Goal: Navigation & Orientation: Find specific page/section

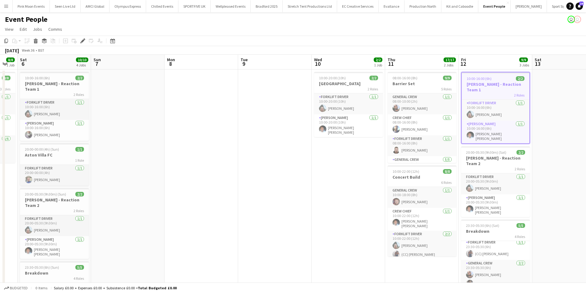
drag, startPoint x: 119, startPoint y: 195, endPoint x: 378, endPoint y: 195, distance: 258.8
click at [398, 191] on app-calendar-viewport "Thu 4 4/4 2 Jobs Fri 5 8/8 1 Job Sat 6 10/10 4 Jobs Sun 7 Mon 8 Tue 9 Wed 10 2/…" at bounding box center [293, 210] width 586 height 310
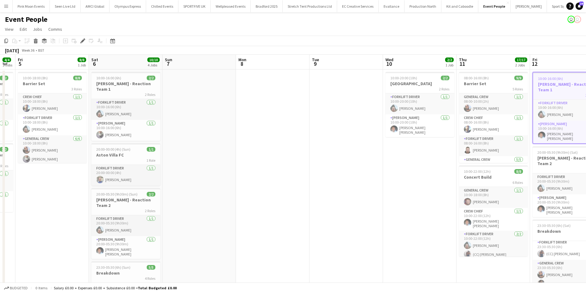
drag, startPoint x: 166, startPoint y: 202, endPoint x: 365, endPoint y: 199, distance: 199.2
click at [365, 199] on app-calendar-viewport "Tue 2 Wed 3 12/12 3 Jobs Thu 4 4/4 2 Jobs Fri 5 8/8 1 Job Sat 6 10/10 4 Jobs Su…" at bounding box center [293, 210] width 586 height 310
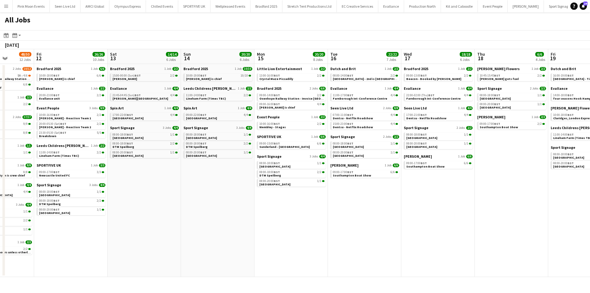
drag, startPoint x: 584, startPoint y: 190, endPoint x: 579, endPoint y: 194, distance: 5.9
click at [590, 190] on app-calendar-viewport "Tue 9 39/39 11 Jobs Wed 10 23/23 9 Jobs Thu 11 48/50 12 Jobs Fri 12 26/26 10 Jo…" at bounding box center [295, 163] width 590 height 228
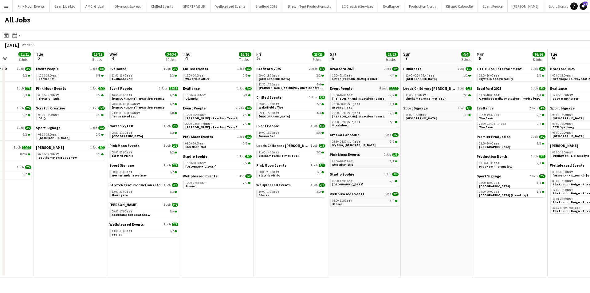
drag, startPoint x: 270, startPoint y: 226, endPoint x: 554, endPoint y: 226, distance: 283.7
click at [554, 226] on app-calendar-viewport "Sat 30 36/36 10 Jobs Sun 31 20/20 8 Jobs Mon 1 21/21 6 Jobs Tue 2 18/18 5 Jobs …" at bounding box center [295, 163] width 590 height 228
click at [128, 172] on span "BST" at bounding box center [130, 172] width 6 height 4
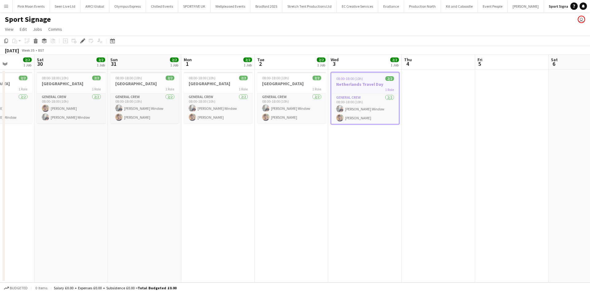
drag, startPoint x: 203, startPoint y: 213, endPoint x: 305, endPoint y: 214, distance: 101.7
click at [310, 212] on app-calendar-viewport "Thu 28 2/2 1 Job Fri 29 2/2 1 Job Sat 30 2/2 1 Job Sun 31 2/2 1 Job Mon 1 2/2 1…" at bounding box center [295, 169] width 590 height 228
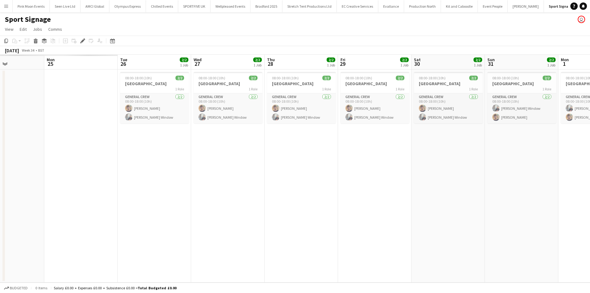
click at [590, 196] on app-calendar-viewport "Fri 22 Sat 23 Sun 24 Mon 25 Tue 26 2/2 1 Job Wed 27 2/2 1 Job Thu 28 2/2 1 Job …" at bounding box center [295, 169] width 590 height 228
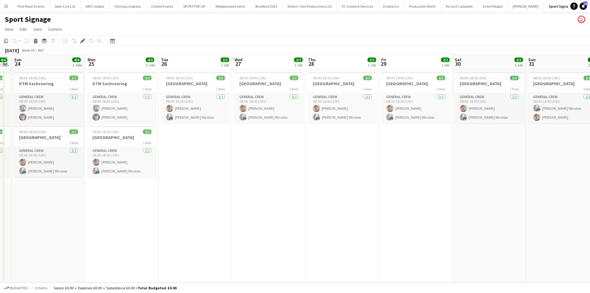
drag, startPoint x: 212, startPoint y: 239, endPoint x: 220, endPoint y: 239, distance: 8.3
click at [223, 238] on app-calendar-viewport "Fri 22 4/4 2 Jobs Sat 23 4/4 2 Jobs Sun 24 4/4 2 Jobs Mon 25 4/4 2 Jobs Tue 26 …" at bounding box center [295, 169] width 590 height 228
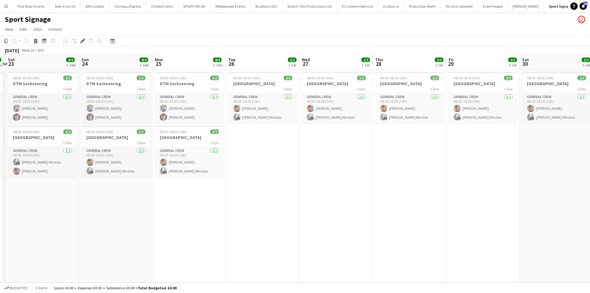
drag, startPoint x: 176, startPoint y: 248, endPoint x: 243, endPoint y: 241, distance: 67.6
click at [243, 241] on app-calendar-viewport "Thu 21 4/4 2 Jobs Fri 22 4/4 2 Jobs Sat 23 4/4 2 Jobs Sun 24 4/4 2 Jobs Mon 25 …" at bounding box center [295, 169] width 590 height 228
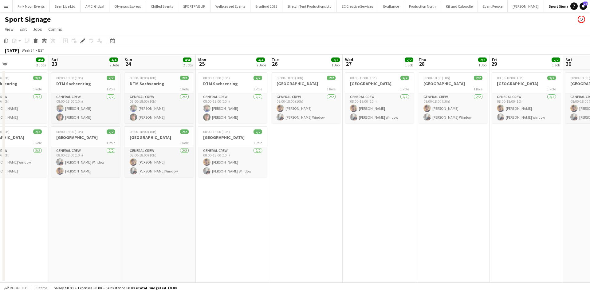
click at [196, 234] on app-calendar-viewport "Wed 20 4/4 2 Jobs Thu 21 4/4 2 Jobs Fri 22 4/4 2 Jobs Sat 23 4/4 2 Jobs Sun 24 …" at bounding box center [295, 169] width 590 height 228
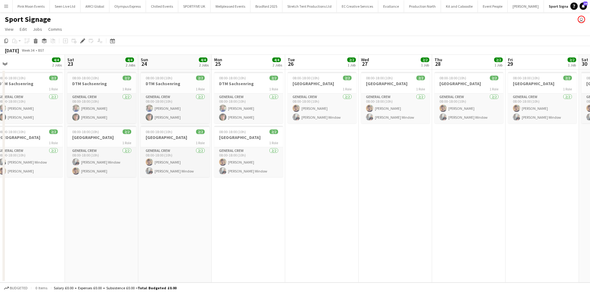
drag, startPoint x: 166, startPoint y: 238, endPoint x: 256, endPoint y: 236, distance: 90.1
click at [257, 236] on app-calendar-viewport "Wed 20 4/4 2 Jobs Thu 21 4/4 2 Jobs Fri 22 4/4 2 Jobs Sat 23 4/4 2 Jobs Sun 24 …" at bounding box center [295, 169] width 590 height 228
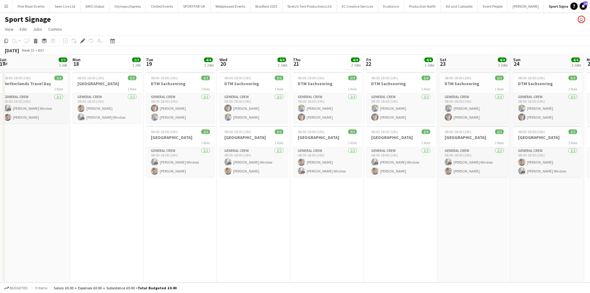
drag, startPoint x: 381, startPoint y: 235, endPoint x: 546, endPoint y: 235, distance: 164.4
click at [546, 235] on app-calendar-viewport "Fri 15 Sat 16 Sun 17 2/2 1 Job Mon 18 2/2 1 Job Tue 19 4/4 2 Jobs Wed 20 4/4 2 …" at bounding box center [295, 169] width 590 height 228
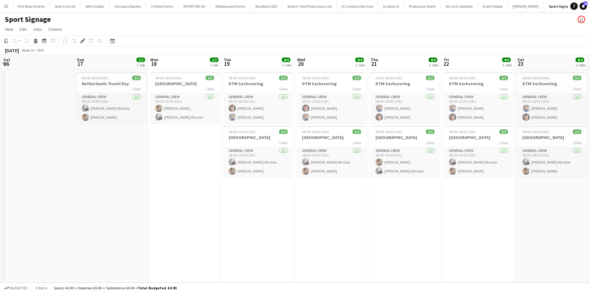
scroll to position [0, 138]
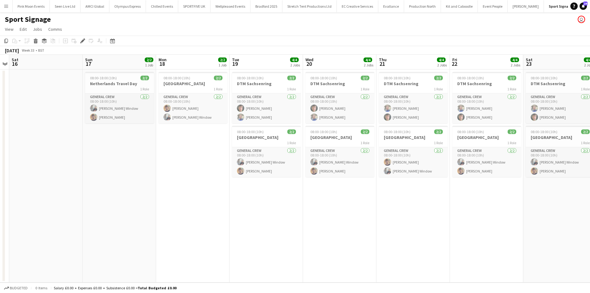
drag, startPoint x: 242, startPoint y: 239, endPoint x: 250, endPoint y: 239, distance: 8.3
click at [250, 239] on app-calendar-viewport "Thu 14 Fri 15 Sat 16 Sun 17 2/2 1 Job Mon 18 2/2 1 Job Tue 19 4/4 2 Jobs Wed 20…" at bounding box center [295, 169] width 590 height 228
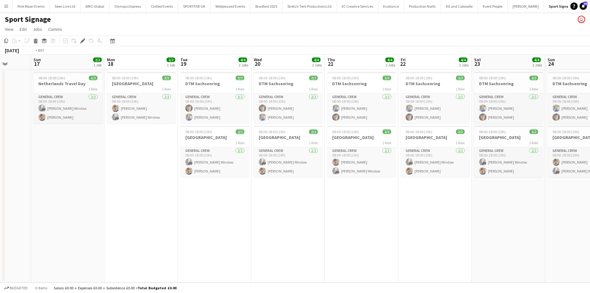
drag, startPoint x: 390, startPoint y: 243, endPoint x: 168, endPoint y: 238, distance: 222.0
click at [168, 238] on app-calendar-viewport "Thu 14 Fri 15 Sat 16 Sun 17 2/2 1 Job Mon 18 2/2 1 Job Tue 19 4/4 2 Jobs Wed 20…" at bounding box center [295, 169] width 590 height 228
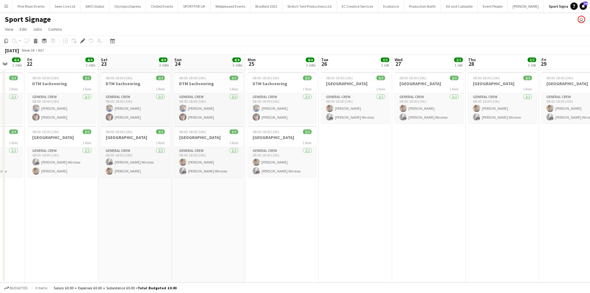
drag, startPoint x: 297, startPoint y: 235, endPoint x: 432, endPoint y: 223, distance: 135.1
click at [294, 235] on app-calendar-viewport "Mon 18 2/2 1 Job Tue 19 4/4 2 Jobs Wed 20 4/4 2 Jobs Thu 21 4/4 2 Jobs Fri 22 4…" at bounding box center [295, 169] width 590 height 228
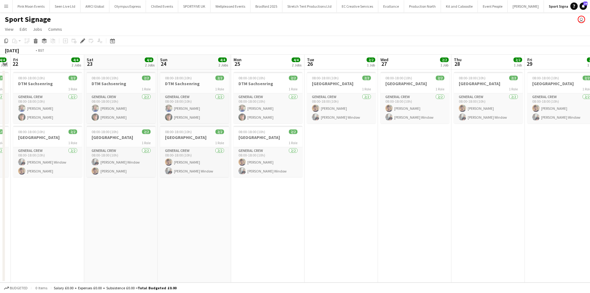
drag, startPoint x: 439, startPoint y: 216, endPoint x: 410, endPoint y: 219, distance: 28.7
click at [168, 196] on app-calendar-viewport "Mon 18 2/2 1 Job Tue 19 4/4 2 Jobs Wed 20 4/4 2 Jobs Thu 21 4/4 2 Jobs Fri 22 4…" at bounding box center [295, 169] width 590 height 228
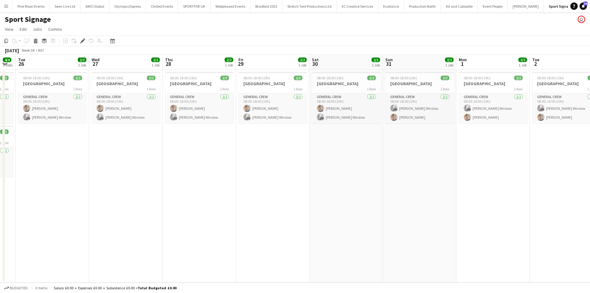
drag, startPoint x: 203, startPoint y: 208, endPoint x: 241, endPoint y: 218, distance: 39.1
click at [192, 209] on app-calendar-viewport "Sat 23 4/4 2 Jobs Sun 24 4/4 2 Jobs Mon 25 4/4 2 Jobs Tue 26 2/2 1 Job Wed 27 2…" at bounding box center [295, 169] width 590 height 228
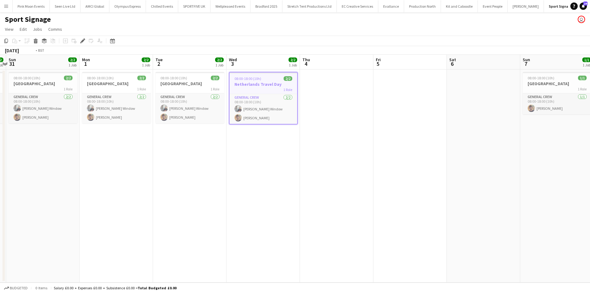
drag, startPoint x: 114, startPoint y: 193, endPoint x: 87, endPoint y: 193, distance: 27.0
click at [87, 193] on app-calendar-viewport "Wed 27 2/2 1 Job Thu 28 2/2 1 Job Fri 29 2/2 1 Job Sat 30 2/2 1 Job Sun 31 2/2 …" at bounding box center [295, 169] width 590 height 228
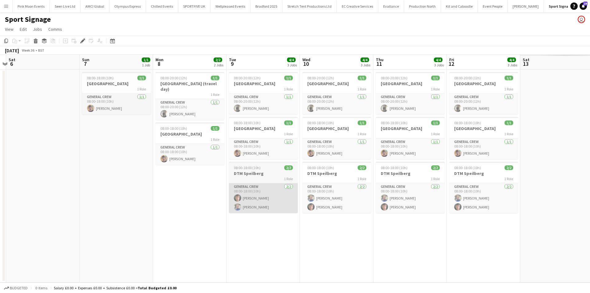
drag, startPoint x: 240, startPoint y: 192, endPoint x: 200, endPoint y: 189, distance: 40.7
click at [173, 190] on app-calendar-viewport "Tue 2 2/2 1 Job Wed 3 2/2 1 Job Thu 4 Fri 5 Sat 6 Sun 7 1/1 1 Job Mon 8 2/2 2 J…" at bounding box center [295, 169] width 590 height 228
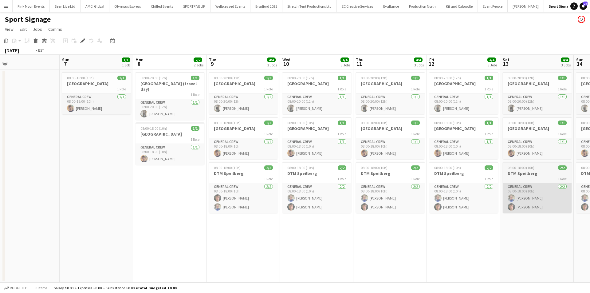
drag, startPoint x: 188, startPoint y: 199, endPoint x: 177, endPoint y: 200, distance: 11.4
click at [49, 193] on app-calendar-viewport "Thu 4 Fri 5 Sat 6 Sun 7 1/1 1 Job Mon 8 2/2 2 Jobs Tue 9 4/4 3 Jobs Wed 10 4/4 …" at bounding box center [295, 169] width 590 height 228
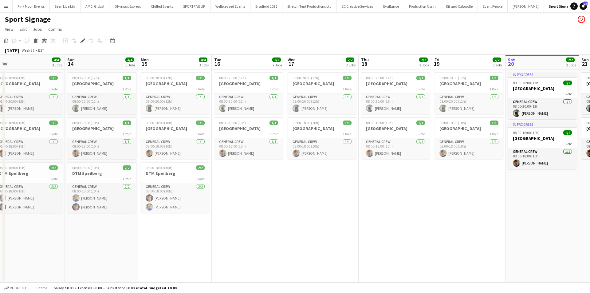
drag, startPoint x: 279, startPoint y: 209, endPoint x: 234, endPoint y: 207, distance: 45.5
click at [234, 207] on app-calendar-viewport "Tue 9 4/4 3 Jobs Wed 10 4/4 3 Jobs Thu 11 4/4 3 Jobs Fri 12 4/4 3 Jobs Sat 13 4…" at bounding box center [295, 169] width 590 height 228
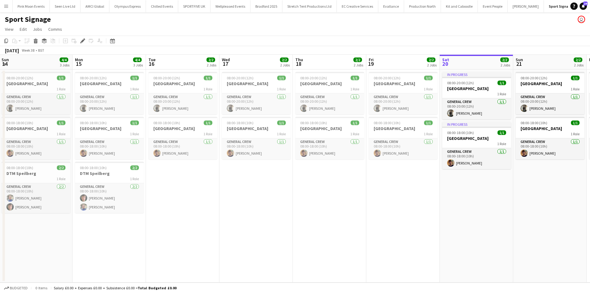
drag, startPoint x: 372, startPoint y: 201, endPoint x: 183, endPoint y: 194, distance: 189.1
click at [180, 195] on app-calendar-viewport "Thu 11 4/4 3 Jobs Fri 12 4/4 3 Jobs Sat 13 4/4 3 Jobs Sun 14 4/4 3 Jobs Mon 15 …" at bounding box center [295, 169] width 590 height 228
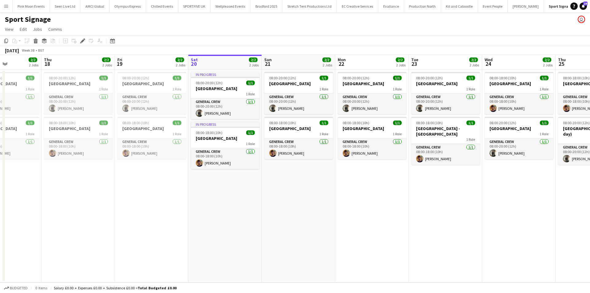
drag, startPoint x: 474, startPoint y: 221, endPoint x: 456, endPoint y: 221, distance: 17.8
click at [456, 221] on app-calendar-viewport "Sun 14 4/4 3 Jobs Mon 15 4/4 3 Jobs Tue 16 2/2 2 Jobs Wed 17 2/2 2 Jobs Thu 18 …" at bounding box center [295, 169] width 590 height 228
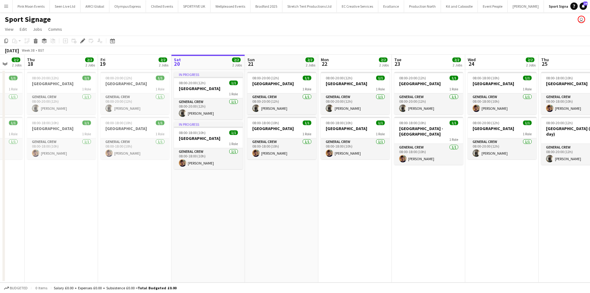
drag, startPoint x: 441, startPoint y: 221, endPoint x: 438, endPoint y: 221, distance: 3.7
click at [438, 221] on app-calendar-viewport "Sun 14 4/4 3 Jobs Mon 15 4/4 3 Jobs Tue 16 2/2 2 Jobs Wed 17 2/2 2 Jobs Thu 18 …" at bounding box center [295, 169] width 590 height 228
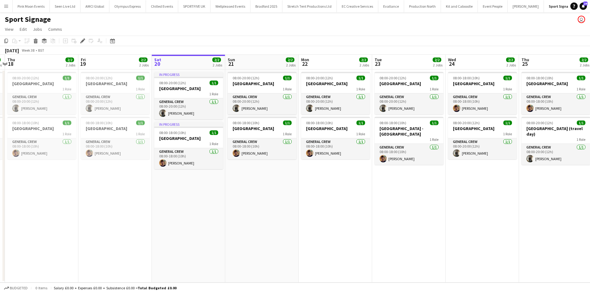
drag, startPoint x: 446, startPoint y: 217, endPoint x: 426, endPoint y: 217, distance: 20.0
click at [426, 217] on app-calendar-viewport "Sun 14 4/4 3 Jobs Mon 15 4/4 3 Jobs Tue 16 2/2 2 Jobs Wed 17 2/2 2 Jobs Thu 18 …" at bounding box center [295, 169] width 590 height 228
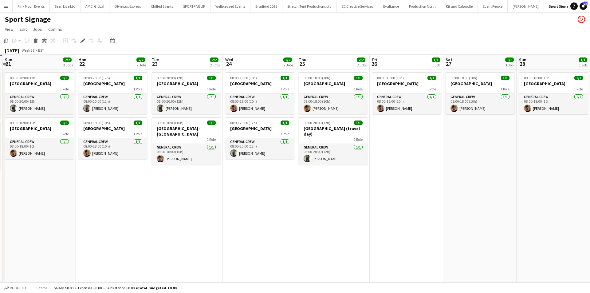
drag, startPoint x: 426, startPoint y: 217, endPoint x: 203, endPoint y: 217, distance: 222.5
click at [203, 217] on app-calendar-viewport "Wed 17 2/2 2 Jobs Thu 18 2/2 2 Jobs Fri 19 2/2 2 Jobs Sat 20 2/2 2 Jobs Sun 21 …" at bounding box center [295, 169] width 590 height 228
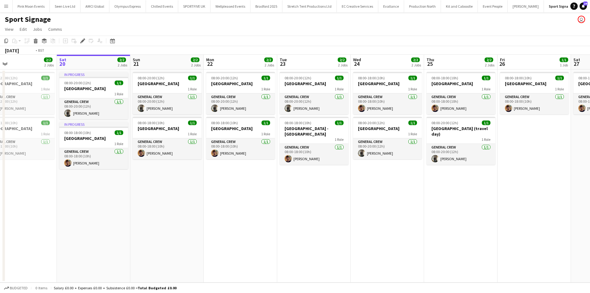
click at [176, 215] on app-calendar-viewport "Wed 17 2/2 2 Jobs Thu 18 2/2 2 Jobs Fri 19 2/2 2 Jobs Sat 20 2/2 2 Jobs Sun 21 …" at bounding box center [295, 169] width 590 height 228
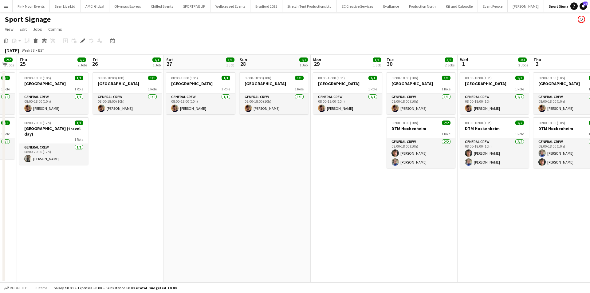
drag, startPoint x: 424, startPoint y: 219, endPoint x: 274, endPoint y: 223, distance: 150.7
click at [274, 223] on app-calendar-viewport "Mon 22 2/2 2 Jobs Tue 23 2/2 2 Jobs Wed 24 2/2 2 Jobs Thu 25 2/2 2 Jobs Fri 26 …" at bounding box center [295, 169] width 590 height 228
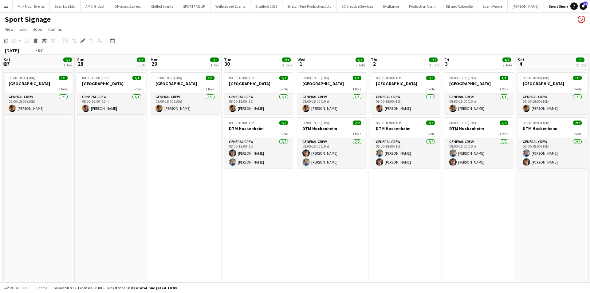
drag, startPoint x: 401, startPoint y: 218, endPoint x: 223, endPoint y: 220, distance: 178.3
click at [223, 220] on app-calendar-viewport "Wed 24 2/2 2 Jobs Thu 25 2/2 2 Jobs Fri 26 1/1 1 Job Sat 27 1/1 1 Job Sun 28 1/…" at bounding box center [295, 169] width 590 height 228
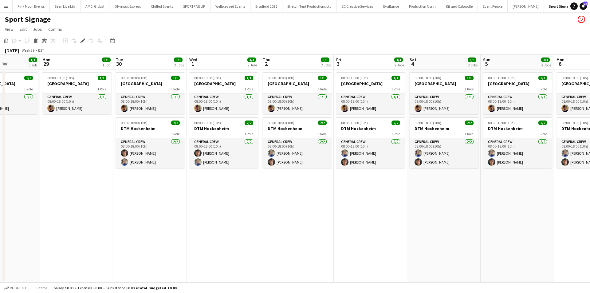
drag, startPoint x: 265, startPoint y: 223, endPoint x: 256, endPoint y: 223, distance: 8.9
click at [256, 223] on app-calendar-viewport "Fri 26 1/1 1 Job Sat 27 1/1 1 Job Sun 28 1/1 1 Job Mon 29 1/1 1 Job Tue 30 3/3 …" at bounding box center [295, 169] width 590 height 228
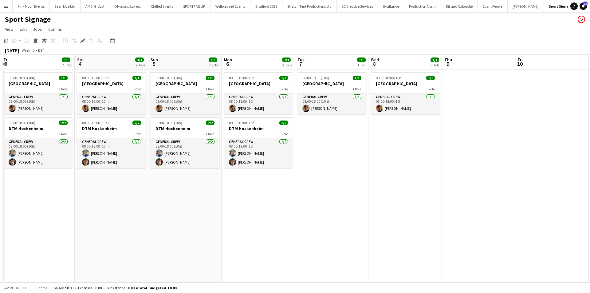
drag, startPoint x: 441, startPoint y: 212, endPoint x: 109, endPoint y: 207, distance: 332.3
click at [108, 208] on app-calendar-viewport "Mon 29 1/1 1 Job Tue 30 3/3 2 Jobs Wed 1 3/3 2 Jobs Thu 2 3/3 2 Jobs Fri 3 3/3 …" at bounding box center [295, 169] width 590 height 228
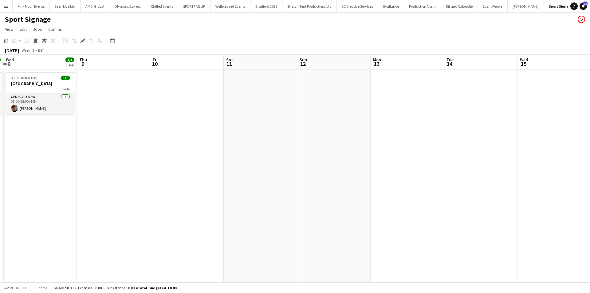
drag, startPoint x: 325, startPoint y: 212, endPoint x: 323, endPoint y: 205, distance: 6.8
click at [260, 212] on app-calendar-viewport "Sat 4 3/3 2 Jobs Sun 5 3/3 2 Jobs Mon 6 3/3 2 Jobs Tue 7 1/1 1 Job Wed 8 1/1 1 …" at bounding box center [295, 169] width 590 height 228
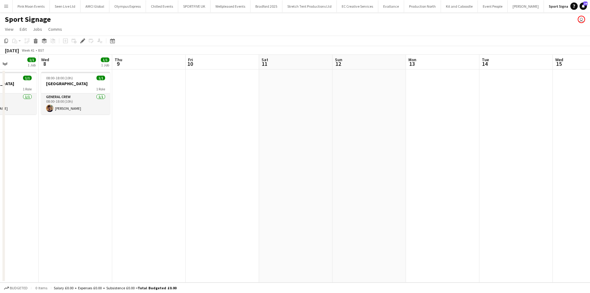
drag, startPoint x: 516, startPoint y: 207, endPoint x: 257, endPoint y: 200, distance: 259.5
click at [237, 207] on app-calendar-viewport "Sat 4 3/3 2 Jobs Sun 5 3/3 2 Jobs Mon 6 3/3 2 Jobs Tue 7 1/1 1 Job Wed 8 1/1 1 …" at bounding box center [295, 169] width 590 height 228
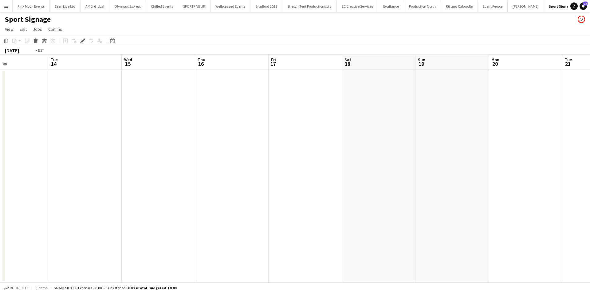
drag, startPoint x: 348, startPoint y: 198, endPoint x: 77, endPoint y: 189, distance: 270.9
click at [58, 198] on app-calendar-viewport "Thu 9 Fri 10 Sat 11 Sun 12 Mon 13 Tue 14 Wed 15 Thu 16 Fri 17 Sat 18 Sun 19 Mon…" at bounding box center [295, 169] width 590 height 228
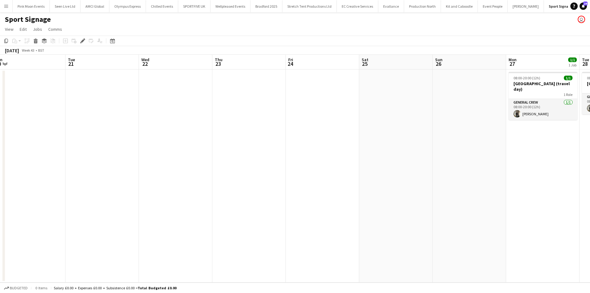
drag, startPoint x: 349, startPoint y: 197, endPoint x: 102, endPoint y: 190, distance: 247.5
click at [91, 195] on app-calendar-viewport "Fri 17 Sat 18 Sun 19 Mon 20 Tue 21 Wed 22 Thu 23 Fri 24 Sat 25 Sun 26 Mon 27 1/…" at bounding box center [295, 169] width 590 height 228
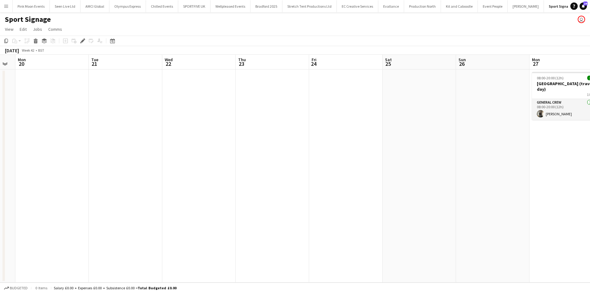
drag, startPoint x: 439, startPoint y: 215, endPoint x: 245, endPoint y: 216, distance: 194.3
click at [243, 217] on app-calendar-viewport "Fri 17 Sat 18 Sun 19 Mon 20 Tue 21 Wed 22 Thu 23 Fri 24 Sat 25 Sun 26 Mon 27 1/…" at bounding box center [295, 169] width 590 height 228
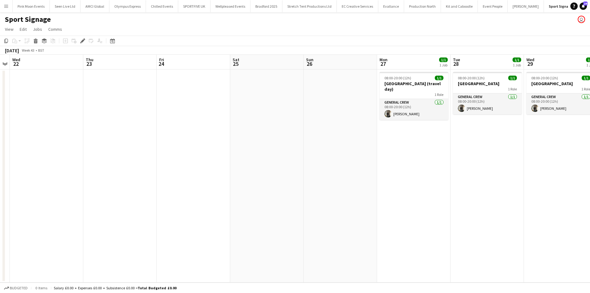
drag, startPoint x: 381, startPoint y: 213, endPoint x: 323, endPoint y: 214, distance: 58.1
click at [317, 216] on app-calendar-viewport "Sun 19 Mon 20 Tue 21 Wed 22 Thu 23 Fri 24 Sat 25 Sun 26 Mon 27 1/1 1 Job Tue 28…" at bounding box center [295, 169] width 590 height 228
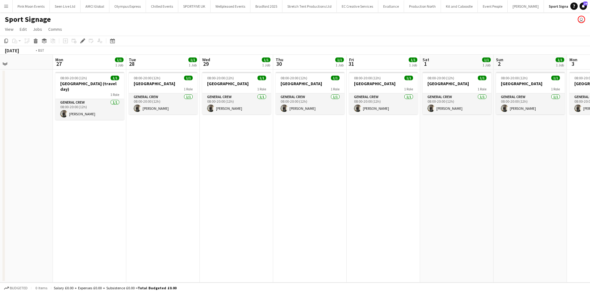
drag, startPoint x: 535, startPoint y: 215, endPoint x: 267, endPoint y: 216, distance: 268.3
click at [269, 216] on app-calendar-viewport "Fri 24 Sat 25 Sun 26 Mon 27 1/1 1 Job Tue 28 1/1 1 Job Wed 29 1/1 1 Job Thu 30 …" at bounding box center [295, 169] width 590 height 228
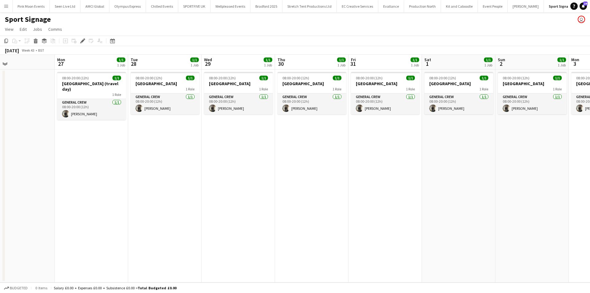
drag, startPoint x: 266, startPoint y: 210, endPoint x: 248, endPoint y: 199, distance: 21.0
click at [228, 209] on app-calendar-viewport "Fri 24 Sat 25 Sun 26 Mon 27 1/1 1 Job Tue 28 1/1 1 Job Wed 29 1/1 1 Job Thu 30 …" at bounding box center [295, 169] width 590 height 228
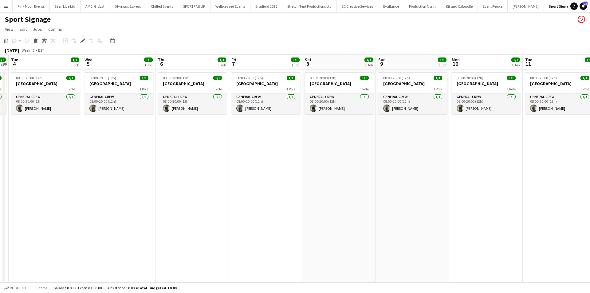
drag, startPoint x: 318, startPoint y: 205, endPoint x: 298, endPoint y: 205, distance: 19.1
click at [298, 205] on app-calendar-viewport "Sat 1 1/1 1 Job Sun 2 1/1 1 Job Mon 3 1/1 1 Job Tue 4 1/1 1 Job Wed 5 1/1 1 Job…" at bounding box center [295, 169] width 590 height 228
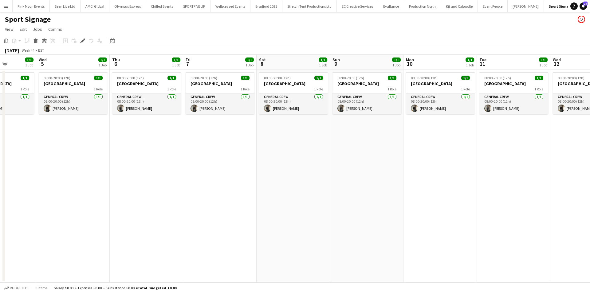
drag, startPoint x: 473, startPoint y: 199, endPoint x: 364, endPoint y: 183, distance: 110.8
click at [223, 199] on app-calendar-viewport "Sat 1 1/1 1 Job Sun 2 1/1 1 Job Mon 3 1/1 1 Job Tue 4 1/1 1 Job Wed 5 1/1 1 Job…" at bounding box center [295, 169] width 590 height 228
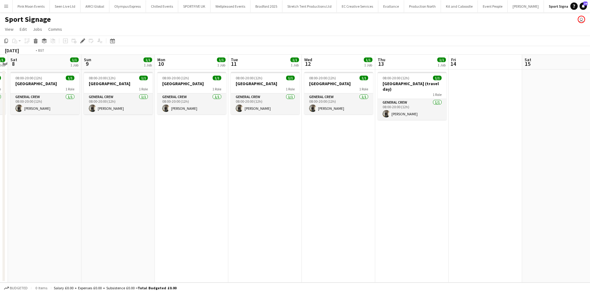
scroll to position [0, 265]
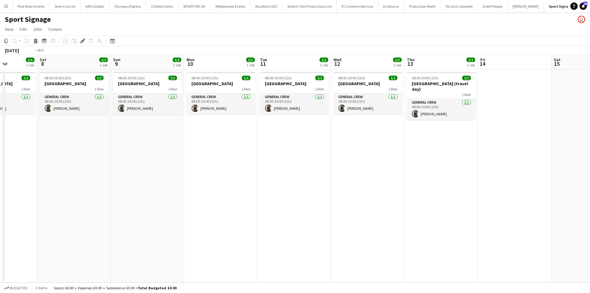
drag, startPoint x: 423, startPoint y: 183, endPoint x: 233, endPoint y: 180, distance: 189.4
click at [223, 188] on app-calendar-viewport "Tue 4 1/1 1 Job Wed 5 1/1 1 Job Thu 6 1/1 1 Job Fri 7 1/1 1 Job Sat 8 1/1 1 Job…" at bounding box center [295, 169] width 590 height 228
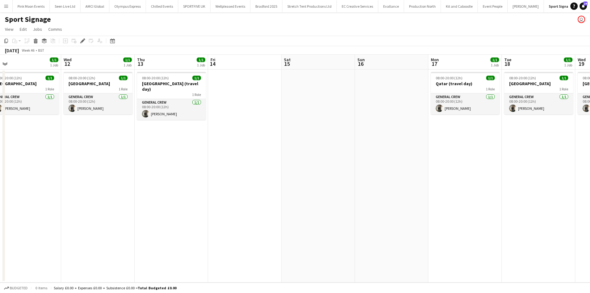
drag, startPoint x: 424, startPoint y: 184, endPoint x: 236, endPoint y: 188, distance: 188.1
click at [236, 188] on app-calendar-viewport "Fri 7 1/1 1 Job Sat 8 1/1 1 Job Sun 9 1/1 1 Job Mon 10 1/1 1 Job Tue 11 1/1 1 J…" at bounding box center [295, 169] width 590 height 228
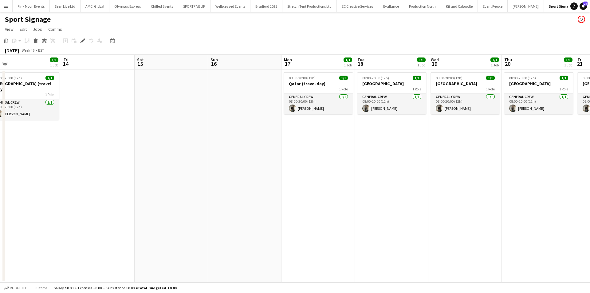
click at [110, 210] on app-calendar-viewport "Sun 9 1/1 1 Job Mon 10 1/1 1 Job Tue 11 1/1 1 Job Wed 12 1/1 1 Job Thu 13 1/1 1…" at bounding box center [295, 169] width 590 height 228
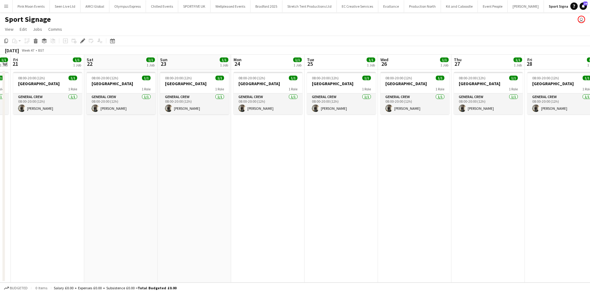
drag, startPoint x: 119, startPoint y: 202, endPoint x: 123, endPoint y: 199, distance: 5.2
click at [115, 202] on app-calendar-viewport "Tue 18 1/1 1 Job Wed 19 1/1 1 Job Thu 20 1/1 1 Job Fri 21 1/1 1 Job Sat 22 1/1 …" at bounding box center [295, 169] width 590 height 228
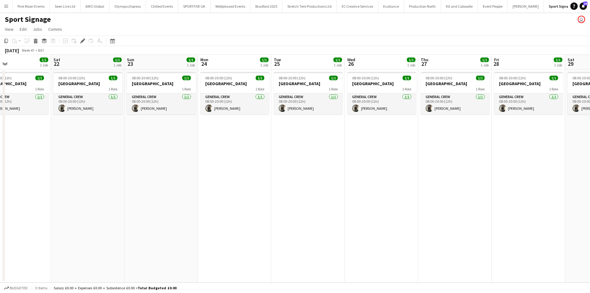
drag
click at [101, 203] on app-calendar-viewport "Tue 18 1/1 1 Job Wed 19 1/1 1 Job Thu 20 1/1 1 Job Fri 21 1/1 1 Job Sat 22 1/1 …" at bounding box center [295, 169] width 590 height 228
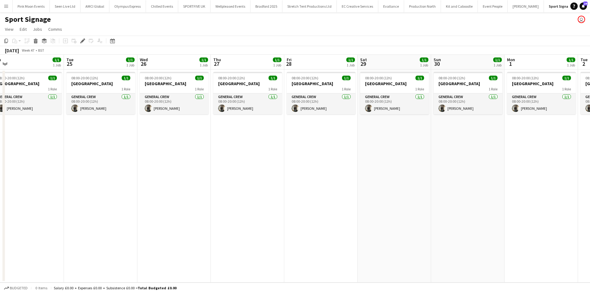
click at [150, 203] on app-calendar-viewport "Fri 21 1/1 1 Job Sat 22 1/1 1 Job Sun 23 1/1 1 Job Mon 24 1/1 1 Job Tue 25 1/1 …" at bounding box center [295, 169] width 590 height 228
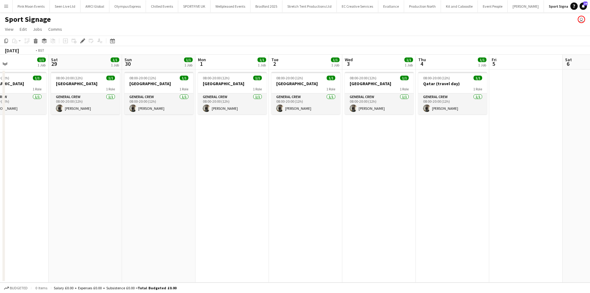
click at [120, 178] on app-calendar-viewport "Tue 25 1/1 1 Job Wed 26 1/1 1 Job Thu 27 1/1 1 Job Fri 28 1/1 1 Job Sat 29 1/1 …" at bounding box center [295, 169] width 590 height 228
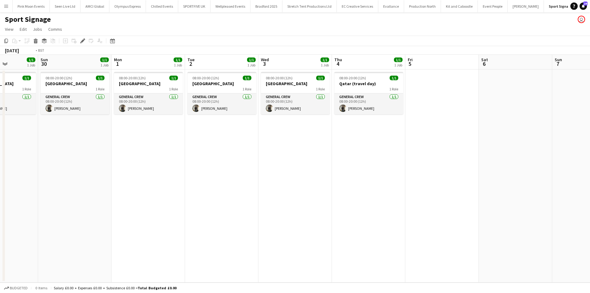
click at [459, 182] on app-calendar-viewport "Fri 28 1/1 1 Job Sat 29 1/1 1 Job Sun 30 1/1 1 Job Mon 1 1/1 1 Job Tue 2 1/1 1 …" at bounding box center [295, 169] width 590 height 228
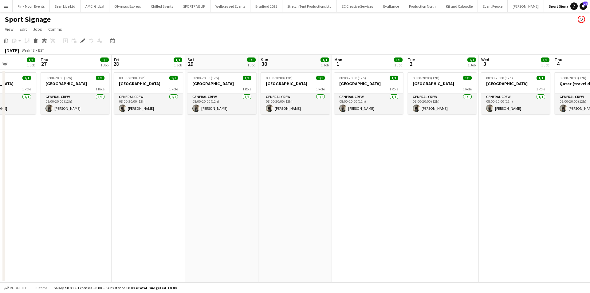
click at [345, 158] on app-calendar-viewport "Mon 24 1/1 1 Job Tue 25 1/1 1 Job Wed 26 1/1 1 Job Thu 27 1/1 1 Job Fri 28 1/1 …" at bounding box center [295, 169] width 590 height 228
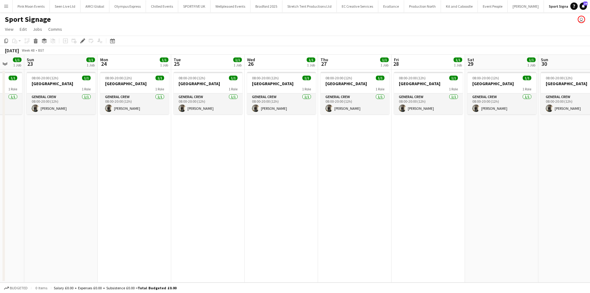
click at [372, 200] on app-calendar-viewport "Thu 20 1/1 1 Job Fri 21 1/1 1 Job Sat 22 1/1 1 Job Sun 23 1/1 1 Job Mon 24 1/1 …" at bounding box center [295, 169] width 590 height 228
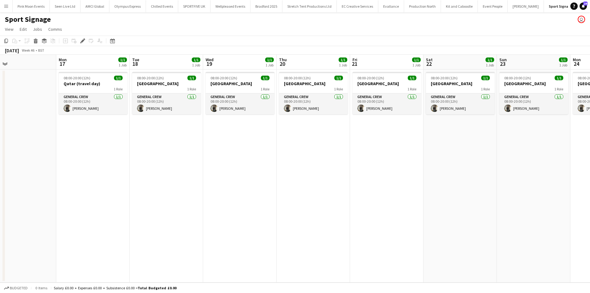
click at [494, 219] on app-calendar-viewport "Fri 14 Sat 15 Sun 16 Mon 17 1/1 1 Job Tue 18 1/1 1 Job Wed 19 1/1 1 Job Thu 20 …" at bounding box center [295, 169] width 590 height 228
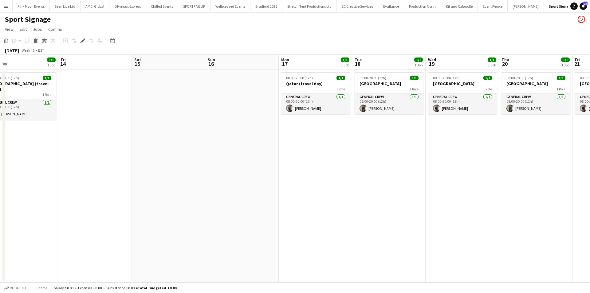
click at [590, 194] on app-calendar-viewport "Tue 11 1/1 1 Job Wed 12 1/1 1 Job Thu 13 1/1 1 Job Fri 14 Sat 15 Sun 16 Mon 17 …" at bounding box center [295, 169] width 590 height 228
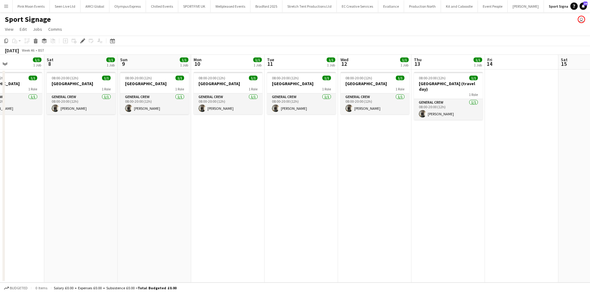
click at [363, 188] on app-calendar-viewport "Wed 5 1/1 1 Job Thu 6 1/1 1 Job Fri 7 1/1 1 Job Sat 8 1/1 1 Job Sun 9 1/1 1 Job…" at bounding box center [295, 169] width 590 height 228
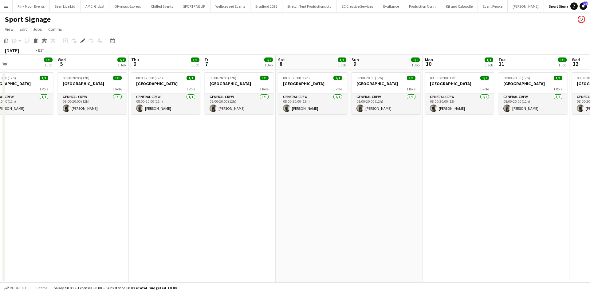
click at [389, 204] on app-calendar-viewport "Sun 2 1/1 1 Job Mon 3 1/1 1 Job Tue 4 1/1 1 Job Wed 5 1/1 1 Job Thu 6 1/1 1 Job…" at bounding box center [295, 169] width 590 height 228
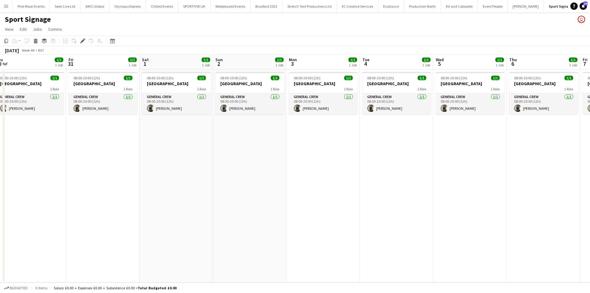
click at [414, 231] on app-calendar-viewport "Tue 28 1/1 1 Job Wed 29 1/1 1 Job Thu 30 1/1 1 Job Fri 31 1/1 1 Job Sat 1 1/1 1…" at bounding box center [295, 169] width 590 height 228
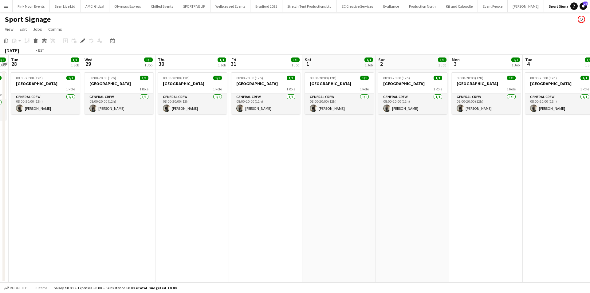
click at [424, 253] on app-calendar-viewport "Sat 25 Sun 26 Mon 27 1/1 1 Job Tue 28 1/1 1 Job Wed 29 1/1 1 Job Thu 30 1/1 1 J…" at bounding box center [295, 169] width 590 height 228
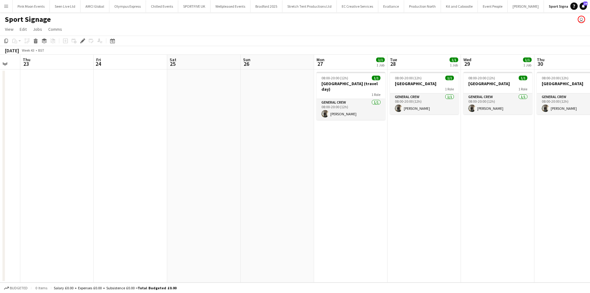
click at [432, 235] on app-calendar-viewport "Tue 21 Wed 22 Thu 23 Fri 24 Sat 25 Sun 26 Mon 27 1/1 1 Job Tue 28 1/1 1 Job Wed…" at bounding box center [295, 169] width 590 height 228
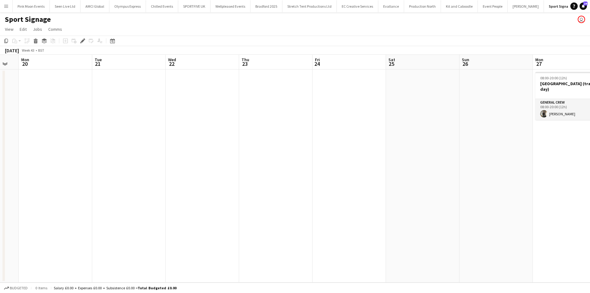
click at [473, 212] on app-calendar-viewport "Sat 18 Sun 19 Mon 20 Tue 21 Wed 22 Thu 23 Fri 24 Sat 25 Sun 26 Mon 27 1/1 1 Job…" at bounding box center [295, 169] width 590 height 228
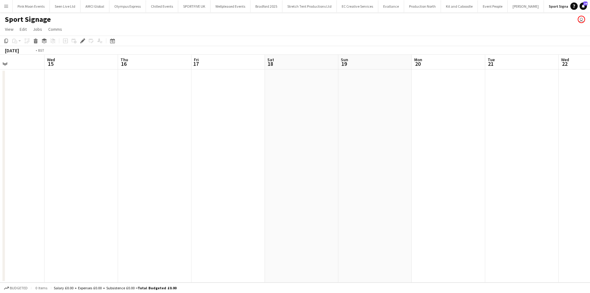
click at [433, 206] on app-calendar-viewport "Sun 12 Mon 13 Tue 14 Wed 15 Thu 16 Fri 17 Sat 18 Sun 19 Mon 20 Tue 21 Wed 22 Th…" at bounding box center [295, 169] width 590 height 228
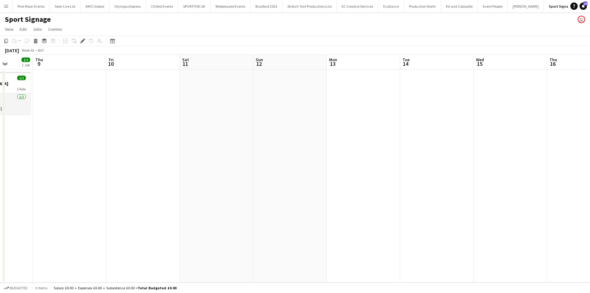
click at [423, 210] on app-calendar-viewport "Mon 6 3/3 2 Jobs Tue 7 1/1 1 Job Wed 8 1/1 1 Job Thu 9 Fri 10 Sat 11 Sun 12 Mon…" at bounding box center [295, 169] width 590 height 228
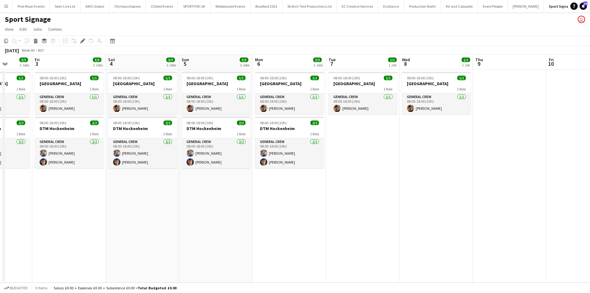
click at [590, 217] on app-calendar-viewport "Tue 30 3/3 2 Jobs Wed 1 3/3 2 Jobs Thu 2 3/3 2 Jobs Fri 3 3/3 2 Jobs Sat 4 3/3 …" at bounding box center [295, 169] width 590 height 228
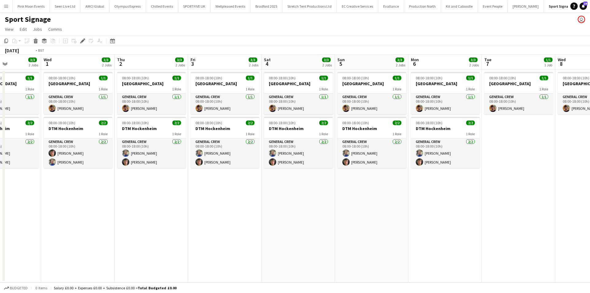
click at [434, 222] on app-calendar-viewport "Sun 28 1/1 1 Job Mon 29 1/1 1 Job Tue 30 3/3 2 Jobs Wed 1 3/3 2 Jobs Thu 2 3/3 …" at bounding box center [295, 169] width 590 height 228
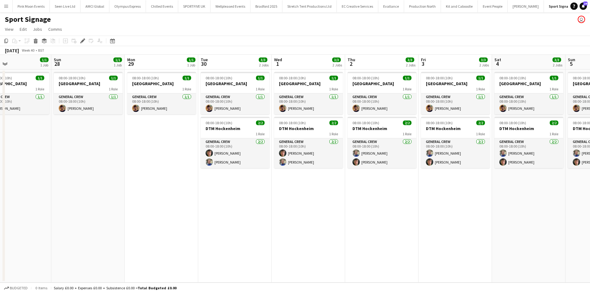
click at [392, 238] on app-calendar-viewport "Thu 25 2/2 2 Jobs Fri 26 1/1 1 Job Sat 27 1/1 1 Job Sun 28 1/1 1 Job Mon 29 1/1…" at bounding box center [295, 169] width 590 height 228
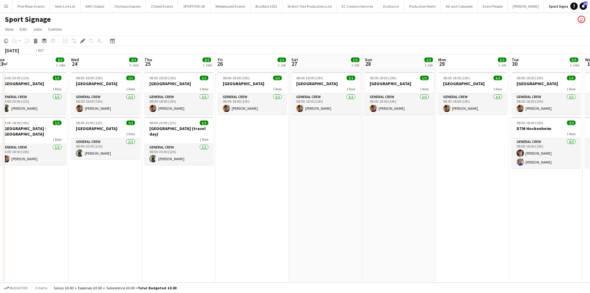
click at [460, 240] on app-calendar-viewport "Sun 21 2/2 2 Jobs Mon 22 2/2 2 Jobs Tue 23 2/2 2 Jobs Wed 24 2/2 2 Jobs Thu 25 …" at bounding box center [295, 169] width 590 height 228
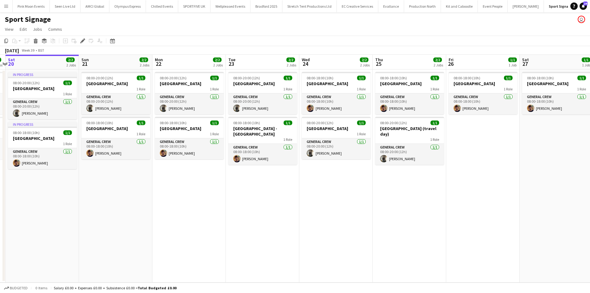
click at [481, 233] on app-calendar-viewport "Thu 18 2/2 2 Jobs Fri 19 2/2 2 Jobs Sat 20 2/2 2 Jobs Sun 21 2/2 2 Jobs Mon 22 …" at bounding box center [295, 169] width 590 height 228
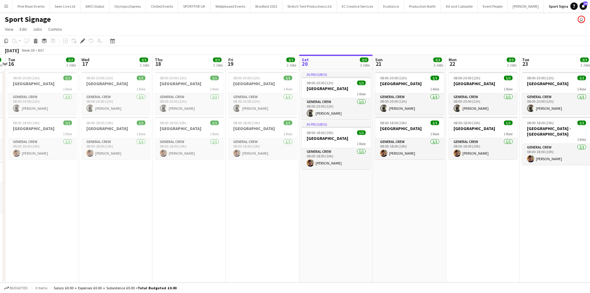
scroll to position [0, 163]
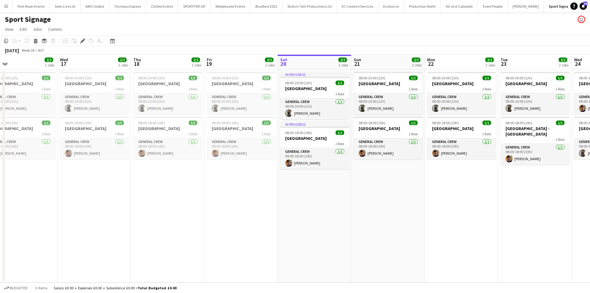
click at [383, 231] on app-calendar-viewport "Sun 14 4/4 3 Jobs Mon 15 4/4 3 Jobs Tue 16 2/2 2 Jobs Wed 17 2/2 2 Jobs Thu 18 …" at bounding box center [295, 169] width 590 height 228
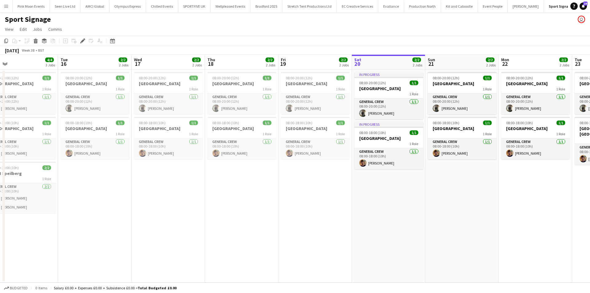
click at [325, 224] on app-calendar-viewport "Sat 13 4/4 3 Jobs Sun 14 4/4 3 Jobs Mon 15 4/4 3 Jobs Tue 16 2/2 2 Jobs Wed 17 …" at bounding box center [295, 169] width 590 height 228
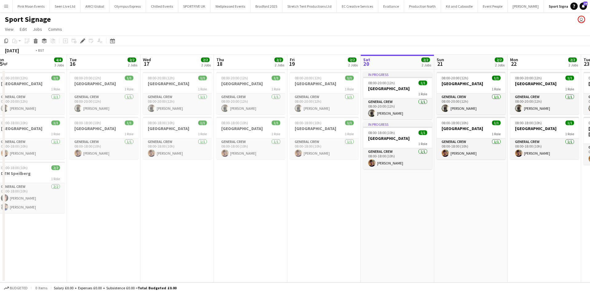
click at [360, 216] on app-calendar-viewport "Sat 13 4/4 3 Jobs Sun 14 4/4 3 Jobs Mon 15 4/4 3 Jobs Tue 16 2/2 2 Jobs Wed 17 …" at bounding box center [295, 169] width 590 height 228
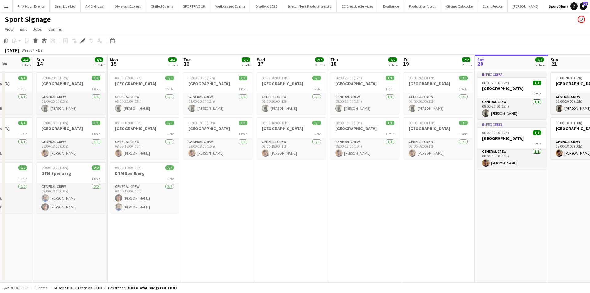
click at [333, 207] on app-calendar-viewport "Thu 11 4/4 3 Jobs Fri 12 4/4 3 Jobs Sat 13 4/4 3 Jobs Sun 14 4/4 3 Jobs Mon 15 …" at bounding box center [295, 169] width 590 height 228
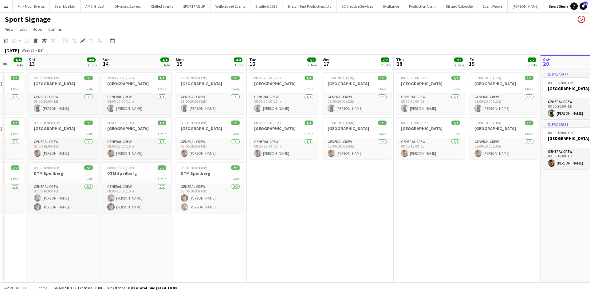
click at [307, 219] on app-calendar-viewport "Wed 10 4/4 3 Jobs Thu 11 4/4 3 Jobs Fri 12 4/4 3 Jobs Sat 13 4/4 3 Jobs Sun 14 …" at bounding box center [295, 169] width 590 height 228
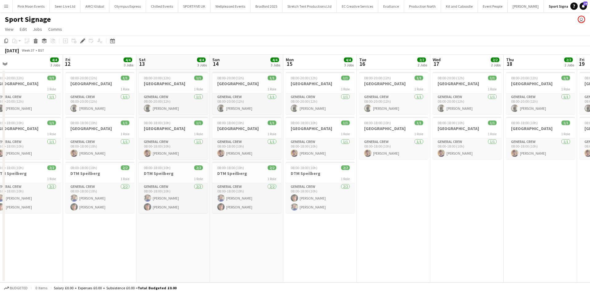
click at [244, 228] on app-calendar-viewport "Tue 9 4/4 3 Jobs Wed 10 4/4 3 Jobs Thu 11 4/4 3 Jobs Fri 12 4/4 3 Jobs Sat 13 4…" at bounding box center [295, 169] width 590 height 228
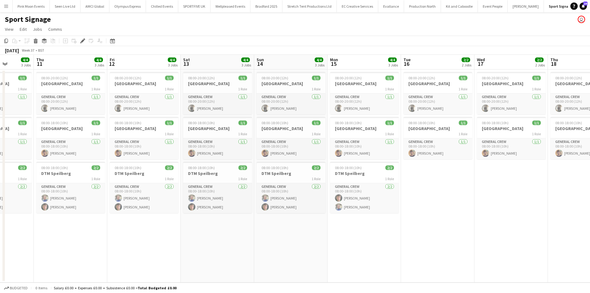
click at [258, 238] on app-calendar-viewport "Mon 8 2/2 2 Jobs Tue 9 4/4 3 Jobs Wed 10 4/4 3 Jobs Thu 11 4/4 3 Jobs Fri 12 4/…" at bounding box center [295, 169] width 590 height 228
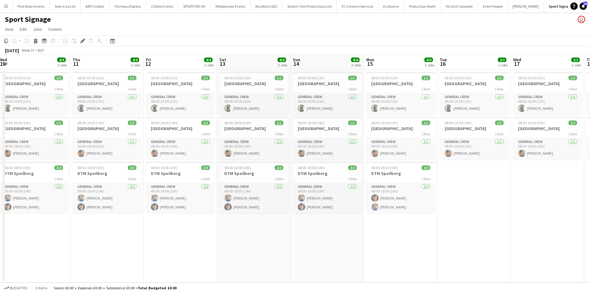
click at [334, 241] on app-calendar-viewport "Mon 8 2/2 2 Jobs Tue 9 4/4 3 Jobs Wed 10 4/4 3 Jobs Thu 11 4/4 3 Jobs Fri 12 4/…" at bounding box center [295, 169] width 590 height 228
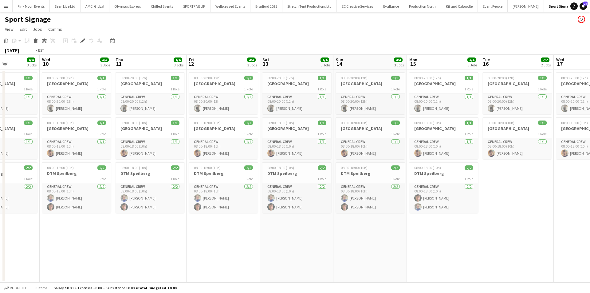
click at [317, 242] on app-calendar-viewport "Sun 7 1/1 1 Job Mon 8 2/2 2 Jobs Tue 9 4/4 3 Jobs Wed 10 4/4 3 Jobs Thu 11 4/4 …" at bounding box center [295, 169] width 590 height 228
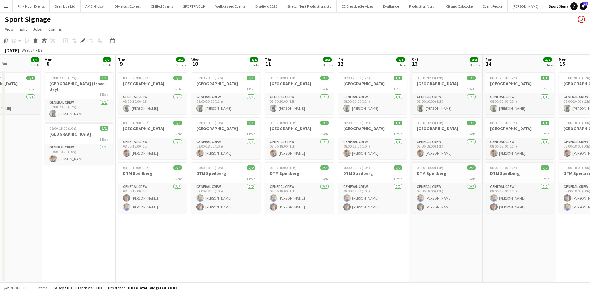
click at [290, 246] on app-calendar-viewport "Fri 5 Sat 6 Sun 7 1/1 1 Job Mon 8 2/2 2 Jobs Tue 9 4/4 3 Jobs Wed 10 4/4 3 Jobs…" at bounding box center [295, 169] width 590 height 228
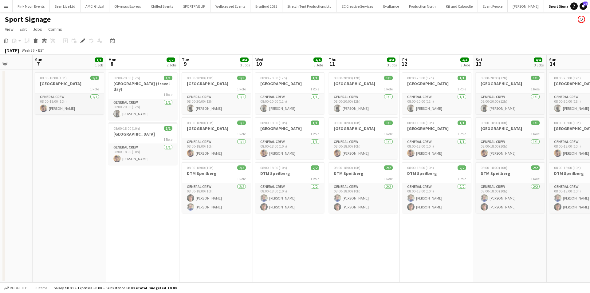
click at [239, 225] on app-calendar-viewport "Thu 4 Fri 5 Sat 6 Sun 7 1/1 1 Job Mon 8 2/2 2 Jobs Tue 9 4/4 3 Jobs Wed 10 4/4 …" at bounding box center [295, 169] width 590 height 228
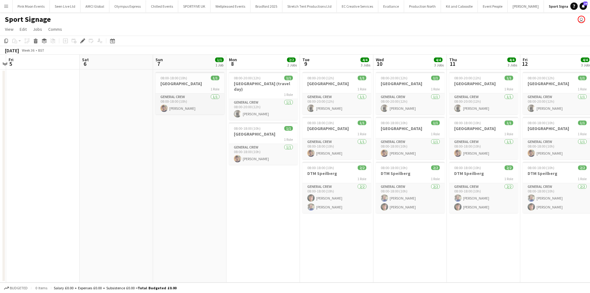
click at [222, 229] on app-calendar-viewport "Wed 3 2/2 1 Job Thu 4 Fri 5 Sat 6 Sun 7 1/1 1 Job Mon 8 2/2 2 Jobs Tue 9 4/4 3 …" at bounding box center [295, 169] width 590 height 228
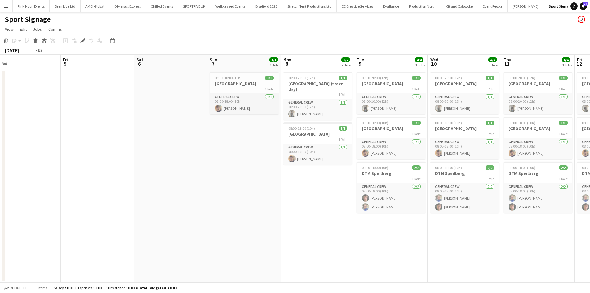
drag, startPoint x: 188, startPoint y: 243, endPoint x: 487, endPoint y: 205, distance: 302.2
click at [503, 201] on app-calendar-viewport "Tue 2 2/2 1 Job Wed 3 2/2 1 Job Thu 4 Fri 5 Sat 6 Sun 7 1/1 1 Job Mon 8 2/2 2 J…" at bounding box center [295, 169] width 590 height 228
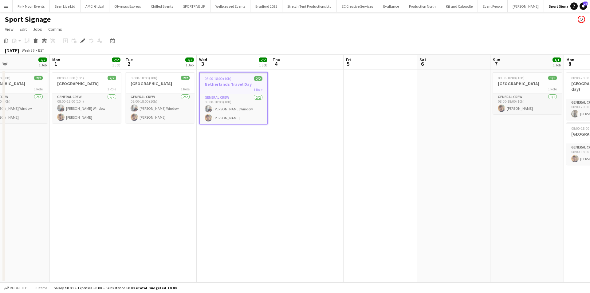
click at [299, 183] on app-calendar-viewport "Fri 29 2/2 1 Job Sat 30 2/2 1 Job Sun 31 2/2 1 Job Mon 1 2/2 1 Job Tue 2 2/2 1 …" at bounding box center [295, 169] width 590 height 228
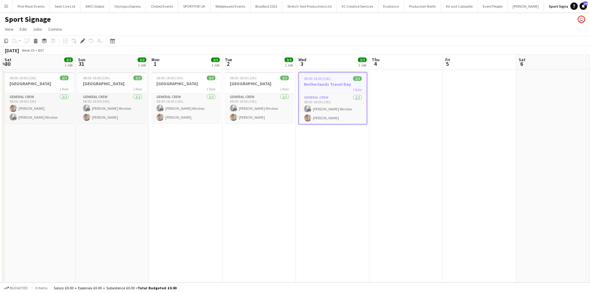
drag, startPoint x: 273, startPoint y: 194, endPoint x: 251, endPoint y: 219, distance: 33.7
click at [377, 195] on app-calendar-viewport "Wed 27 2/2 1 Job Thu 28 2/2 1 Job Fri 29 2/2 1 Job Sat 30 2/2 1 Job Sun 31 2/2 …" at bounding box center [295, 169] width 590 height 228
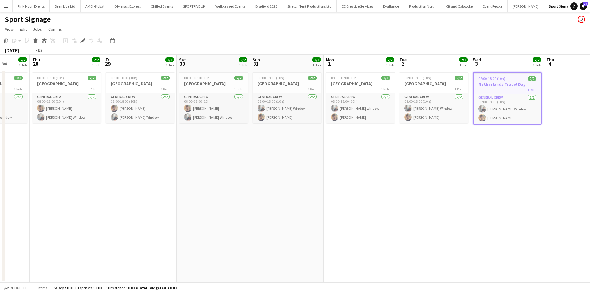
drag, startPoint x: 387, startPoint y: 188, endPoint x: 350, endPoint y: 202, distance: 39.0
click at [416, 186] on app-calendar-viewport "Mon 25 4/4 2 Jobs Tue 26 2/2 1 Job Wed 27 2/2 1 Job Thu 28 2/2 1 Job Fri 29 2/2…" at bounding box center [295, 169] width 590 height 228
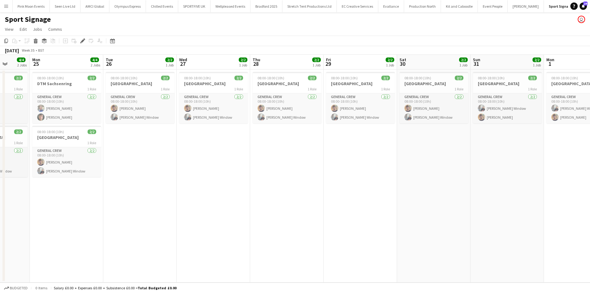
drag, startPoint x: 356, startPoint y: 211, endPoint x: 424, endPoint y: 211, distance: 67.9
click at [421, 211] on app-calendar-viewport "Fri 22 4/4 2 Jobs Sat 23 4/4 2 Jobs Sun 24 4/4 2 Jobs Mon 25 4/4 2 Jobs Tue 26 …" at bounding box center [295, 169] width 590 height 228
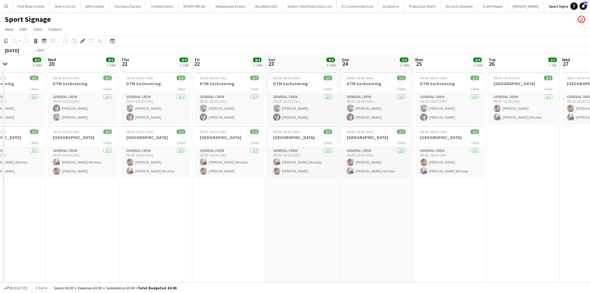
drag, startPoint x: 400, startPoint y: 215, endPoint x: 459, endPoint y: 225, distance: 59.6
click at [531, 215] on app-calendar-viewport "Sun 17 2/2 1 Job Mon 18 2/2 1 Job Tue 19 4/4 2 Jobs Wed 20 4/4 2 Jobs Thu 21 4/…" at bounding box center [295, 169] width 590 height 228
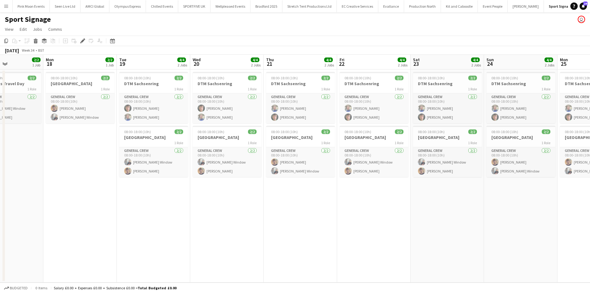
click at [496, 239] on app-calendar-viewport "Fri 15 Sat 16 Sun 17 2/2 1 Job Mon 18 2/2 1 Job Tue 19 4/4 2 Jobs Wed 20 4/4 2 …" at bounding box center [295, 169] width 590 height 228
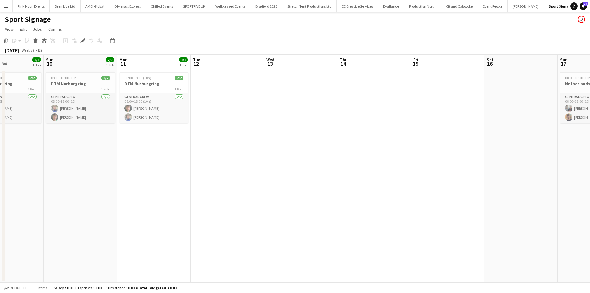
click at [590, 237] on app-calendar-viewport "Thu 7 Fri 8 Sat 9 2/2 1 Job Sun 10 2/2 1 Job Mon 11 2/2 1 Job Tue 12 Wed 13 Thu…" at bounding box center [295, 169] width 590 height 228
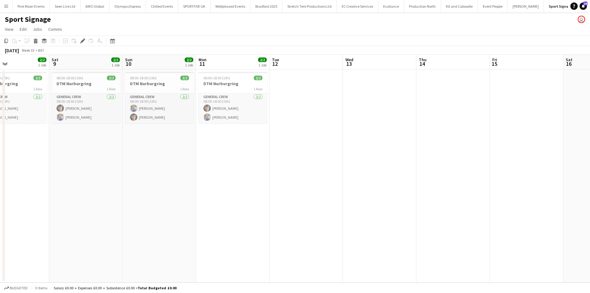
drag, startPoint x: 302, startPoint y: 228, endPoint x: 588, endPoint y: 236, distance: 285.4
click at [590, 235] on app-calendar-viewport "Thu 7 2/2 1 Job Fri 8 2/2 1 Job Sat 9 2/2 1 Job Sun 10 2/2 1 Job Mon 11 2/2 1 J…" at bounding box center [295, 169] width 590 height 228
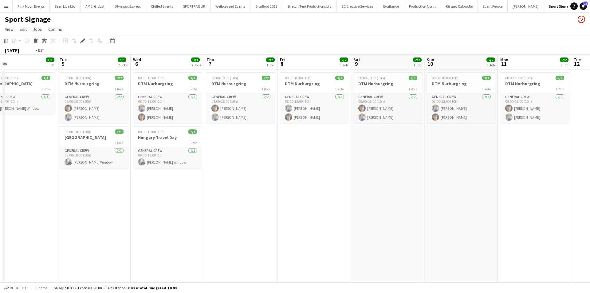
click at [485, 243] on app-calendar-viewport "Sat 2 1/1 1 Job Sun 3 1/1 1 Job Mon 4 1/1 1 Job Tue 5 3/3 2 Jobs Wed 6 3/3 2 Jo…" at bounding box center [295, 169] width 590 height 228
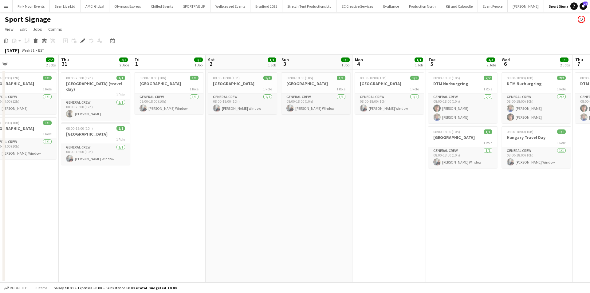
click at [531, 223] on app-calendar-viewport "Mon 28 2/2 2 Jobs Tue 29 2/2 2 Jobs Wed 30 2/2 2 Jobs Thu 31 2/2 2 Jobs Fri 1 1…" at bounding box center [295, 169] width 590 height 228
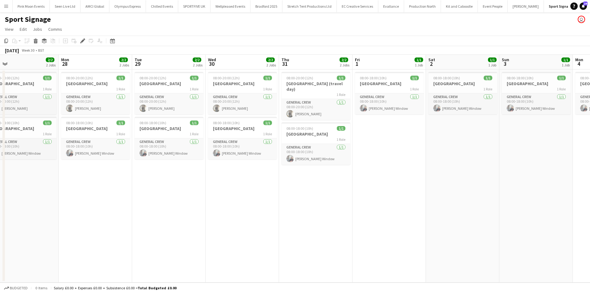
scroll to position [0, 133]
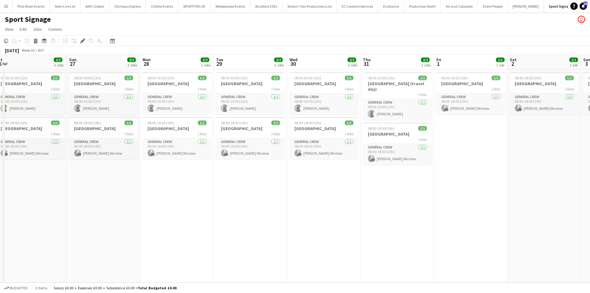
drag, startPoint x: 177, startPoint y: 196, endPoint x: 189, endPoint y: 195, distance: 12.1
click at [189, 195] on app-calendar-viewport "Thu 24 2/2 2 Jobs Fri 25 2/2 2 Jobs Sat 26 2/2 2 Jobs Sun 27 2/2 2 Jobs Mon 28 …" at bounding box center [295, 169] width 590 height 228
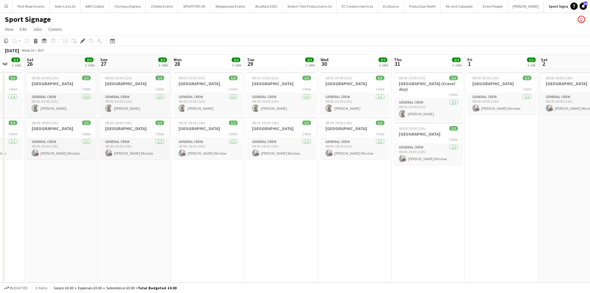
click at [368, 192] on app-calendar-viewport "Thu 24 2/2 2 Jobs Fri 25 2/2 2 Jobs Sat 26 2/2 2 Jobs Sun 27 2/2 2 Jobs Mon 28 …" at bounding box center [295, 169] width 590 height 228
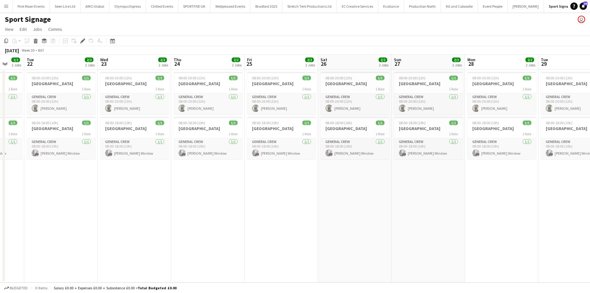
scroll to position [0, 197]
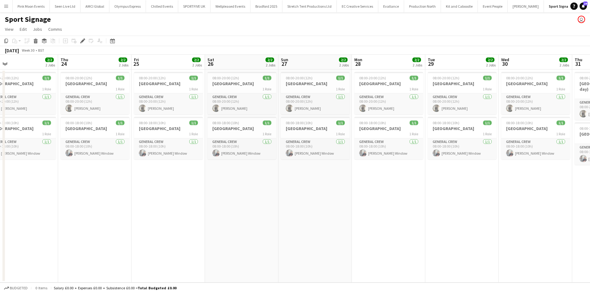
drag, startPoint x: 322, startPoint y: 217, endPoint x: 173, endPoint y: 215, distance: 149.1
click at [137, 210] on app-calendar-viewport "Sun 20 2/2 2 Jobs Mon 21 2/2 2 Jobs Tue 22 2/2 2 Jobs Wed 23 2/2 2 Jobs Thu 24 …" at bounding box center [295, 169] width 590 height 228
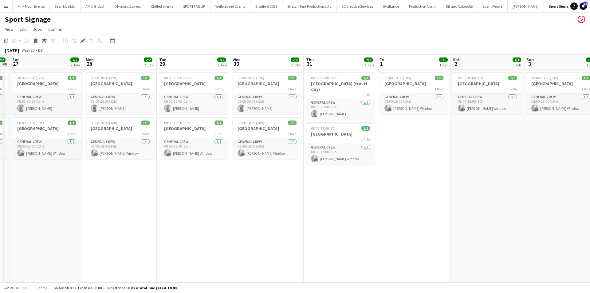
drag, startPoint x: 434, startPoint y: 240, endPoint x: 374, endPoint y: 246, distance: 60.2
click at [317, 247] on app-calendar-viewport "Thu 24 2/2 2 Jobs Fri 25 2/2 2 Jobs Sat 26 2/2 2 Jobs Sun 27 2/2 2 Jobs Mon 28 …" at bounding box center [295, 169] width 590 height 228
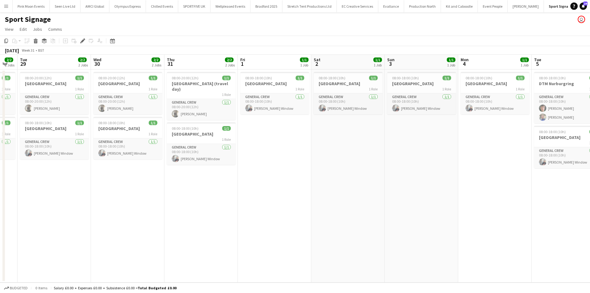
drag, startPoint x: 580, startPoint y: 241, endPoint x: 302, endPoint y: 254, distance: 278.5
click at [302, 254] on app-calendar-viewport "Sat 26 2/2 2 Jobs Sun 27 2/2 2 Jobs Mon 28 2/2 2 Jobs Tue 29 2/2 2 Jobs Wed 30 …" at bounding box center [295, 169] width 590 height 228
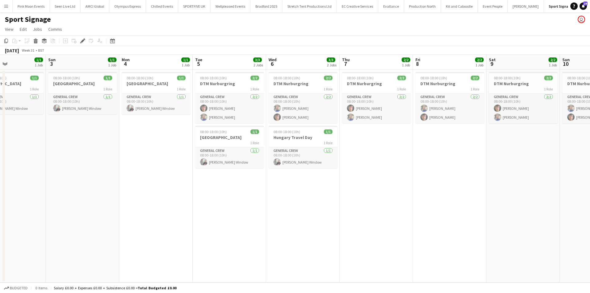
drag, startPoint x: 345, startPoint y: 226, endPoint x: 203, endPoint y: 222, distance: 142.7
click at [203, 222] on app-calendar-viewport "Wed 30 2/2 2 Jobs Thu 31 2/2 2 Jobs Fri 1 1/1 1 Job Sat 2 1/1 1 Job Sun 3 1/1 1…" at bounding box center [295, 169] width 590 height 228
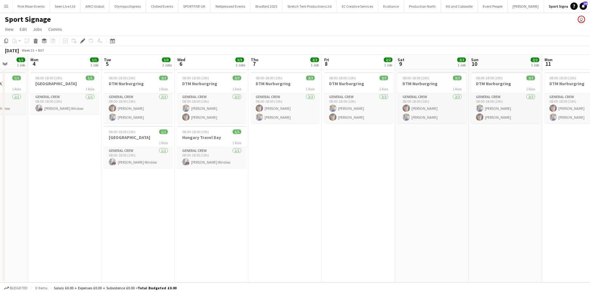
drag, startPoint x: 170, startPoint y: 211, endPoint x: 165, endPoint y: 211, distance: 4.9
click at [165, 211] on app-calendar-viewport "Fri 1 1/1 1 Job Sat 2 1/1 1 Job Sun 3 1/1 1 Job Mon 4 1/1 1 Job Tue 5 3/3 2 Job…" at bounding box center [295, 169] width 590 height 228
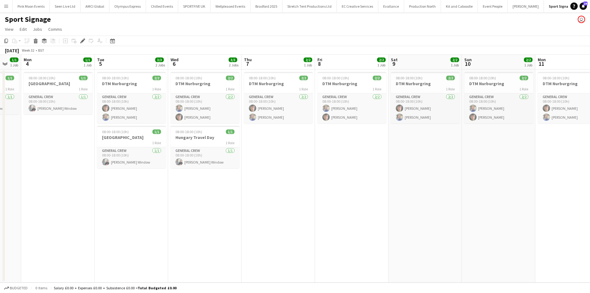
drag, startPoint x: 411, startPoint y: 223, endPoint x: 112, endPoint y: 192, distance: 300.4
click at [111, 193] on app-calendar-viewport "Fri 1 1/1 1 Job Sat 2 1/1 1 Job Sun 3 1/1 1 Job Mon 4 1/1 1 Job Tue 5 3/3 2 Job…" at bounding box center [295, 169] width 590 height 228
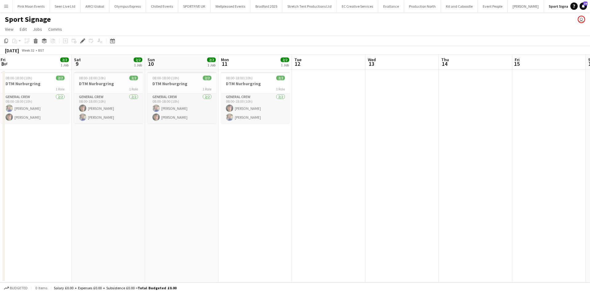
drag, startPoint x: 243, startPoint y: 179, endPoint x: 122, endPoint y: 163, distance: 121.9
click at [121, 164] on app-calendar-viewport "Tue 5 3/3 2 Jobs Wed 6 3/3 2 Jobs Thu 7 2/2 1 Job Fri 8 2/2 1 Job Sat 9 2/2 1 J…" at bounding box center [295, 169] width 590 height 228
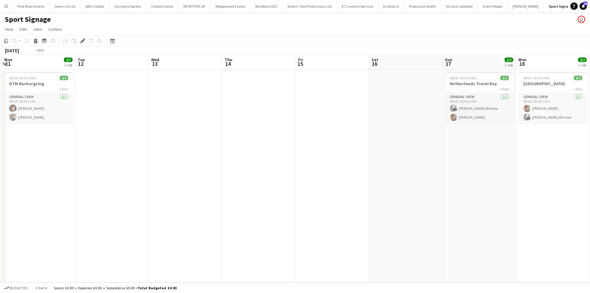
drag, startPoint x: 408, startPoint y: 186, endPoint x: 375, endPoint y: 185, distance: 33.2
click at [373, 186] on app-calendar-viewport "Thu 7 2/2 1 Job Fri 8 2/2 1 Job Sat 9 2/2 1 Job Sun 10 2/2 1 Job Mon 11 2/2 1 J…" at bounding box center [295, 169] width 590 height 228
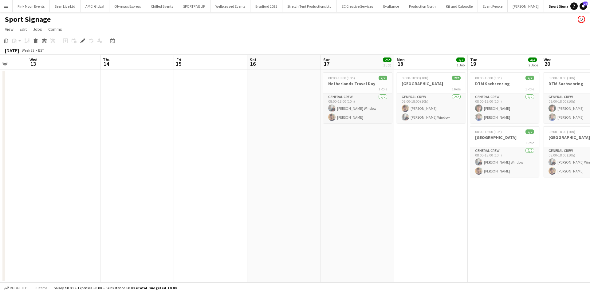
drag, startPoint x: 289, startPoint y: 187, endPoint x: 282, endPoint y: 188, distance: 7.4
click at [282, 188] on app-calendar-viewport "Sat 9 2/2 1 Job Sun 10 2/2 1 Job Mon 11 2/2 1 Job Tue 12 Wed 13 Thu 14 Fri 15 S…" at bounding box center [295, 169] width 590 height 228
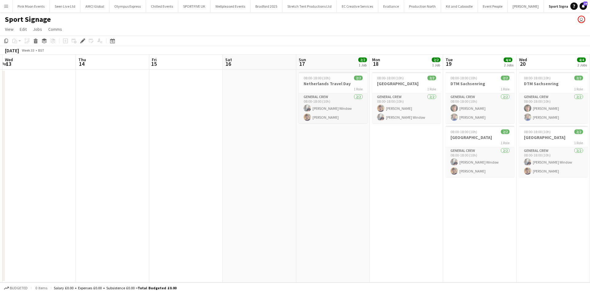
drag, startPoint x: 400, startPoint y: 184, endPoint x: 248, endPoint y: 189, distance: 152.2
click at [248, 189] on app-calendar-viewport "Sat 9 2/2 1 Job Sun 10 2/2 1 Job Mon 11 2/2 1 Job Tue 12 Wed 13 Thu 14 Fri 15 S…" at bounding box center [295, 169] width 590 height 228
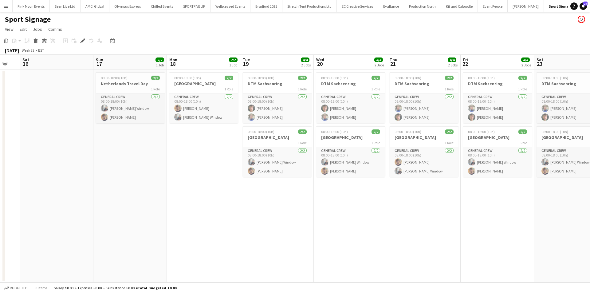
scroll to position [0, 203]
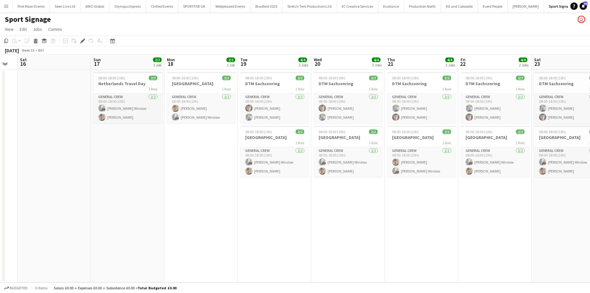
drag, startPoint x: 313, startPoint y: 191, endPoint x: 263, endPoint y: 191, distance: 49.5
click at [263, 191] on app-calendar-viewport "Wed 13 Thu 14 Fri 15 Sat 16 Sun 17 2/2 1 Job Mon 18 2/2 1 Job Tue 19 4/4 2 Jobs…" at bounding box center [295, 169] width 590 height 228
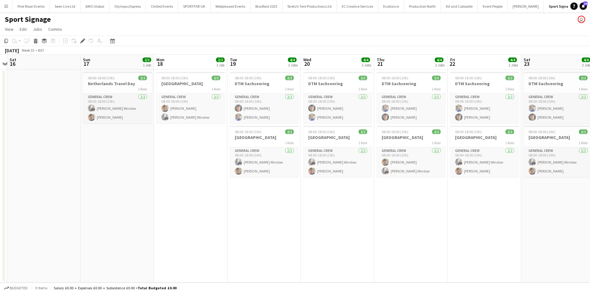
drag, startPoint x: 283, startPoint y: 191, endPoint x: 272, endPoint y: 191, distance: 10.8
click at [272, 191] on app-calendar-viewport "Wed 13 Thu 14 Fri 15 Sat 16 Sun 17 2/2 1 Job Mon 18 2/2 1 Job Tue 19 4/4 2 Jobs…" at bounding box center [295, 169] width 590 height 228
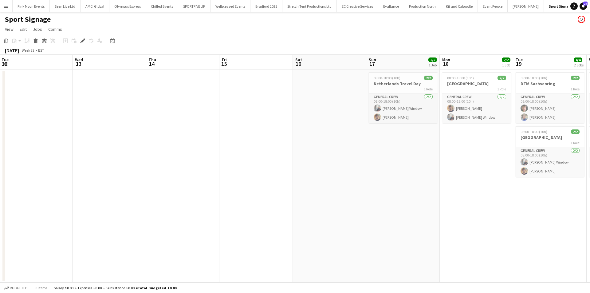
drag, startPoint x: 283, startPoint y: 234, endPoint x: 365, endPoint y: 237, distance: 82.4
click at [365, 237] on app-calendar-viewport "Sun 10 2/2 1 Job Mon 11 2/2 1 Job Tue 12 Wed 13 Thu 14 Fri 15 Sat 16 Sun 17 2/2…" at bounding box center [295, 169] width 590 height 228
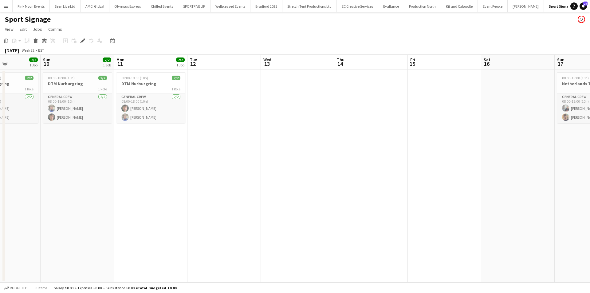
drag, startPoint x: 455, startPoint y: 220, endPoint x: 581, endPoint y: 221, distance: 126.3
click at [590, 220] on app-calendar-viewport "Thu 7 2/2 1 Job Fri 8 2/2 1 Job Sat 9 2/2 1 Job Sun 10 2/2 1 Job Mon 11 2/2 1 J…" at bounding box center [295, 169] width 590 height 228
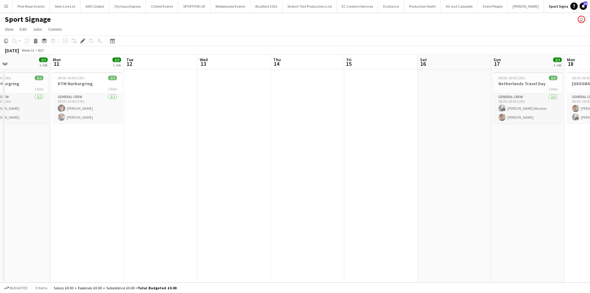
drag, startPoint x: 326, startPoint y: 212, endPoint x: 229, endPoint y: 213, distance: 96.8
click at [252, 213] on app-calendar-viewport "Wed 6 3/3 2 Jobs Thu 7 2/2 1 Job Fri 8 2/2 1 Job Sat 9 2/2 1 Job Sun 10 2/2 1 J…" at bounding box center [295, 169] width 590 height 228
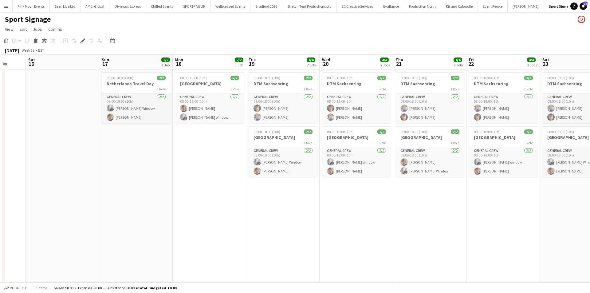
drag, startPoint x: 401, startPoint y: 184, endPoint x: 195, endPoint y: 160, distance: 207.3
click at [58, 191] on app-calendar-viewport "Wed 13 Thu 14 Fri 15 Sat 16 Sun 17 2/2 1 Job Mon 18 2/2 1 Job Tue 19 4/4 2 Jobs…" at bounding box center [295, 169] width 590 height 228
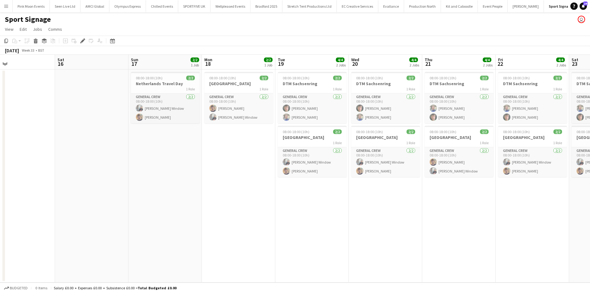
click at [135, 169] on app-calendar-viewport "Wed 13 Thu 14 Fri 15 Sat 16 Sun 17 2/2 1 Job Mon 18 2/2 1 Job Tue 19 4/4 2 Jobs…" at bounding box center [295, 169] width 590 height 228
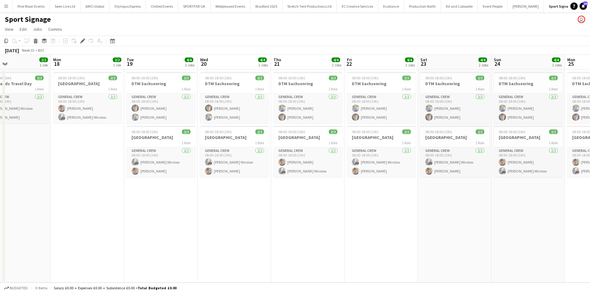
drag, startPoint x: 120, startPoint y: 187, endPoint x: -18, endPoint y: 188, distance: 138.0
click at [0, 188] on html "Menu Boards Boards Boards All jobs Status Workforce Workforce My Workforce Recr…" at bounding box center [295, 146] width 590 height 293
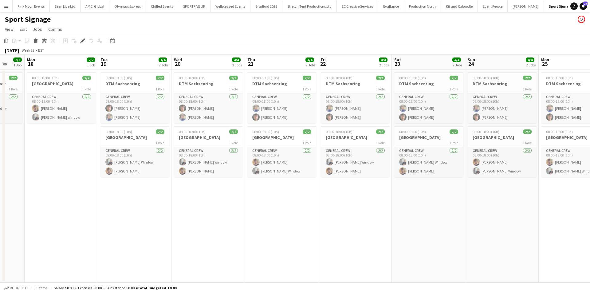
drag, startPoint x: 381, startPoint y: 263, endPoint x: 343, endPoint y: 262, distance: 38.4
click at [344, 263] on app-calendar-viewport "Fri 15 Sat 16 Sun 17 2/2 1 Job Mon 18 2/2 1 Job Tue 19 4/4 2 Jobs Wed 20 4/4 2 …" at bounding box center [295, 169] width 590 height 228
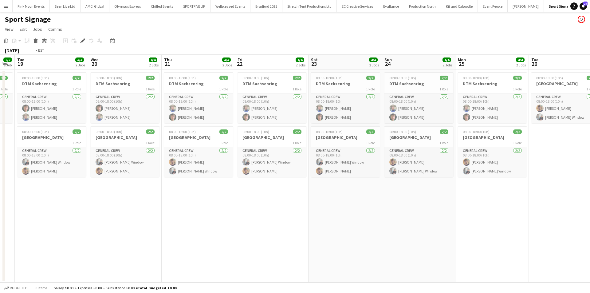
drag, startPoint x: 202, startPoint y: 251, endPoint x: 199, endPoint y: 250, distance: 3.1
click at [199, 250] on app-calendar-viewport "Fri 15 Sat 16 Sun 17 2/2 1 Job Mon 18 2/2 1 Job Tue 19 4/4 2 Jobs Wed 20 4/4 2 …" at bounding box center [295, 169] width 590 height 228
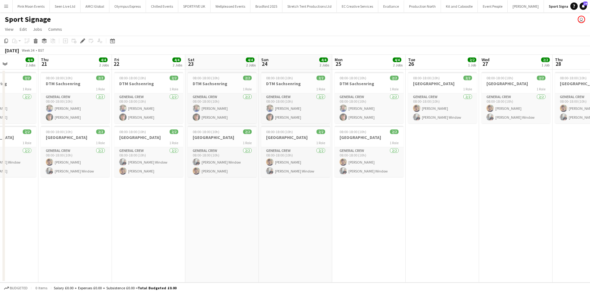
click at [382, 223] on app-calendar-viewport "Mon 18 2/2 1 Job Tue 19 4/4 2 Jobs Wed 20 4/4 2 Jobs Thu 21 4/4 2 Jobs Fri 22 4…" at bounding box center [295, 169] width 590 height 228
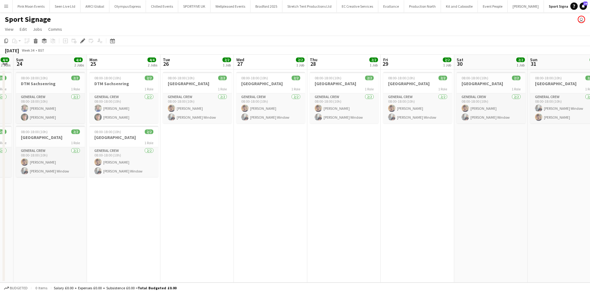
drag, startPoint x: 413, startPoint y: 208, endPoint x: 319, endPoint y: 208, distance: 94.1
click at [319, 208] on app-calendar-viewport "Wed 20 4/4 2 Jobs Thu 21 4/4 2 Jobs Fri 22 4/4 2 Jobs Sat 23 4/4 2 Jobs Sun 24 …" at bounding box center [295, 169] width 590 height 228
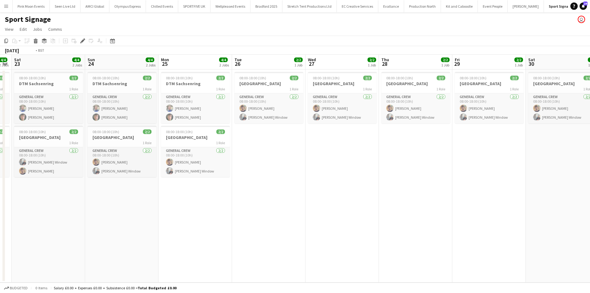
drag, startPoint x: 442, startPoint y: 199, endPoint x: 353, endPoint y: 199, distance: 89.4
click at [353, 199] on app-calendar-viewport "Wed 20 4/4 2 Jobs Thu 21 4/4 2 Jobs Fri 22 4/4 2 Jobs Sat 23 4/4 2 Jobs Sun 24 …" at bounding box center [295, 169] width 590 height 228
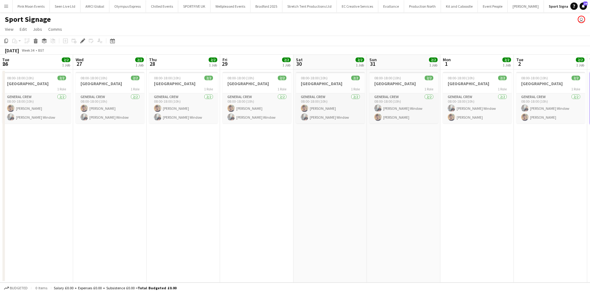
drag, startPoint x: 451, startPoint y: 191, endPoint x: 377, endPoint y: 191, distance: 73.8
click at [375, 191] on app-calendar-viewport "Fri 22 4/4 2 Jobs Sat 23 4/4 2 Jobs Sun 24 4/4 2 Jobs Mon 25 4/4 2 Jobs Tue 26 …" at bounding box center [295, 169] width 590 height 228
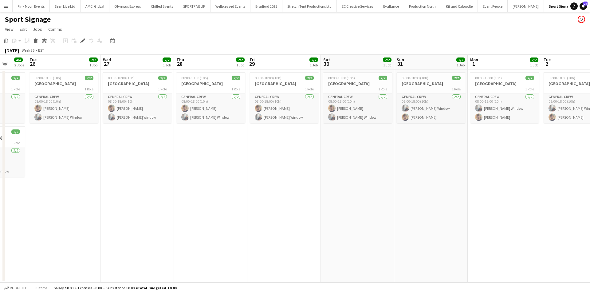
drag, startPoint x: 400, startPoint y: 185, endPoint x: 243, endPoint y: 185, distance: 157.4
click at [243, 185] on app-calendar-viewport "Fri 22 4/4 2 Jobs Sat 23 4/4 2 Jobs Sun 24 4/4 2 Jobs Mon 25 4/4 2 Jobs Tue 26 …" at bounding box center [295, 169] width 590 height 228
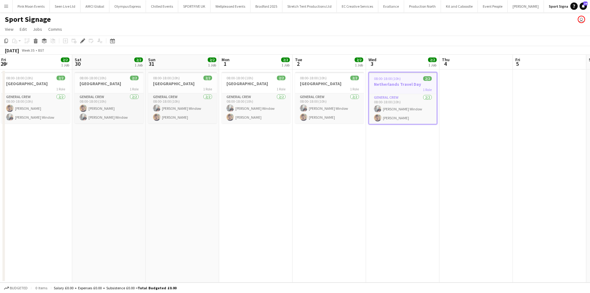
drag, startPoint x: 310, startPoint y: 175, endPoint x: 275, endPoint y: 174, distance: 35.4
click at [270, 175] on app-calendar-viewport "Tue 26 2/2 1 Job Wed 27 2/2 1 Job Thu 28 2/2 1 Job Fri 29 2/2 1 Job Sat 30 2/2 …" at bounding box center [295, 169] width 590 height 228
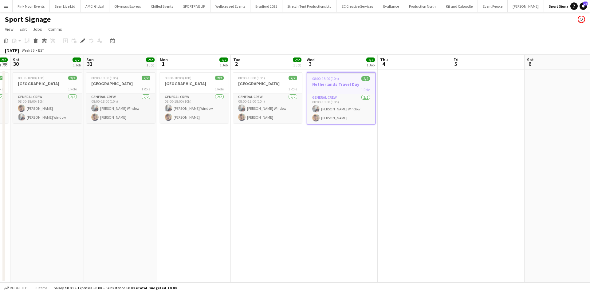
drag, startPoint x: 412, startPoint y: 191, endPoint x: 394, endPoint y: 187, distance: 18.4
click at [388, 191] on app-calendar-viewport "Tue 26 2/2 1 Job Wed 27 2/2 1 Job Thu 28 2/2 1 Job Fri 29 2/2 1 Job Sat 30 2/2 …" at bounding box center [295, 169] width 590 height 228
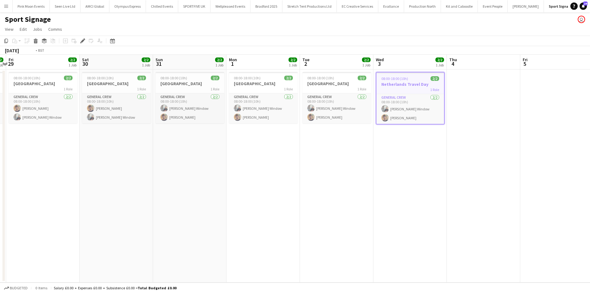
drag, startPoint x: 421, startPoint y: 184, endPoint x: 178, endPoint y: 184, distance: 243.4
click at [178, 184] on app-calendar-viewport "Tue 26 2/2 1 Job Wed 27 2/2 1 Job Thu 28 2/2 1 Job Fri 29 2/2 1 Job Sat 30 2/2 …" at bounding box center [295, 169] width 590 height 228
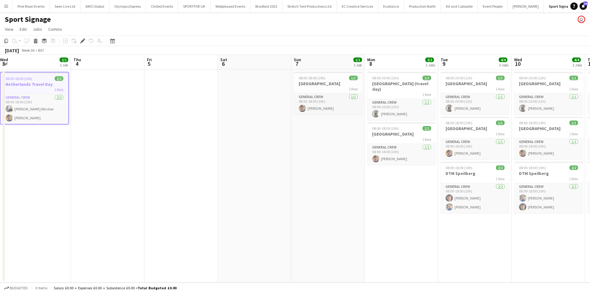
drag, startPoint x: 307, startPoint y: 175, endPoint x: 238, endPoint y: 185, distance: 69.9
click at [238, 185] on app-calendar-viewport "Sat 30 2/2 1 Job Sun 31 2/2 1 Job Mon 1 2/2 1 Job Tue 2 2/2 1 Job Wed 3 2/2 1 J…" at bounding box center [295, 169] width 590 height 228
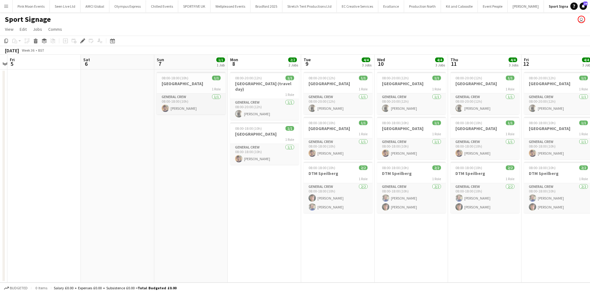
drag, startPoint x: 145, startPoint y: 184, endPoint x: 151, endPoint y: 177, distance: 8.9
click at [128, 184] on app-calendar-viewport "Mon 1 2/2 1 Job Tue 2 2/2 1 Job Wed 3 2/2 1 Job Thu 4 Fri 5 Sat 6 Sun 7 1/1 1 J…" at bounding box center [295, 169] width 590 height 228
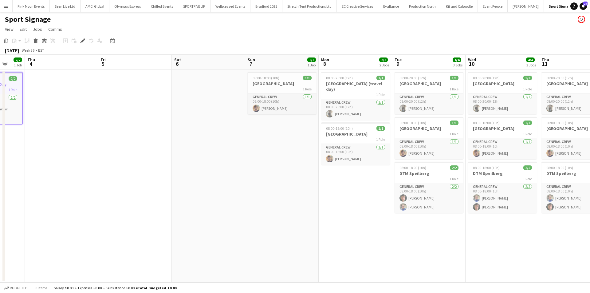
drag, startPoint x: 189, startPoint y: 180, endPoint x: 144, endPoint y: 185, distance: 44.8
click at [144, 185] on app-calendar-viewport "Mon 1 2/2 1 Job Tue 2 2/2 1 Job Wed 3 2/2 1 Job Thu 4 Fri 5 Sat 6 Sun 7 1/1 1 J…" at bounding box center [295, 169] width 590 height 228
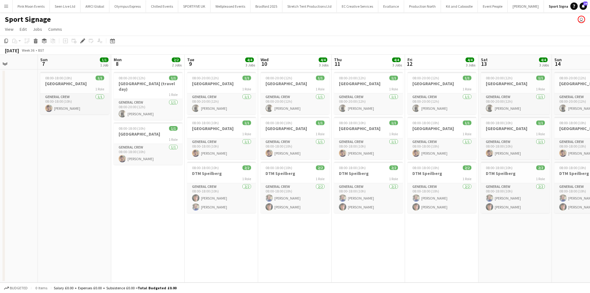
scroll to position [0, 258]
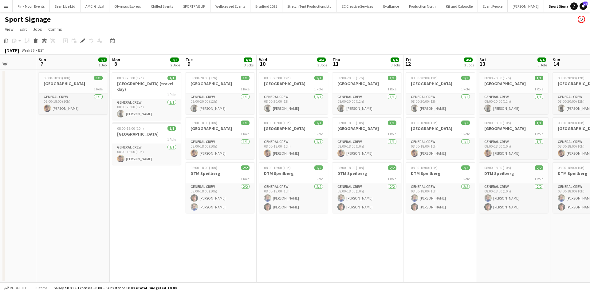
drag, startPoint x: 245, startPoint y: 234, endPoint x: 189, endPoint y: 234, distance: 56.2
click at [189, 234] on app-calendar-viewport "Wed 3 2/2 1 Job Thu 4 Fri 5 Sat 6 Sun 7 1/1 1 Job Mon 8 2/2 2 Jobs Tue 9 4/4 3 …" at bounding box center [295, 169] width 590 height 228
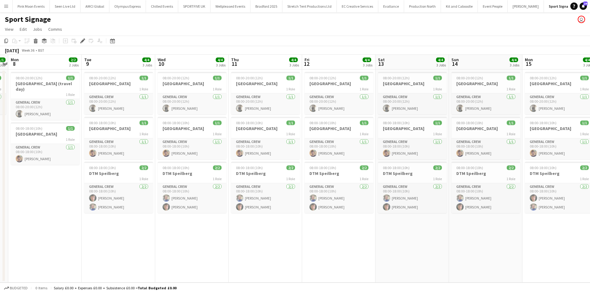
drag, startPoint x: 362, startPoint y: 258, endPoint x: 272, endPoint y: 256, distance: 90.7
click at [264, 258] on app-calendar-viewport "Fri 5 Sat 6 Sun 7 1/1 1 Job Mon 8 2/2 2 Jobs Tue 9 4/4 3 Jobs Wed 10 4/4 3 Jobs…" at bounding box center [295, 169] width 590 height 228
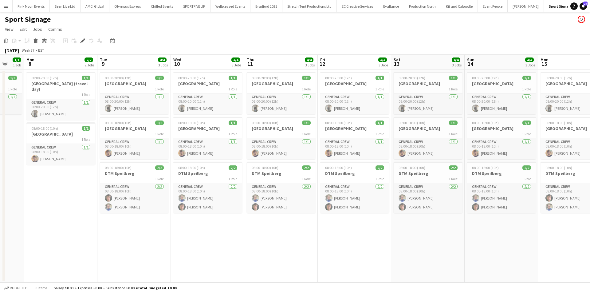
drag, startPoint x: 307, startPoint y: 255, endPoint x: 155, endPoint y: 252, distance: 152.2
click at [147, 256] on app-calendar-viewport "Fri 5 Sat 6 Sun 7 1/1 1 Job Mon 8 2/2 2 Jobs Tue 9 4/4 3 Jobs Wed 10 4/4 3 Jobs…" at bounding box center [295, 169] width 590 height 228
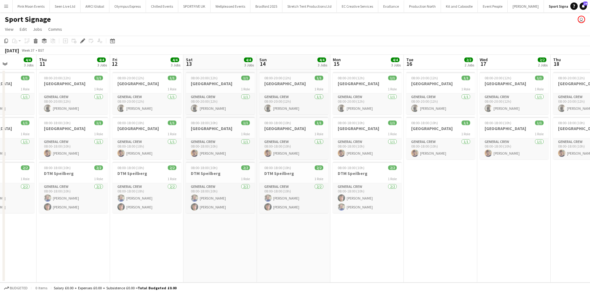
scroll to position [0, 258]
click at [163, 253] on app-calendar-viewport "Sun 7 1/1 1 Job Mon 8 2/2 2 Jobs Tue 9 4/4 3 Jobs Wed 10 4/4 3 Jobs Thu 11 4/4 …" at bounding box center [295, 169] width 590 height 228
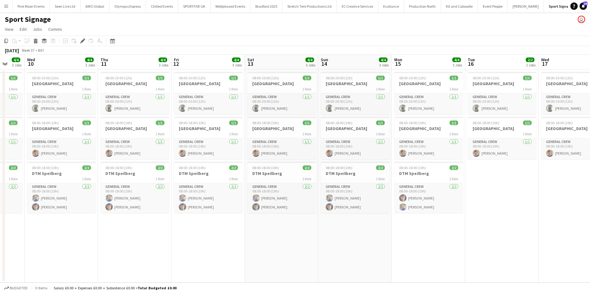
drag, startPoint x: 108, startPoint y: 254, endPoint x: 283, endPoint y: 250, distance: 175.2
click at [287, 249] on app-calendar-viewport "Sun 7 1/1 1 Job Mon 8 2/2 2 Jobs Tue 9 4/4 3 Jobs Wed 10 4/4 3 Jobs Thu 11 4/4 …" at bounding box center [295, 169] width 590 height 228
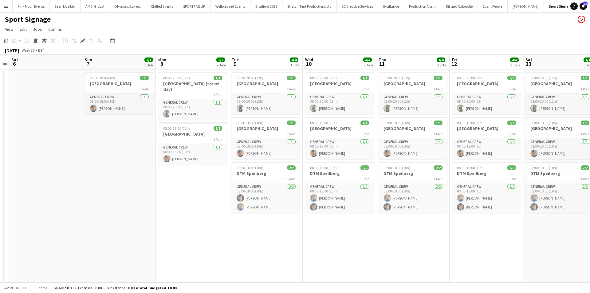
click at [419, 246] on app-calendar-viewport "Thu 4 Fri 5 Sat 6 Sun 7 1/1 1 Job Mon 8 2/2 2 Jobs Tue 9 4/4 3 Jobs Wed 10 4/4 …" at bounding box center [295, 169] width 590 height 228
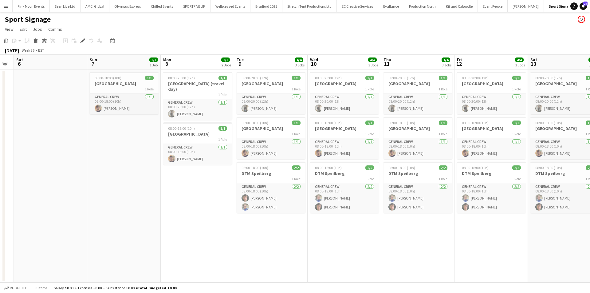
scroll to position [0, 185]
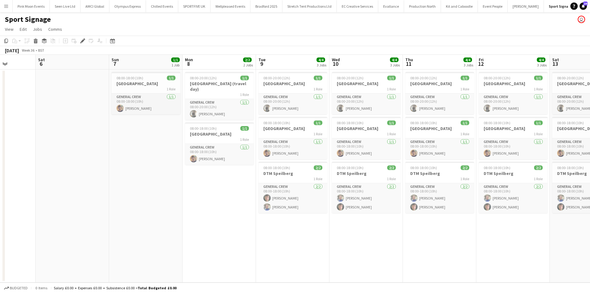
drag, startPoint x: 221, startPoint y: 257, endPoint x: 243, endPoint y: 256, distance: 22.2
click at [243, 256] on app-calendar-viewport "Wed 3 2/2 1 Job Thu 4 Fri 5 Sat 6 Sun 7 1/1 1 Job Mon 8 2/2 2 Jobs Tue 9 4/4 3 …" at bounding box center [295, 169] width 590 height 228
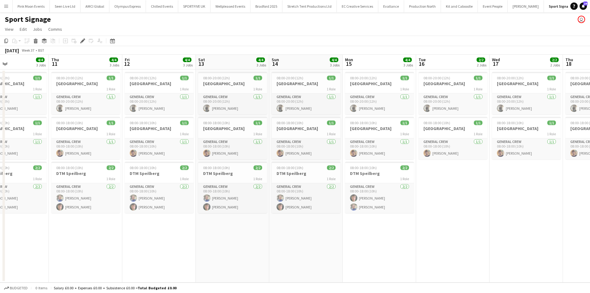
drag, startPoint x: 473, startPoint y: 277, endPoint x: 116, endPoint y: 245, distance: 358.0
click at [116, 245] on app-calendar-viewport "Mon 8 2/2 2 Jobs Tue 9 4/4 3 Jobs Wed 10 4/4 3 Jobs Thu 11 4/4 3 Jobs Fri 12 4/…" at bounding box center [295, 169] width 590 height 228
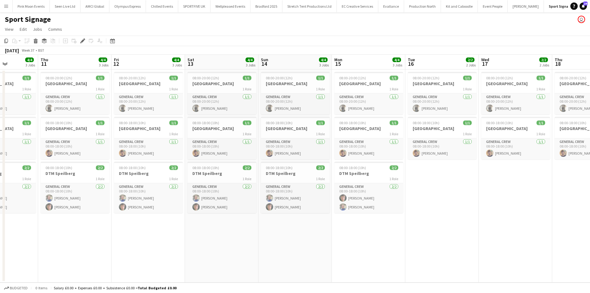
drag, startPoint x: 380, startPoint y: 248, endPoint x: 203, endPoint y: 248, distance: 177.3
click at [203, 248] on app-calendar-viewport "Mon 8 2/2 2 Jobs Tue 9 4/4 3 Jobs Wed 10 4/4 3 Jobs Thu 11 4/4 3 Jobs Fri 12 4/…" at bounding box center [295, 169] width 590 height 228
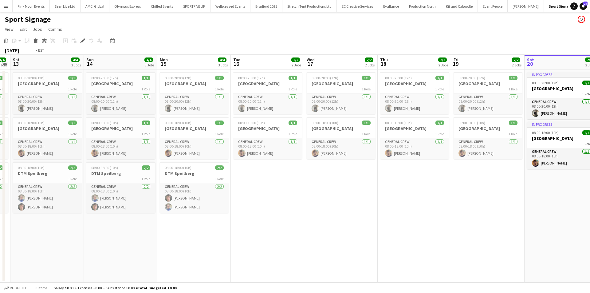
drag, startPoint x: 407, startPoint y: 244, endPoint x: 369, endPoint y: 241, distance: 38.5
click at [251, 251] on app-calendar-viewport "Wed 10 4/4 3 Jobs Thu 11 4/4 3 Jobs Fri 12 4/4 3 Jobs Sat 13 4/4 3 Jobs Sun 14 …" at bounding box center [295, 169] width 590 height 228
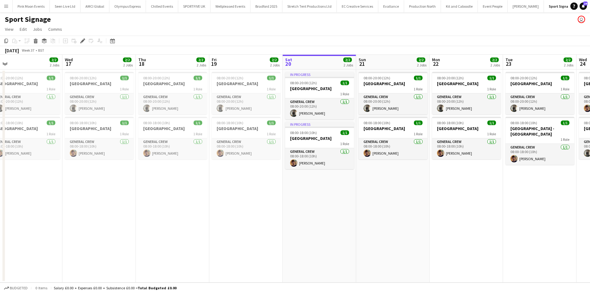
drag, startPoint x: 373, startPoint y: 242, endPoint x: 361, endPoint y: 242, distance: 11.7
click at [361, 242] on app-calendar-viewport "Fri 12 4/4 3 Jobs Sat 13 4/4 3 Jobs Sun 14 4/4 3 Jobs Mon 15 4/4 3 Jobs Tue 16 …" at bounding box center [295, 169] width 590 height 228
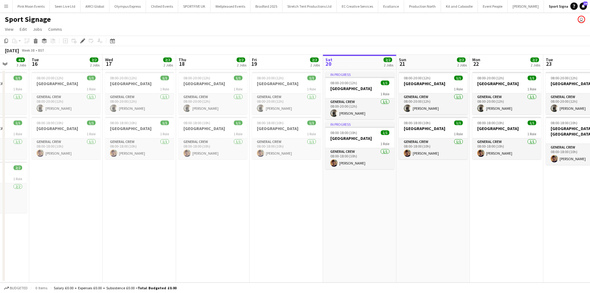
drag, startPoint x: 443, startPoint y: 242, endPoint x: 336, endPoint y: 242, distance: 106.7
click at [336, 242] on app-calendar-viewport "Fri 12 4/4 3 Jobs Sat 13 4/4 3 Jobs Sun 14 4/4 3 Jobs Mon 15 4/4 3 Jobs Tue 16 …" at bounding box center [295, 169] width 590 height 228
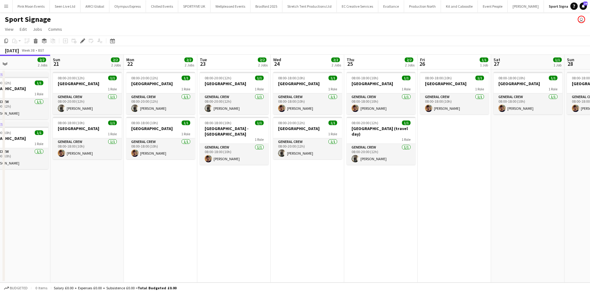
drag, startPoint x: 282, startPoint y: 243, endPoint x: 157, endPoint y: 242, distance: 124.8
click at [156, 243] on app-calendar-viewport "Wed 17 2/2 2 Jobs Thu 18 2/2 2 Jobs Fri 19 2/2 2 Jobs Sat 20 2/2 2 Jobs Sun 21 …" at bounding box center [295, 169] width 590 height 228
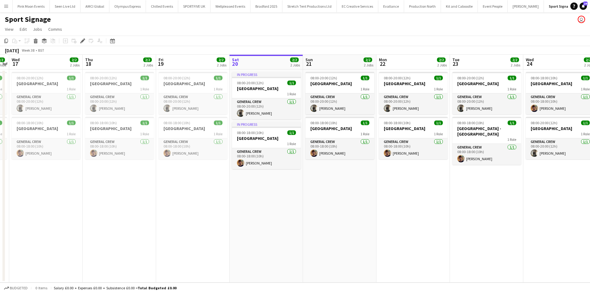
drag, startPoint x: 458, startPoint y: 240, endPoint x: 465, endPoint y: 240, distance: 6.8
click at [465, 240] on app-calendar-viewport "Mon 15 4/4 3 Jobs Tue 16 2/2 2 Jobs Wed 17 2/2 2 Jobs Thu 18 2/2 2 Jobs Fri 19 …" at bounding box center [295, 169] width 590 height 228
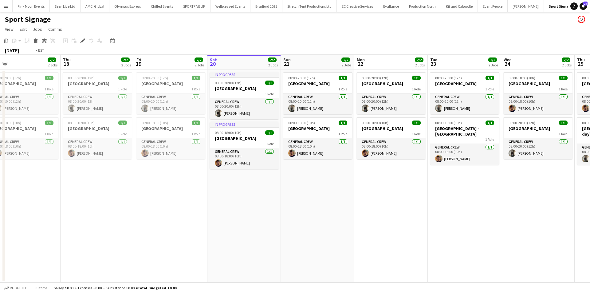
drag, startPoint x: 136, startPoint y: 243, endPoint x: 324, endPoint y: 243, distance: 188.7
click at [324, 243] on app-calendar-viewport "Mon 15 4/4 3 Jobs Tue 16 2/2 2 Jobs Wed 17 2/2 2 Jobs Thu 18 2/2 2 Jobs Fri 19 …" at bounding box center [295, 169] width 590 height 228
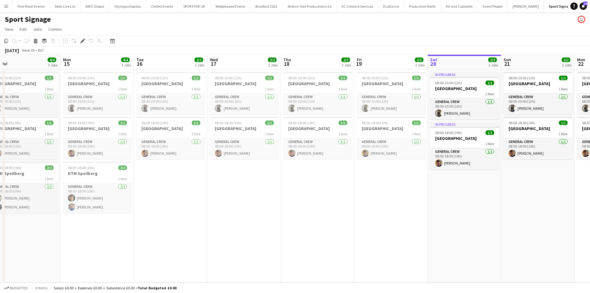
click at [368, 230] on app-calendar-viewport "Fri 12 4/4 3 Jobs Sat 13 4/4 3 Jobs Sun 14 4/4 3 Jobs Mon 15 4/4 3 Jobs Tue 16 …" at bounding box center [295, 169] width 590 height 228
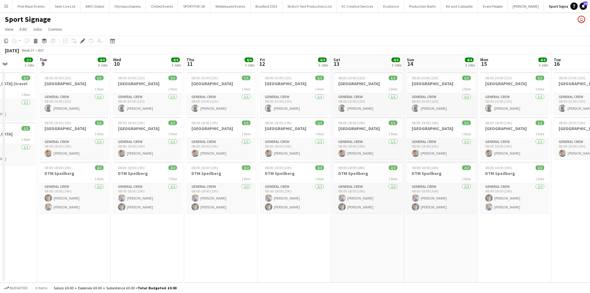
click at [436, 228] on app-calendar-viewport "Sat 6 Sun 7 1/1 1 Job Mon 8 2/2 2 Jobs Tue 9 4/4 3 Jobs Wed 10 4/4 3 Jobs Thu 1…" at bounding box center [295, 169] width 590 height 228
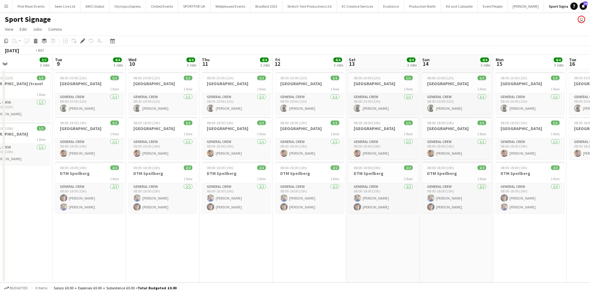
drag, startPoint x: 169, startPoint y: 247, endPoint x: 326, endPoint y: 248, distance: 157.7
click at [344, 247] on app-calendar-viewport "Sat 6 Sun 7 1/1 1 Job Mon 8 2/2 2 Jobs Tue 9 4/4 3 Jobs Wed 10 4/4 3 Jobs Thu 1…" at bounding box center [295, 169] width 590 height 228
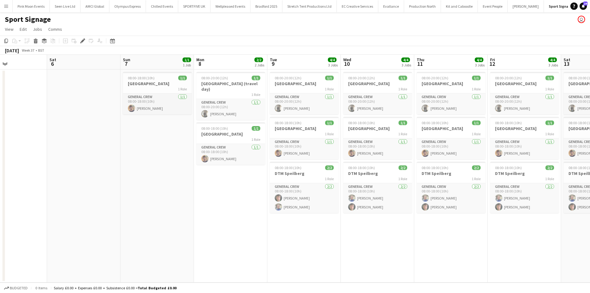
drag, startPoint x: 140, startPoint y: 249, endPoint x: 327, endPoint y: 239, distance: 188.1
click at [327, 239] on app-calendar-viewport "Wed 3 2/2 1 Job Thu 4 Fri 5 Sat 6 Sun 7 1/1 1 Job Mon 8 2/2 2 Jobs Tue 9 4/4 3 …" at bounding box center [295, 169] width 590 height 228
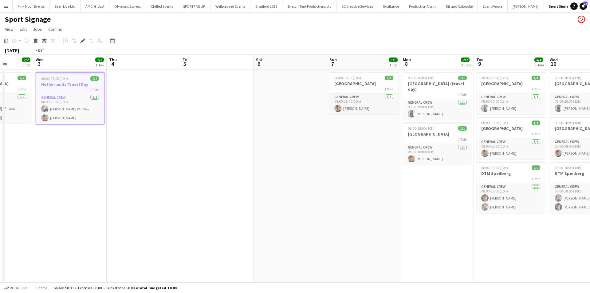
drag, startPoint x: 126, startPoint y: 240, endPoint x: 252, endPoint y: 234, distance: 125.8
click at [252, 234] on app-calendar-viewport "Sun 31 2/2 1 Job Mon 1 2/2 1 Job Tue 2 2/2 1 Job Wed 3 2/2 1 Job Thu 4 Fri 5 Sa…" at bounding box center [295, 169] width 590 height 228
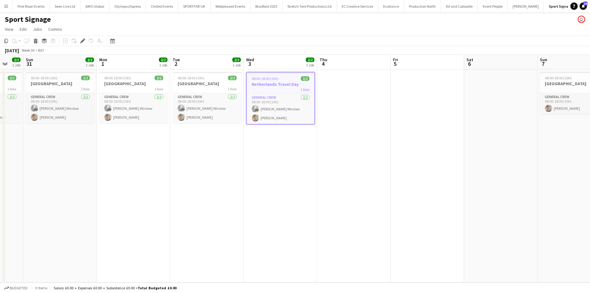
drag, startPoint x: 236, startPoint y: 236, endPoint x: 369, endPoint y: 234, distance: 133.4
click at [369, 234] on app-calendar-viewport "Fri 29 2/2 1 Job Sat 30 2/2 1 Job Sun 31 2/2 1 Job Mon 1 2/2 1 Job Tue 2 2/2 1 …" at bounding box center [295, 169] width 590 height 228
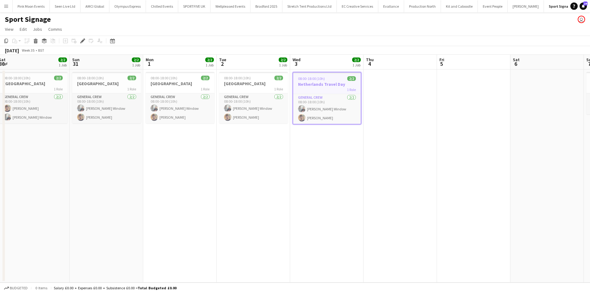
drag, startPoint x: 94, startPoint y: 234, endPoint x: 286, endPoint y: 222, distance: 192.8
click at [287, 222] on app-calendar-viewport "Thu 28 2/2 1 Job Fri 29 2/2 1 Job Sat 30 2/2 1 Job Sun 31 2/2 1 Job Mon 1 2/2 1…" at bounding box center [295, 169] width 590 height 228
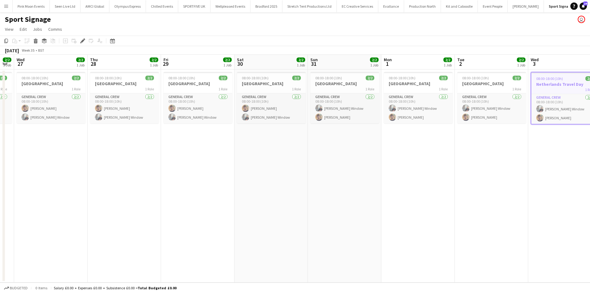
drag, startPoint x: 342, startPoint y: 222, endPoint x: 227, endPoint y: 227, distance: 116.0
click at [342, 222] on app-calendar-viewport "Mon 25 4/4 2 Jobs Tue 26 2/2 1 Job Wed 27 2/2 1 Job Thu 28 2/2 1 Job Fri 29 2/2…" at bounding box center [295, 169] width 590 height 228
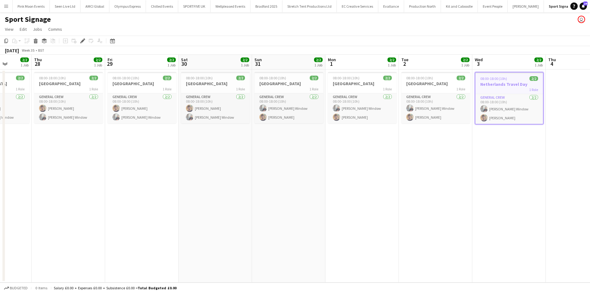
drag, startPoint x: 195, startPoint y: 224, endPoint x: 249, endPoint y: 223, distance: 54.4
click at [250, 223] on app-calendar-viewport "Mon 25 4/4 2 Jobs Tue 26 2/2 1 Job Wed 27 2/2 1 Job Thu 28 2/2 1 Job Fri 29 2/2…" at bounding box center [295, 169] width 590 height 228
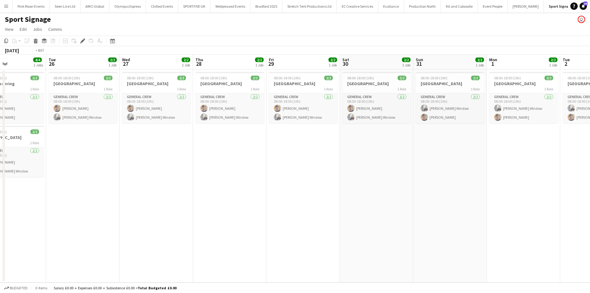
drag, startPoint x: 293, startPoint y: 221, endPoint x: 353, endPoint y: 221, distance: 60.2
click at [353, 221] on app-calendar-viewport "Sat 23 4/4 2 Jobs Sun 24 4/4 2 Jobs Mon 25 4/4 2 Jobs Tue 26 2/2 1 Job Wed 27 2…" at bounding box center [295, 169] width 590 height 228
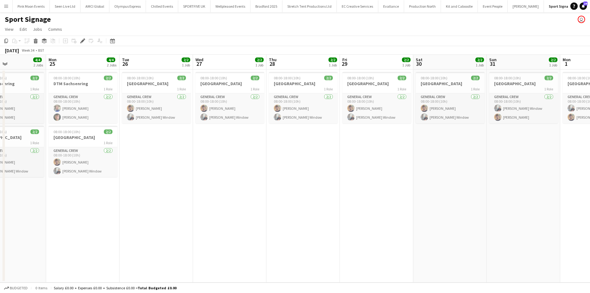
scroll to position [0, 168]
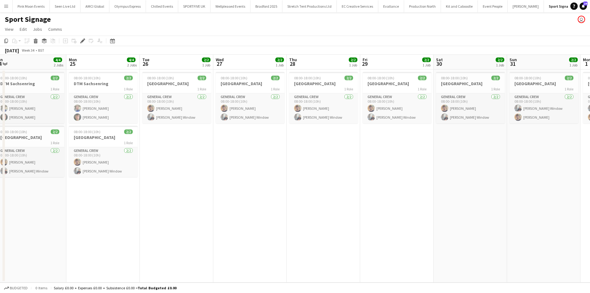
drag, startPoint x: 134, startPoint y: 227, endPoint x: 298, endPoint y: 201, distance: 165.8
click at [299, 201] on app-calendar-viewport "Fri 22 4/4 2 Jobs Sat 23 4/4 2 Jobs Sun 24 4/4 2 Jobs Mon 25 4/4 2 Jobs Tue 26 …" at bounding box center [295, 169] width 590 height 228
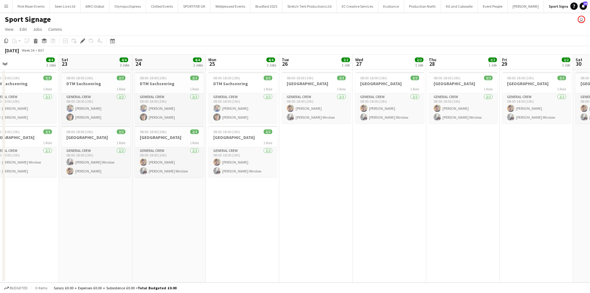
drag, startPoint x: 198, startPoint y: 226, endPoint x: 481, endPoint y: 235, distance: 283.2
click at [481, 235] on app-calendar-viewport "Wed 20 4/4 2 Jobs Thu 21 4/4 2 Jobs Fri 22 4/4 2 Jobs Sat 23 4/4 2 Jobs Sun 24 …" at bounding box center [295, 169] width 590 height 228
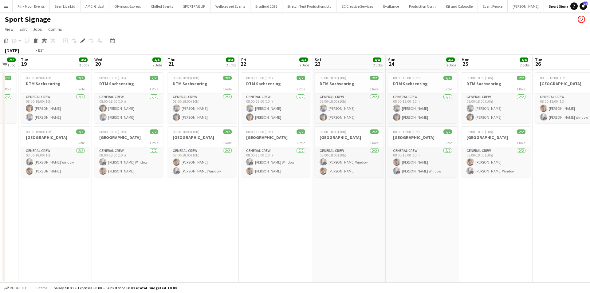
drag, startPoint x: 162, startPoint y: 230, endPoint x: 292, endPoint y: 245, distance: 130.8
click at [292, 245] on app-calendar-viewport "Sat 16 Sun 17 2/2 1 Job Mon 18 2/2 1 Job Tue 19 4/4 2 Jobs Wed 20 4/4 2 Jobs Th…" at bounding box center [295, 169] width 590 height 228
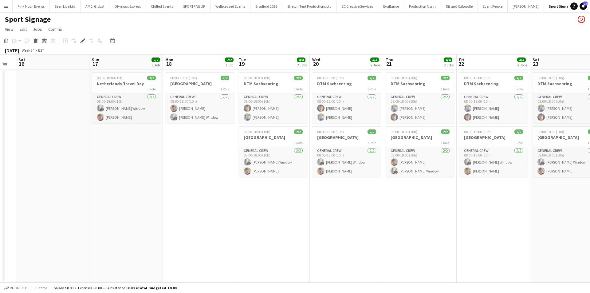
drag, startPoint x: 219, startPoint y: 239, endPoint x: 259, endPoint y: 244, distance: 40.6
click at [274, 242] on app-calendar-viewport "Thu 14 Fri 15 Sat 16 Sun 17 2/2 1 Job Mon 18 2/2 1 Job Tue 19 4/4 2 Jobs Wed 20…" at bounding box center [295, 169] width 590 height 228
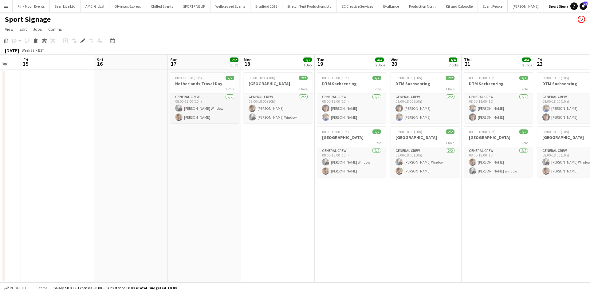
drag, startPoint x: 68, startPoint y: 215, endPoint x: 264, endPoint y: 208, distance: 196.5
click at [265, 208] on app-calendar-viewport "Wed 13 Thu 14 Fri 15 Sat 16 Sun 17 2/2 1 Job Mon 18 2/2 1 Job Tue 19 4/4 2 Jobs…" at bounding box center [295, 169] width 590 height 228
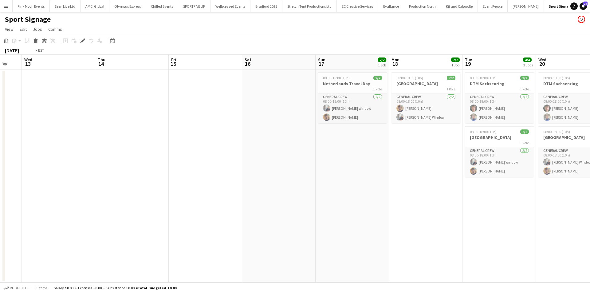
drag, startPoint x: 189, startPoint y: 217, endPoint x: 527, endPoint y: 245, distance: 339.5
click at [527, 245] on app-calendar-viewport "Sun 10 2/2 1 Job Mon 11 2/2 1 Job Tue 12 Wed 13 Thu 14 Fri 15 Sat 16 Sun 17 2/2…" at bounding box center [295, 169] width 590 height 228
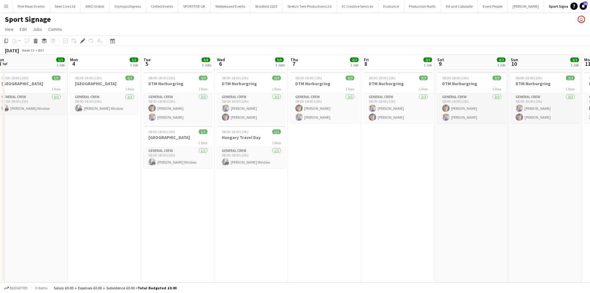
drag, startPoint x: 530, startPoint y: 229, endPoint x: 398, endPoint y: 232, distance: 132.5
click at [536, 229] on app-calendar-viewport "Fri 1 1/1 1 Job Sat 2 1/1 1 Job Sun 3 1/1 1 Job Mon 4 1/1 1 Job Tue 5 3/3 2 Job…" at bounding box center [295, 169] width 590 height 228
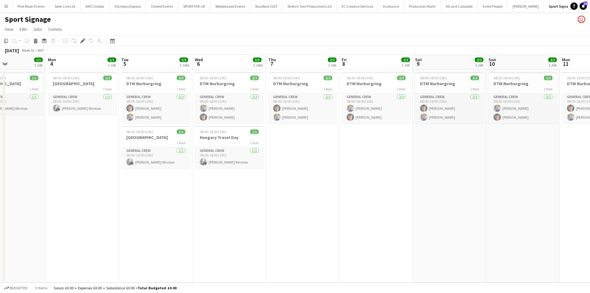
click at [400, 231] on app-calendar-viewport "Fri 1 1/1 1 Job Sat 2 1/1 1 Job Sun 3 1/1 1 Job Mon 4 1/1 1 Job Tue 5 3/3 2 Job…" at bounding box center [295, 169] width 590 height 228
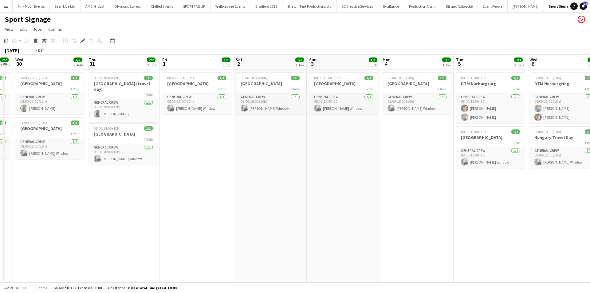
click at [306, 223] on app-calendar-viewport "Mon 28 2/2 2 Jobs Tue 29 2/2 2 Jobs Wed 30 2/2 2 Jobs Thu 31 2/2 2 Jobs Fri 1 1…" at bounding box center [295, 169] width 590 height 228
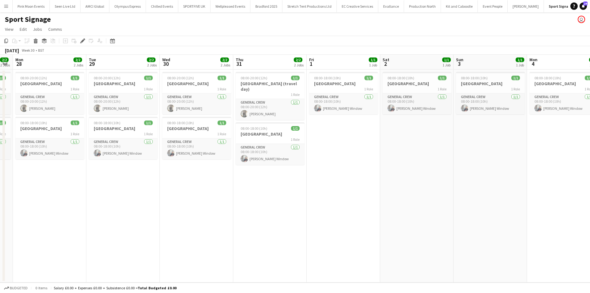
scroll to position [0, 125]
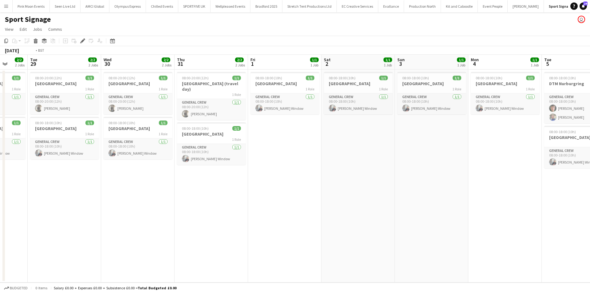
drag, startPoint x: 422, startPoint y: 229, endPoint x: 105, endPoint y: 203, distance: 318.3
click at [108, 203] on app-calendar-viewport "Sat 26 2/2 2 Jobs Sun 27 2/2 2 Jobs Mon 28 2/2 2 Jobs Tue 29 2/2 2 Jobs Wed 30 …" at bounding box center [295, 169] width 590 height 228
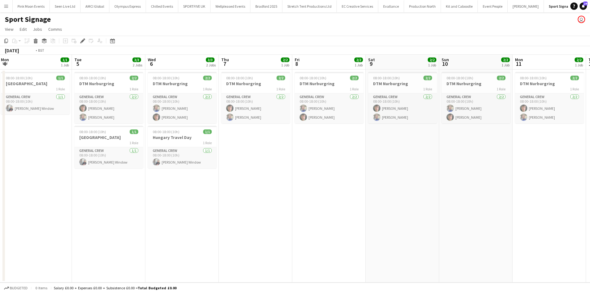
drag, startPoint x: 113, startPoint y: 201, endPoint x: 74, endPoint y: 198, distance: 39.5
click at [36, 197] on app-calendar-viewport "Thu 31 2/2 2 Jobs Fri 1 1/1 1 Job Sat 2 1/1 1 Job Sun 3 1/1 1 Job Mon 4 1/1 1 J…" at bounding box center [295, 169] width 590 height 228
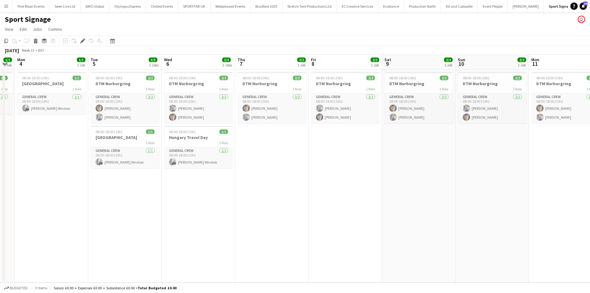
drag, startPoint x: 258, startPoint y: 198, endPoint x: 125, endPoint y: 180, distance: 134.3
click at [125, 180] on app-calendar-viewport "Thu 31 2/2 2 Jobs Fri 1 1/1 1 Job Sat 2 1/1 1 Job Sun 3 1/1 1 Job Mon 4 1/1 1 J…" at bounding box center [295, 169] width 590 height 228
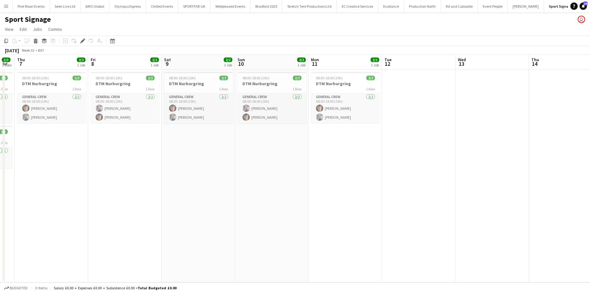
click at [43, 166] on app-calendar-viewport "Mon 4 1/1 1 Job Tue 5 3/3 2 Jobs Wed 6 3/3 2 Jobs Thu 7 2/2 1 Job Fri 8 2/2 1 J…" at bounding box center [295, 169] width 590 height 228
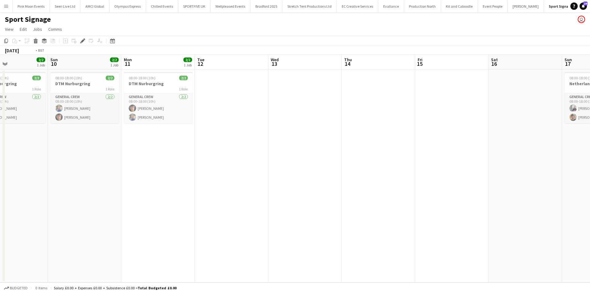
click at [153, 241] on app-calendar-viewport "Wed 6 3/3 2 Jobs Thu 7 2/2 1 Job Fri 8 2/2 1 Job Sat 9 2/2 1 Job Sun 10 2/2 1 J…" at bounding box center [295, 169] width 590 height 228
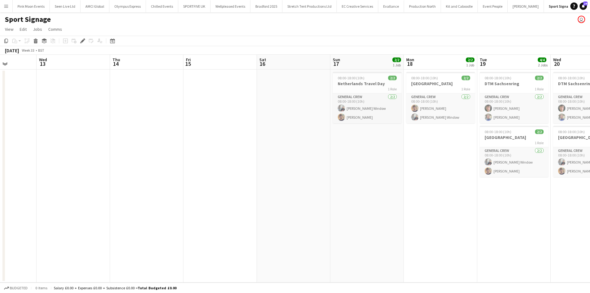
click at [223, 226] on app-calendar-viewport "Sat 9 2/2 1 Job Sun 10 2/2 1 Job Mon 11 2/2 1 Job Tue 12 Wed 13 Thu 14 Fri 15 S…" at bounding box center [295, 169] width 590 height 228
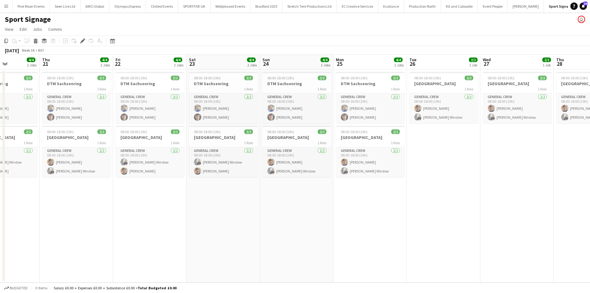
click at [20, 184] on app-calendar-viewport "Mon 18 2/2 1 Job Tue 19 4/4 2 Jobs Wed 20 4/4 2 Jobs Thu 21 4/4 2 Jobs Fri 22 4…" at bounding box center [295, 169] width 590 height 228
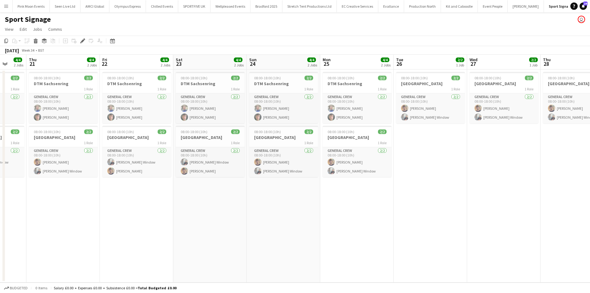
drag, startPoint x: 190, startPoint y: 252, endPoint x: 264, endPoint y: 245, distance: 74.4
click at [264, 245] on app-calendar-viewport "Mon 18 2/2 1 Job Tue 19 4/4 2 Jobs Wed 20 4/4 2 Jobs Thu 21 4/4 2 Jobs Fri 22 4…" at bounding box center [295, 169] width 590 height 228
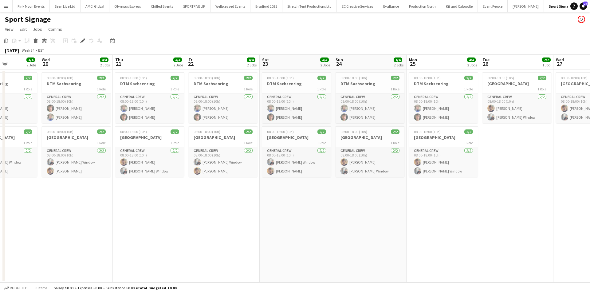
drag, startPoint x: 243, startPoint y: 243, endPoint x: 287, endPoint y: 233, distance: 44.9
click at [285, 233] on app-calendar-viewport "Sun 17 2/2 1 Job Mon 18 2/2 1 Job Tue 19 4/4 2 Jobs Wed 20 4/4 2 Jobs Thu 21 4/…" at bounding box center [295, 169] width 590 height 228
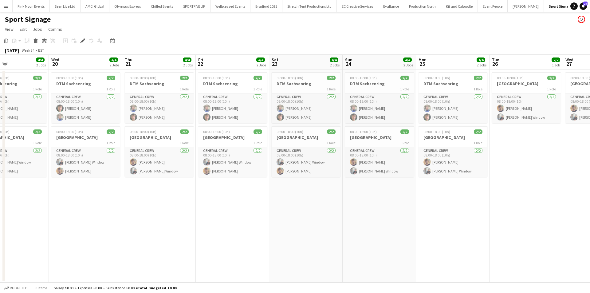
drag, startPoint x: 268, startPoint y: 230, endPoint x: 283, endPoint y: 228, distance: 14.6
click at [283, 228] on app-calendar-viewport "Sun 17 2/2 1 Job Mon 18 2/2 1 Job Tue 19 4/4 2 Jobs Wed 20 4/4 2 Jobs Thu 21 4/…" at bounding box center [295, 169] width 590 height 228
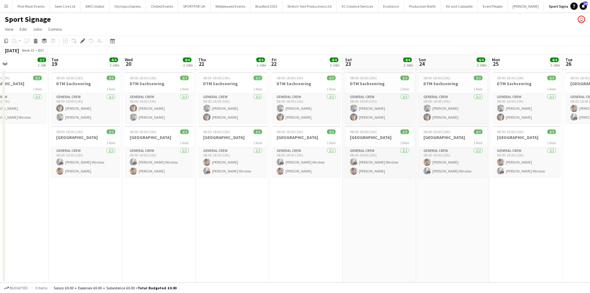
drag, startPoint x: 285, startPoint y: 215, endPoint x: 297, endPoint y: 208, distance: 14.1
click at [296, 208] on app-calendar-viewport "Sat 16 Sun 17 2/2 1 Job Mon 18 2/2 1 Job Tue 19 4/4 2 Jobs Wed 20 4/4 2 Jobs Th…" at bounding box center [295, 169] width 590 height 228
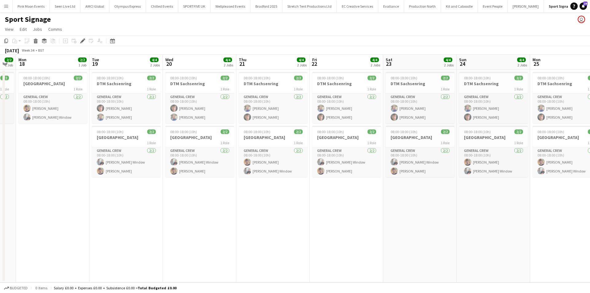
drag, startPoint x: 322, startPoint y: 200, endPoint x: 325, endPoint y: 200, distance: 3.1
click at [325, 200] on app-calendar-viewport "Sat 16 Sun 17 2/2 1 Job Mon 18 2/2 1 Job Tue 19 4/4 2 Jobs Wed 20 4/4 2 Jobs Th…" at bounding box center [295, 169] width 590 height 228
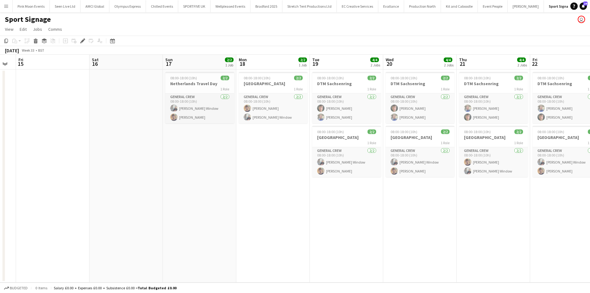
scroll to position [0, 162]
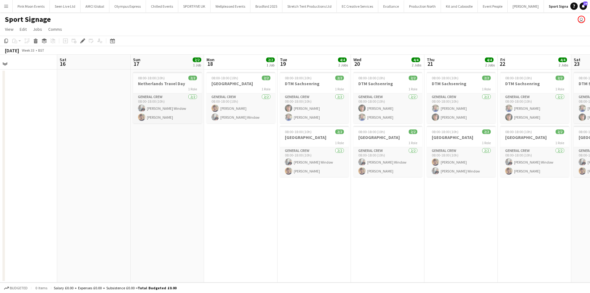
drag, startPoint x: 227, startPoint y: 202, endPoint x: 254, endPoint y: 203, distance: 27.1
click at [258, 201] on app-calendar-viewport "Wed 13 Thu 14 Fri 15 Sat 16 Sun 17 2/2 1 Job Mon 18 2/2 1 Job Tue 19 4/4 2 Jobs…" at bounding box center [295, 169] width 590 height 228
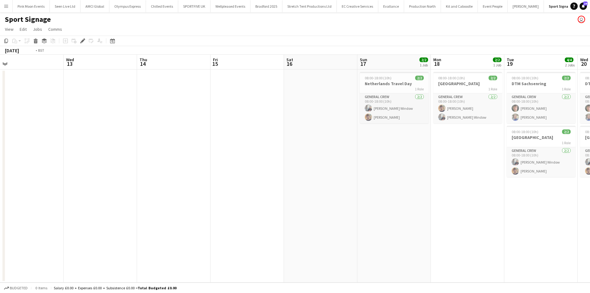
drag, startPoint x: 328, startPoint y: 203, endPoint x: 574, endPoint y: 204, distance: 245.6
click at [573, 202] on app-calendar-viewport "Sun 10 2/2 1 Job Mon 11 2/2 1 Job Tue 12 Wed 13 Thu 14 Fri 15 Sat 16 Sun 17 2/2…" at bounding box center [295, 169] width 590 height 228
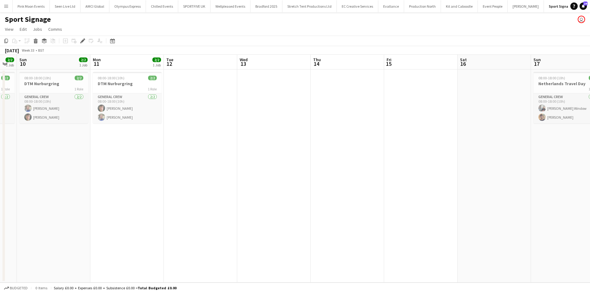
click at [322, 257] on app-calendar-viewport "Fri 8 2/2 1 Job Sat 9 2/2 1 Job Sun 10 2/2 1 Job Mon 11 2/2 1 Job Tue 12 Wed 13…" at bounding box center [295, 169] width 590 height 228
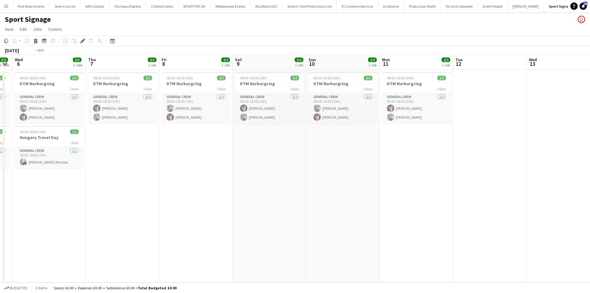
drag, startPoint x: 185, startPoint y: 244, endPoint x: 328, endPoint y: 243, distance: 142.6
click at [346, 243] on app-calendar-viewport "Sun 3 1/1 1 Job Mon 4 1/1 1 Job Tue 5 3/3 2 Jobs Wed 6 3/3 2 Jobs Thu 7 2/2 1 J…" at bounding box center [295, 169] width 590 height 228
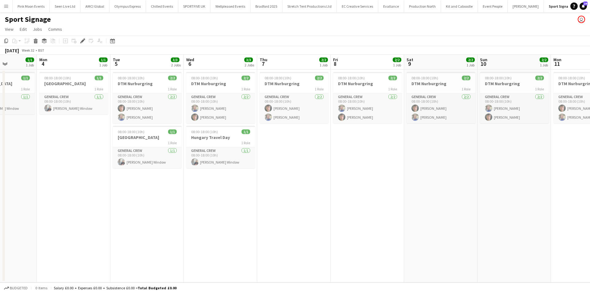
drag, startPoint x: 330, startPoint y: 233, endPoint x: 356, endPoint y: 235, distance: 25.9
click at [384, 233] on app-calendar-viewport "Fri 1 1/1 1 Job Sat 2 1/1 1 Job Sun 3 1/1 1 Job Mon 4 1/1 1 Job Tue 5 3/3 2 Job…" at bounding box center [295, 169] width 590 height 228
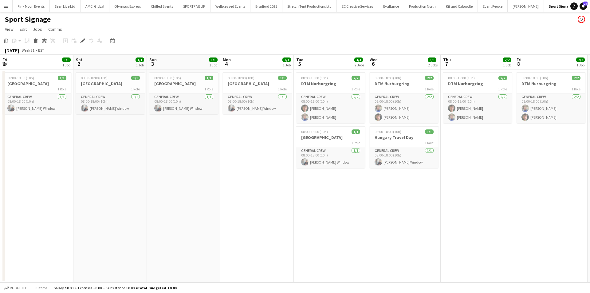
drag, startPoint x: 129, startPoint y: 234, endPoint x: 569, endPoint y: 272, distance: 441.5
click at [555, 270] on app-calendar-viewport "Wed 30 2/2 2 Jobs Thu 31 2/2 2 Jobs Fri 1 1/1 1 Job Sat 2 1/1 1 Job Sun 3 1/1 1…" at bounding box center [295, 169] width 590 height 228
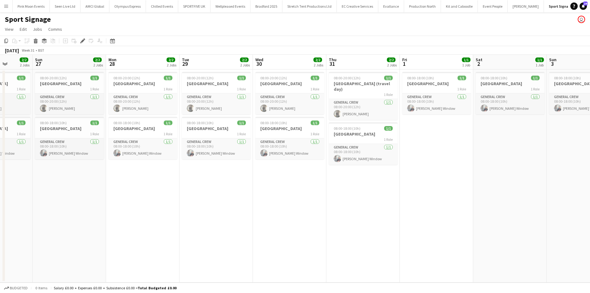
drag, startPoint x: 497, startPoint y: 226, endPoint x: 563, endPoint y: 292, distance: 93.2
click at [590, 271] on app-calendar-viewport "Thu 24 2/2 2 Jobs Fri 25 2/2 2 Jobs Sat 26 2/2 2 Jobs Sun 27 2/2 2 Jobs Mon 28 …" at bounding box center [295, 169] width 590 height 228
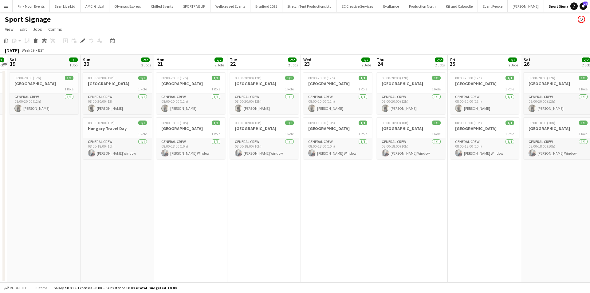
scroll to position [0, 213]
drag, startPoint x: 77, startPoint y: 220, endPoint x: 315, endPoint y: 219, distance: 238.2
click at [315, 219] on app-calendar-viewport "Thu 17 Fri 18 1/1 1 Job Sat 19 1/1 1 Job Sun 20 2/2 2 Jobs Mon 21 2/2 2 Jobs Tu…" at bounding box center [295, 169] width 590 height 228
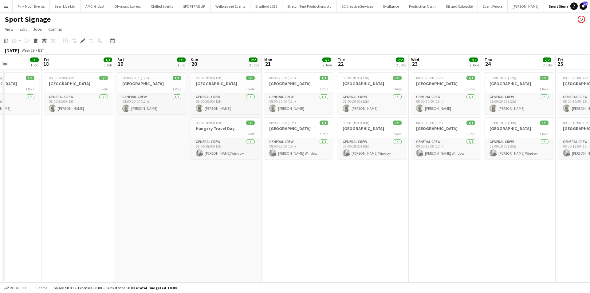
click at [432, 219] on app-calendar-viewport "Tue 15 3/3 2 Jobs Wed 16 1/1 1 Job Thu 17 1/1 1 Job Fri 18 1/1 1 Job Sat 19 1/1…" at bounding box center [295, 169] width 590 height 228
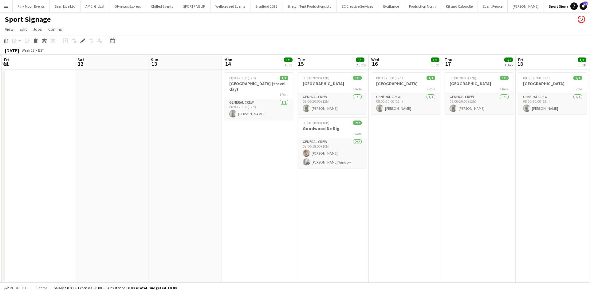
drag, startPoint x: 447, startPoint y: 227, endPoint x: 479, endPoint y: 225, distance: 32.0
click at [479, 225] on app-calendar-viewport "Wed 9 Thu 10 Fri 11 Sat 12 Sun 13 Mon 14 1/1 1 Job Tue 15 3/3 2 Jobs Wed 16 1/1…" at bounding box center [295, 169] width 590 height 228
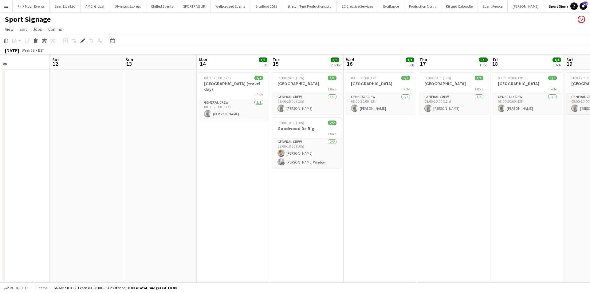
drag, startPoint x: 132, startPoint y: 236, endPoint x: 165, endPoint y: 231, distance: 34.2
click at [344, 227] on app-calendar-viewport "Wed 9 2/2 1 Job Thu 10 Fri 11 Sat 12 Sun 13 Mon 14 1/1 1 Job Tue 15 3/3 2 Jobs …" at bounding box center [295, 169] width 590 height 228
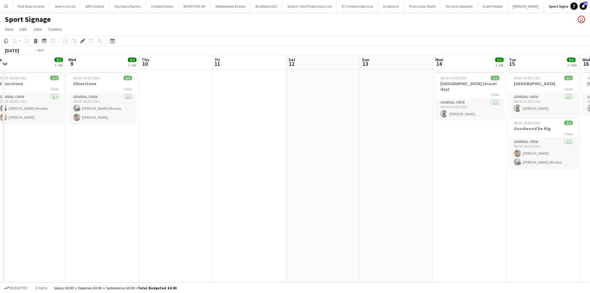
drag, startPoint x: 134, startPoint y: 228, endPoint x: 234, endPoint y: 228, distance: 100.2
click at [167, 228] on app-calendar-viewport "Sun 6 4/4 2 Jobs Mon 7 4/4 2 Jobs Tue 8 2/2 1 Job Wed 9 2/2 1 Job Thu 10 Fri 11…" at bounding box center [295, 169] width 590 height 228
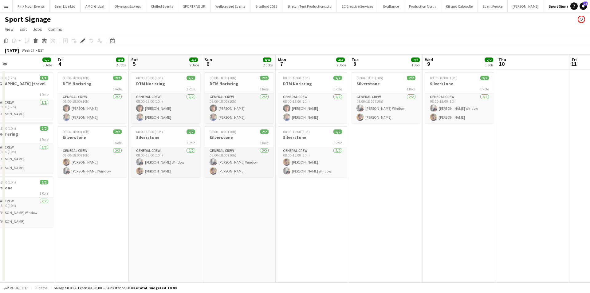
drag, startPoint x: 437, startPoint y: 225, endPoint x: 356, endPoint y: 239, distance: 82.9
click at [449, 224] on app-calendar-viewport "Tue 1 Wed 2 Thu 3 5/5 3 Jobs Fri 4 4/4 2 Jobs Sat 5 4/4 2 Jobs Sun 6 4/4 2 Jobs…" at bounding box center [295, 169] width 590 height 228
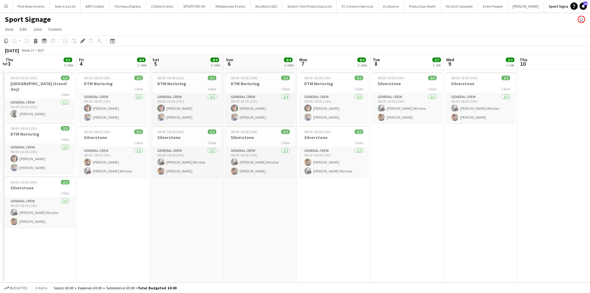
drag, startPoint x: 142, startPoint y: 251, endPoint x: 326, endPoint y: 246, distance: 184.2
click at [326, 246] on app-calendar-viewport "Tue 1 5/5 3 Jobs Wed 2 5/5 3 Jobs Thu 3 5/5 3 Jobs Fri 4 4/4 2 Jobs Sat 5 4/4 2…" at bounding box center [295, 169] width 590 height 228
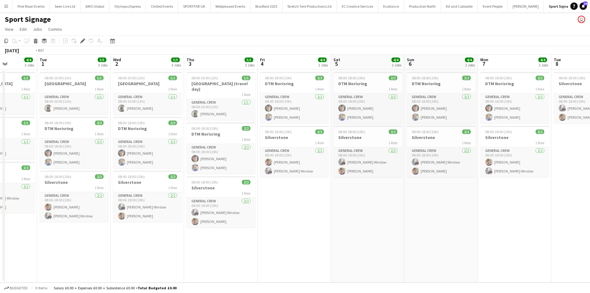
drag, startPoint x: 186, startPoint y: 244, endPoint x: 148, endPoint y: 249, distance: 38.7
click at [323, 242] on app-calendar-viewport "Sat 28 3/3 2 Jobs Sun 29 3/3 2 Jobs Mon 30 4/4 3 Jobs Tue 1 5/5 3 Jobs Wed 2 5/…" at bounding box center [295, 169] width 590 height 228
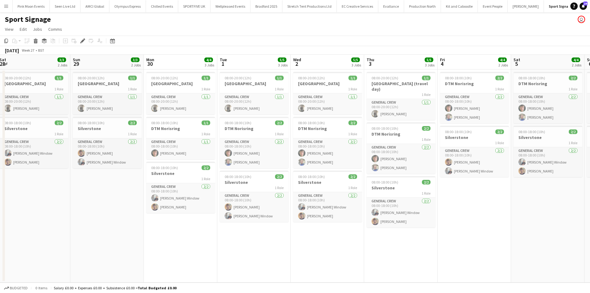
drag, startPoint x: 113, startPoint y: 246, endPoint x: 286, endPoint y: 243, distance: 173.1
click at [284, 243] on app-calendar-viewport "Thu 26 3/3 2 Jobs Fri 27 3/3 2 Jobs Sat 28 3/3 2 Jobs Sun 29 3/3 2 Jobs Mon 30 …" at bounding box center [295, 169] width 590 height 228
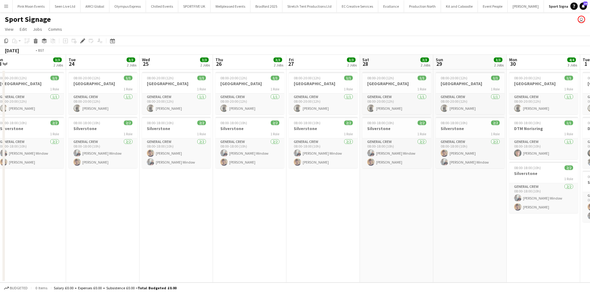
drag, startPoint x: 217, startPoint y: 255, endPoint x: 360, endPoint y: 248, distance: 143.4
click at [361, 248] on app-calendar-viewport "Sat 21 Sun 22 1/1 1 Job Mon 23 3/3 2 Jobs Tue 24 3/3 2 Jobs Wed 25 3/3 2 Jobs T…" at bounding box center [295, 169] width 590 height 228
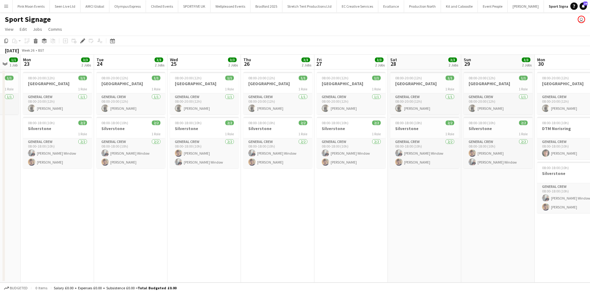
drag, startPoint x: 262, startPoint y: 259, endPoint x: 418, endPoint y: 253, distance: 156.3
click at [419, 253] on app-calendar-viewport "Sat 21 1/1 1 Job Sun 22 1/1 1 Job Mon 23 3/3 2 Jobs Tue 24 3/3 2 Jobs Wed 25 3/…" at bounding box center [295, 169] width 590 height 228
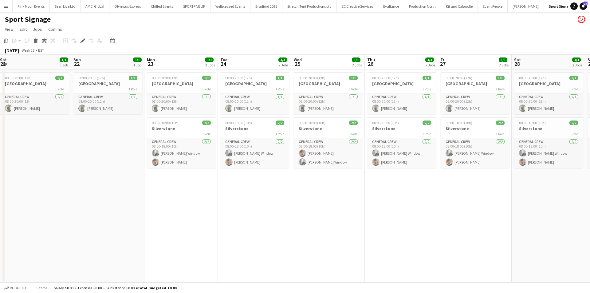
click at [347, 240] on app-calendar-viewport "Thu 19 3/3 2 Jobs Fri 20 1/1 1 Job Sat 21 1/1 1 Job Sun 22 1/1 1 Job Mon 23 3/3…" at bounding box center [295, 169] width 590 height 228
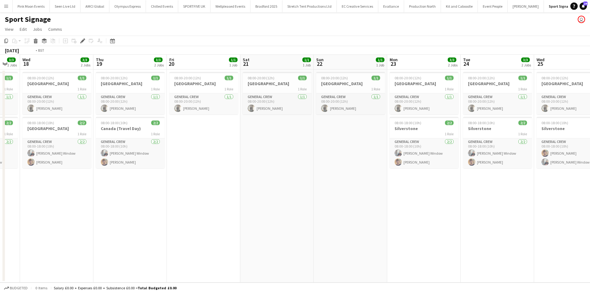
drag, startPoint x: 200, startPoint y: 247, endPoint x: 341, endPoint y: 248, distance: 141.4
click at [372, 246] on app-calendar-viewport "Mon 16 3/3 2 Jobs Tue 17 3/3 2 Jobs Wed 18 3/3 2 Jobs Thu 19 3/3 2 Jobs Fri 20 …" at bounding box center [295, 169] width 590 height 228
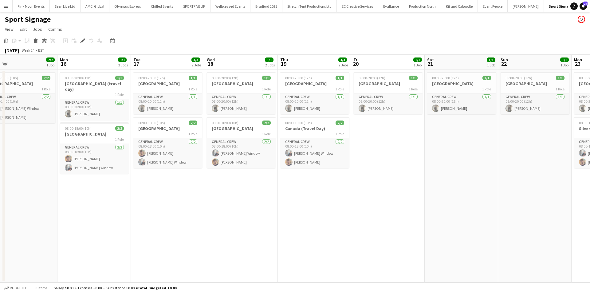
drag, startPoint x: 144, startPoint y: 242, endPoint x: 294, endPoint y: 241, distance: 149.4
click at [294, 241] on app-calendar-viewport "Fri 13 2/2 1 Job Sat 14 2/2 1 Job Sun 15 2/2 1 Job Mon 16 3/3 2 Jobs Tue 17 3/3…" at bounding box center [295, 169] width 590 height 228
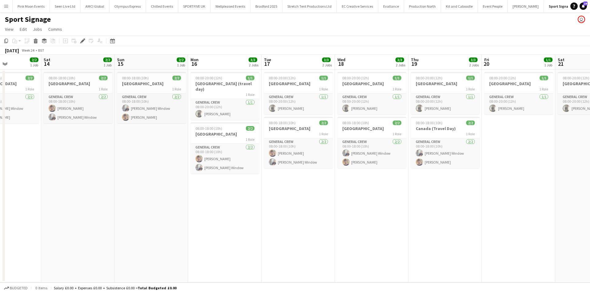
drag, startPoint x: 184, startPoint y: 242, endPoint x: 391, endPoint y: 239, distance: 207.2
click at [391, 239] on app-calendar-viewport "Wed 11 2/2 1 Job Thu 12 2/2 1 Job Fri 13 2/2 1 Job Sat 14 2/2 1 Job Sun 15 2/2 …" at bounding box center [295, 169] width 590 height 228
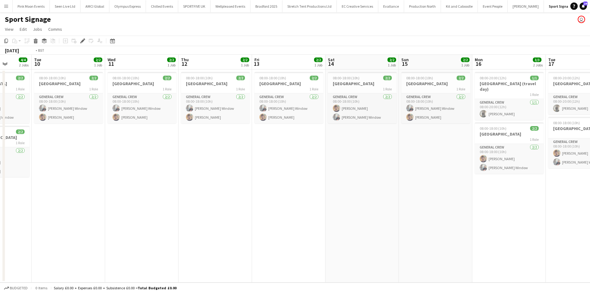
click at [396, 238] on app-calendar-viewport "Sun 8 4/4 2 Jobs Mon 9 4/4 2 Jobs Tue 10 2/2 1 Job Wed 11 2/2 1 Job Thu 12 2/2 …" at bounding box center [295, 169] width 590 height 228
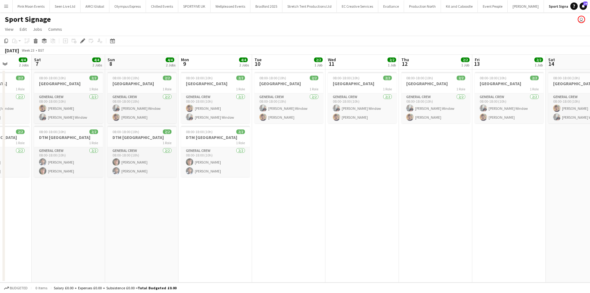
scroll to position [0, 144]
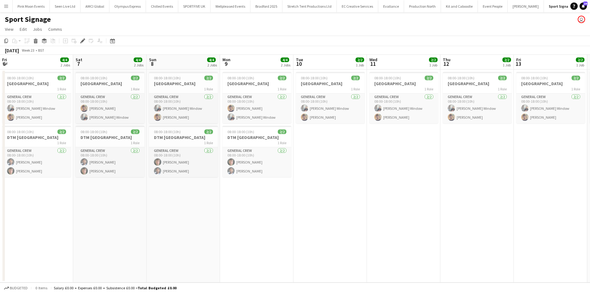
drag, startPoint x: 244, startPoint y: 240, endPoint x: 319, endPoint y: 242, distance: 75.3
click at [325, 240] on app-calendar-viewport "Wed 4 Thu 5 4/4 2 Jobs Fri 6 4/4 2 Jobs Sat 7 4/4 2 Jobs Sun 8 4/4 2 Jobs Mon 9…" at bounding box center [295, 169] width 590 height 228
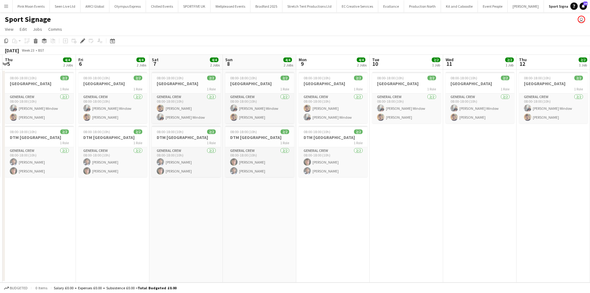
scroll to position [0, 136]
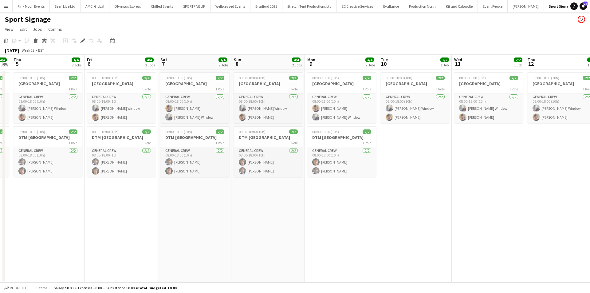
drag, startPoint x: 142, startPoint y: 231, endPoint x: 151, endPoint y: 231, distance: 8.6
click at [151, 231] on app-calendar-viewport "Tue 3 4/4 2 Jobs Wed 4 4/4 2 Jobs Thu 5 4/4 2 Jobs Fri 6 4/4 2 Jobs Sat 7 4/4 2…" at bounding box center [295, 169] width 590 height 228
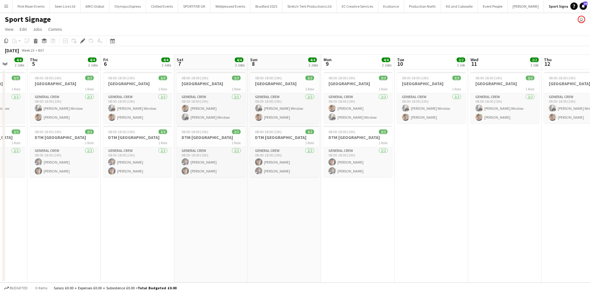
drag, startPoint x: 92, startPoint y: 204, endPoint x: 108, endPoint y: 202, distance: 16.4
click at [108, 202] on app-calendar-viewport "Mon 2 2/2 1 Job Tue 3 4/4 2 Jobs Wed 4 4/4 2 Jobs Thu 5 4/4 2 Jobs Fri 6 4/4 2 …" at bounding box center [295, 169] width 590 height 228
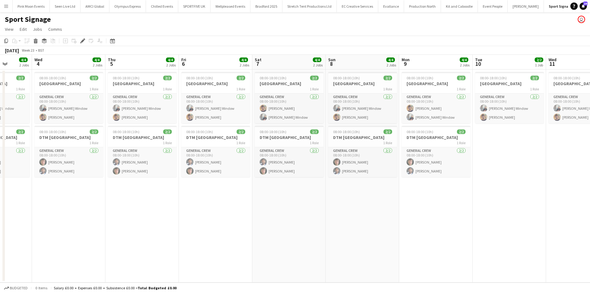
click at [243, 225] on app-calendar-viewport "Sun 1 1/1 1 Job Mon 2 2/2 1 Job Tue 3 4/4 2 Jobs Wed 4 4/4 2 Jobs Thu 5 4/4 2 J…" at bounding box center [295, 169] width 590 height 228
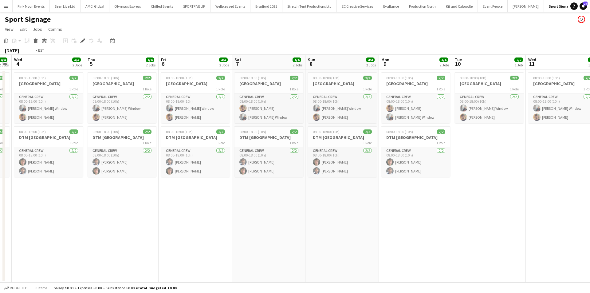
drag, startPoint x: 284, startPoint y: 218, endPoint x: 312, endPoint y: 214, distance: 28.5
click at [312, 214] on app-calendar-viewport "Sun 1 1/1 1 Job Mon 2 2/2 1 Job Tue 3 4/4 2 Jobs Wed 4 4/4 2 Jobs Thu 5 4/4 2 J…" at bounding box center [295, 169] width 590 height 228
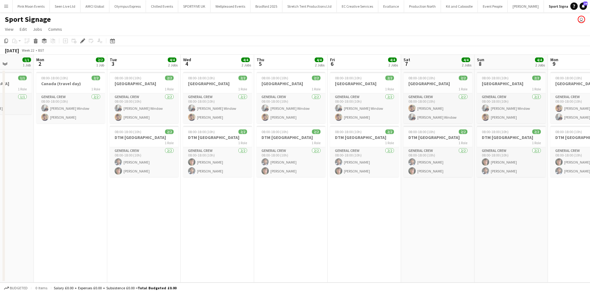
drag, startPoint x: 241, startPoint y: 219, endPoint x: 264, endPoint y: 211, distance: 24.7
click at [264, 211] on app-calendar-viewport "Fri 30 1/1 1 Job Sat 31 1/1 1 Job Sun 1 1/1 1 Job Mon 2 2/2 1 Job Tue 3 4/4 2 J…" at bounding box center [295, 169] width 590 height 228
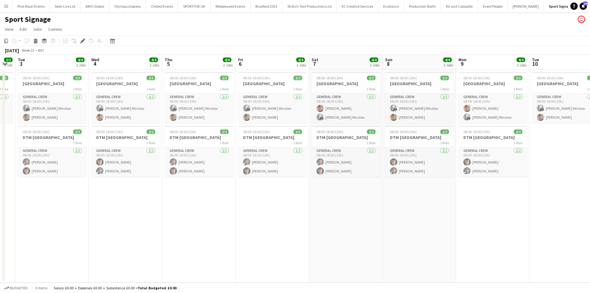
drag, startPoint x: 333, startPoint y: 231, endPoint x: 267, endPoint y: 224, distance: 66.8
click at [227, 234] on app-calendar-viewport "Fri 30 1/1 1 Job Sat 31 1/1 1 Job Sun 1 1/1 1 Job Mon 2 2/2 1 Job Tue 3 4/4 2 J…" at bounding box center [295, 169] width 590 height 228
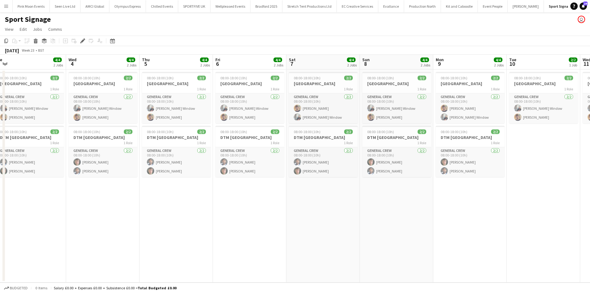
drag, startPoint x: 348, startPoint y: 231, endPoint x: 333, endPoint y: 231, distance: 14.8
click at [333, 231] on app-calendar-viewport "Fri 30 1/1 1 Job Sat 31 1/1 1 Job Sun 1 1/1 1 Job Mon 2 2/2 1 Job Tue 3 4/4 2 J…" at bounding box center [295, 169] width 590 height 228
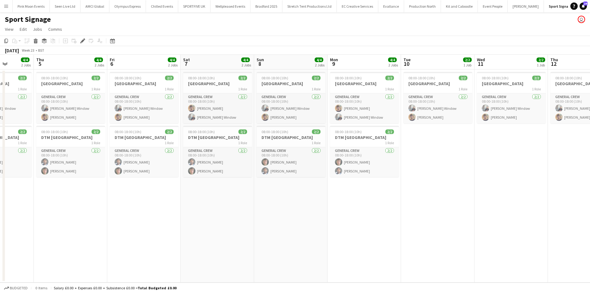
drag, startPoint x: 473, startPoint y: 200, endPoint x: 190, endPoint y: 203, distance: 282.8
click at [190, 203] on app-calendar-viewport "Sun 1 1/1 1 Job Mon 2 2/2 1 Job Tue 3 4/4 2 Jobs Wed 4 4/4 2 Jobs Thu 5 4/4 2 J…" at bounding box center [295, 169] width 590 height 228
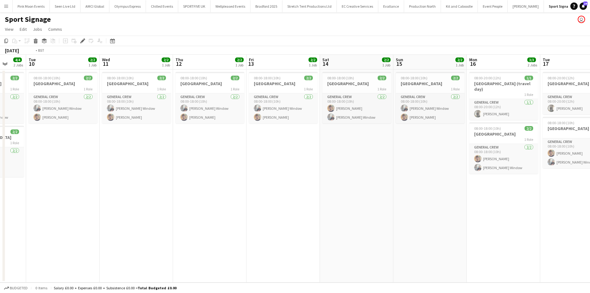
drag, startPoint x: 246, startPoint y: 196, endPoint x: 197, endPoint y: 191, distance: 49.1
click at [191, 196] on app-calendar-viewport "Fri 6 4/4 2 Jobs Sat 7 4/4 2 Jobs Sun 8 4/4 2 Jobs Mon 9 4/4 2 Jobs Tue 10 2/2 …" at bounding box center [295, 169] width 590 height 228
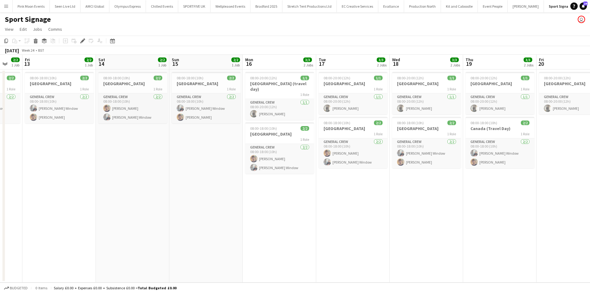
drag, startPoint x: 287, startPoint y: 185, endPoint x: 198, endPoint y: 186, distance: 89.1
click at [197, 186] on app-calendar-viewport "Tue 10 2/2 1 Job Wed 11 2/2 1 Job Thu 12 2/2 1 Job Fri 13 2/2 1 Job Sat 14 2/2 …" at bounding box center [295, 169] width 590 height 228
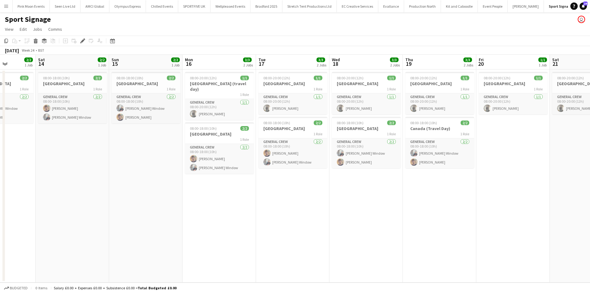
click at [61, 195] on app-calendar-viewport "Tue 10 2/2 1 Job Wed 11 2/2 1 Job Thu 12 2/2 1 Job Fri 13 2/2 1 Job Sat 14 2/2 …" at bounding box center [295, 169] width 590 height 228
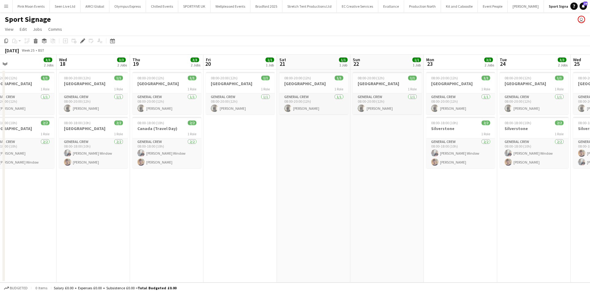
drag, startPoint x: 253, startPoint y: 224, endPoint x: 165, endPoint y: 223, distance: 87.9
click at [165, 223] on app-calendar-viewport "Sat 14 2/2 1 Job Sun 15 2/2 1 Job Mon 16 3/3 2 Jobs Tue 17 3/3 2 Jobs Wed 18 3/…" at bounding box center [295, 169] width 590 height 228
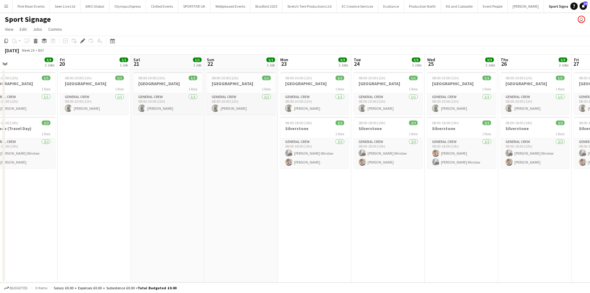
drag, startPoint x: 178, startPoint y: 220, endPoint x: 168, endPoint y: 221, distance: 10.2
click at [168, 221] on app-calendar-viewport "Mon 16 3/3 2 Jobs Tue 17 3/3 2 Jobs Wed 18 3/3 2 Jobs Thu 19 3/3 2 Jobs Fri 20 …" at bounding box center [295, 169] width 590 height 228
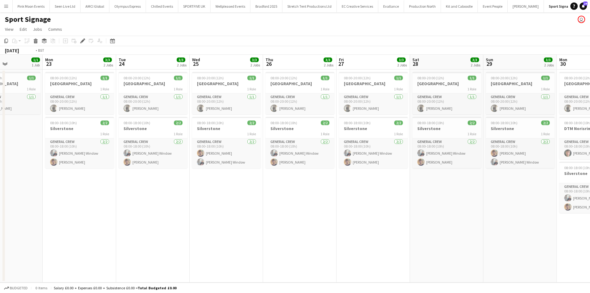
drag, startPoint x: 317, startPoint y: 233, endPoint x: 5, endPoint y: 235, distance: 312.0
click at [5, 235] on app-calendar-viewport "Wed 18 3/3 2 Jobs Thu 19 3/3 2 Jobs Fri 20 1/1 1 Job Sat 21 1/1 1 Job Sun 22 1/…" at bounding box center [295, 169] width 590 height 228
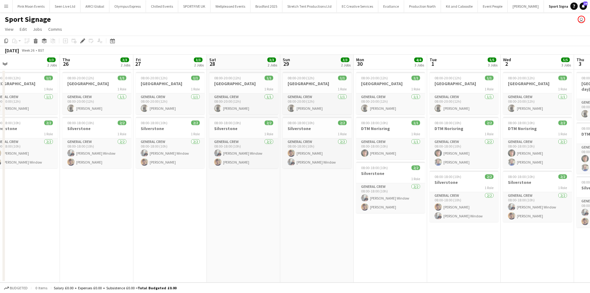
drag, startPoint x: 154, startPoint y: 258, endPoint x: 315, endPoint y: 252, distance: 161.8
click at [315, 252] on app-calendar-viewport "Mon 23 3/3 2 Jobs Tue 24 3/3 2 Jobs Wed 25 3/3 2 Jobs Thu 26 3/3 2 Jobs Fri 27 …" at bounding box center [295, 169] width 590 height 228
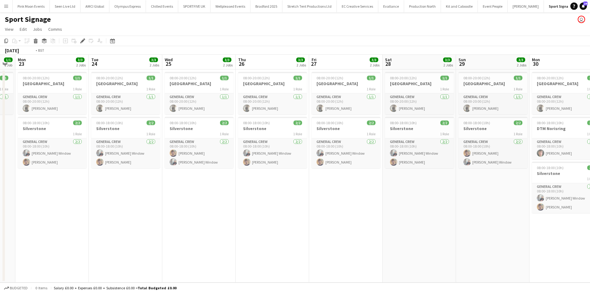
drag, startPoint x: 343, startPoint y: 249, endPoint x: 382, endPoint y: 249, distance: 39.3
click at [382, 249] on app-calendar-viewport "Sat 21 1/1 1 Job Sun 22 1/1 1 Job Mon 23 3/3 2 Jobs Tue 24 3/3 2 Jobs Wed 25 3/…" at bounding box center [295, 169] width 590 height 228
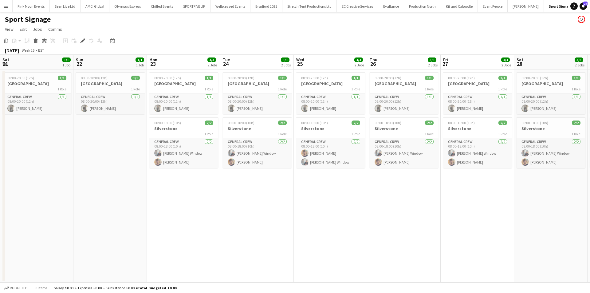
drag, startPoint x: 232, startPoint y: 247, endPoint x: 429, endPoint y: 242, distance: 196.8
click at [437, 238] on app-calendar-viewport "Thu 19 3/3 2 Jobs Fri 20 1/1 1 Job Sat 21 1/1 1 Job Sun 22 1/1 1 Job Mon 23 3/3…" at bounding box center [295, 169] width 590 height 228
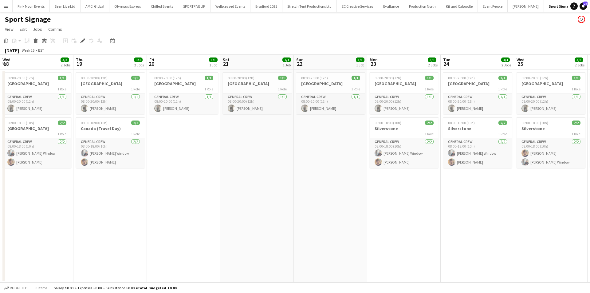
drag, startPoint x: 179, startPoint y: 235, endPoint x: 340, endPoint y: 231, distance: 161.1
click at [347, 228] on app-calendar-viewport "Mon 16 3/3 2 Jobs Tue 17 3/3 2 Jobs Wed 18 3/3 2 Jobs Thu 19 3/3 2 Jobs Fri 20 …" at bounding box center [295, 169] width 590 height 228
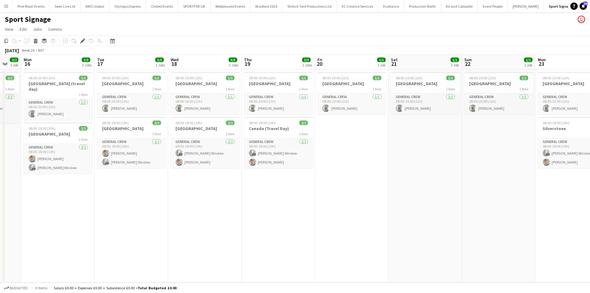
drag, startPoint x: 314, startPoint y: 235, endPoint x: 437, endPoint y: 233, distance: 123.0
click at [434, 233] on app-calendar-viewport "Sat 14 2/2 1 Job Sun 15 2/2 1 Job Mon 16 3/3 2 Jobs Tue 17 3/3 2 Jobs Wed 18 3/…" at bounding box center [295, 169] width 590 height 228
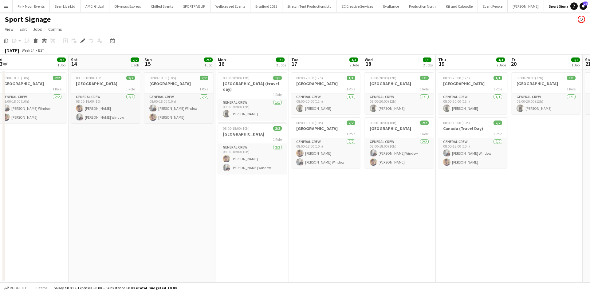
drag, startPoint x: 394, startPoint y: 227, endPoint x: 389, endPoint y: 229, distance: 5.0
click at [396, 227] on app-calendar-viewport "Wed 11 2/2 1 Job Thu 12 2/2 1 Job Fri 13 2/2 1 Job Sat 14 2/2 1 Job Sun 15 2/2 …" at bounding box center [295, 169] width 590 height 228
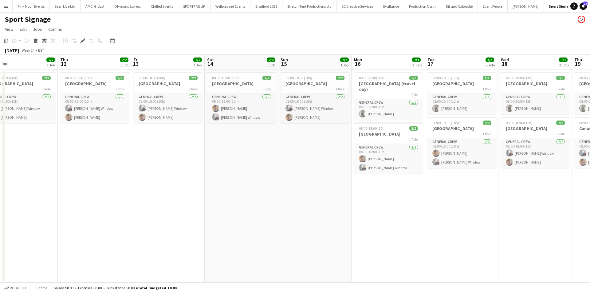
scroll to position [0, 164]
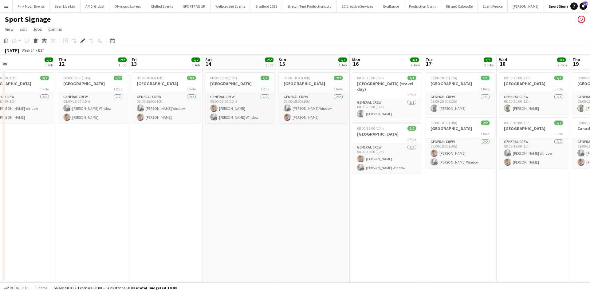
drag, startPoint x: 283, startPoint y: 223, endPoint x: 344, endPoint y: 224, distance: 61.2
click at [354, 223] on app-calendar-viewport "Mon 9 4/4 2 Jobs Tue 10 2/2 1 Job Wed 11 2/2 1 Job Thu 12 2/2 1 Job Fri 13 2/2 …" at bounding box center [295, 169] width 590 height 228
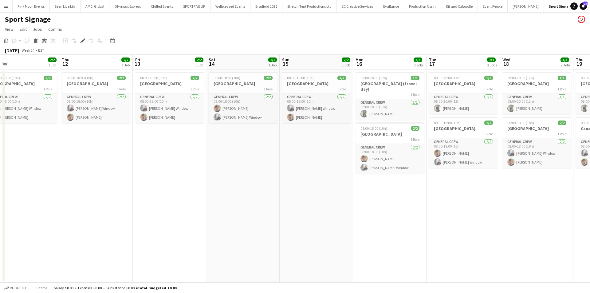
drag, startPoint x: 204, startPoint y: 243, endPoint x: 290, endPoint y: 243, distance: 85.4
click at [284, 243] on app-calendar-viewport "Mon 9 4/4 2 Jobs Tue 10 2/2 1 Job Wed 11 2/2 1 Job Thu 12 2/2 1 Job Fri 13 2/2 …" at bounding box center [295, 169] width 590 height 228
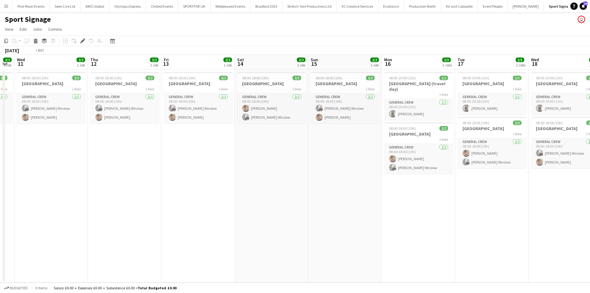
drag, startPoint x: 314, startPoint y: 230, endPoint x: 400, endPoint y: 217, distance: 86.8
click at [423, 214] on app-calendar-viewport "Sun 8 4/4 2 Jobs Mon 9 4/4 2 Jobs Tue 10 2/2 1 Job Wed 11 2/2 1 Job Thu 12 2/2 …" at bounding box center [295, 169] width 590 height 228
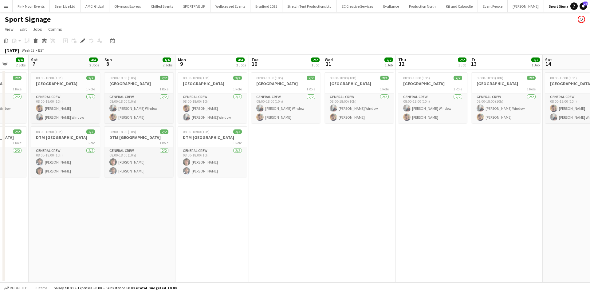
drag, startPoint x: 190, startPoint y: 219, endPoint x: 338, endPoint y: 210, distance: 149.0
click at [335, 210] on app-calendar-viewport "Wed 4 4/4 2 Jobs Thu 5 4/4 2 Jobs Fri 6 4/4 2 Jobs Sat 7 4/4 2 Jobs Sun 8 4/4 2…" at bounding box center [295, 169] width 590 height 228
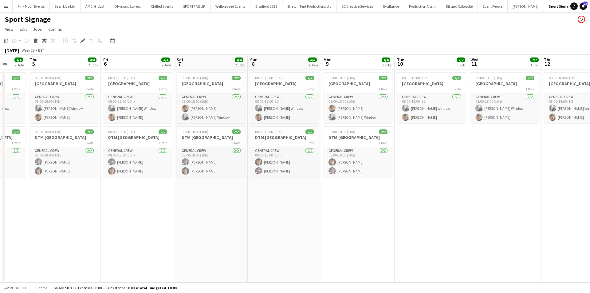
scroll to position [0, 191]
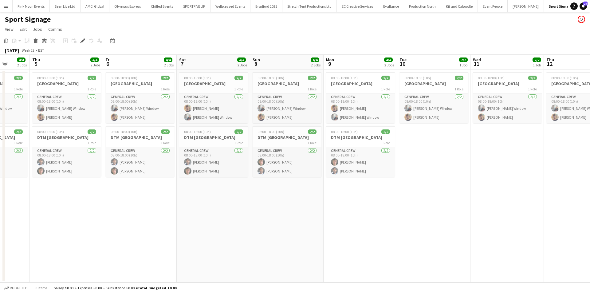
drag, startPoint x: 234, startPoint y: 227, endPoint x: 302, endPoint y: 235, distance: 68.4
click at [308, 233] on app-calendar-viewport "Mon 2 2/2 1 Job Tue 3 4/4 2 Jobs Wed 4 4/4 2 Jobs Thu 5 4/4 2 Jobs Fri 6 4/4 2 …" at bounding box center [295, 169] width 590 height 228
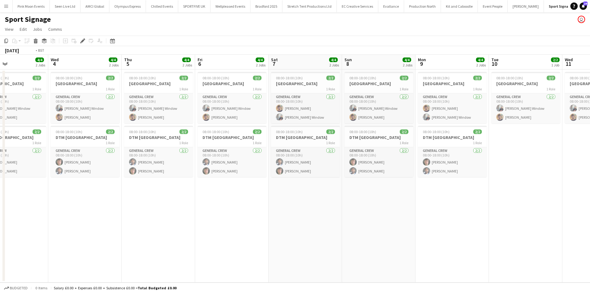
drag, startPoint x: 245, startPoint y: 224, endPoint x: 288, endPoint y: 231, distance: 44.2
click at [385, 219] on app-calendar-viewport "Sun 1 1/1 1 Job Mon 2 2/2 1 Job Tue 3 4/4 2 Jobs Wed 4 4/4 2 Jobs Thu 5 4/4 2 J…" at bounding box center [295, 169] width 590 height 228
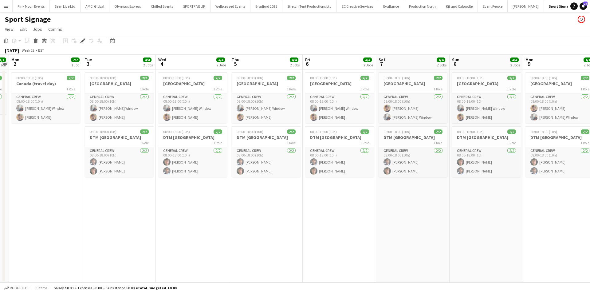
drag, startPoint x: 235, startPoint y: 231, endPoint x: 292, endPoint y: 240, distance: 57.6
click at [335, 231] on app-calendar-viewport "Fri 30 1/1 1 Job Sat 31 1/1 1 Job Sun 1 1/1 1 Job Mon 2 2/2 1 Job Tue 3 4/4 2 J…" at bounding box center [295, 169] width 590 height 228
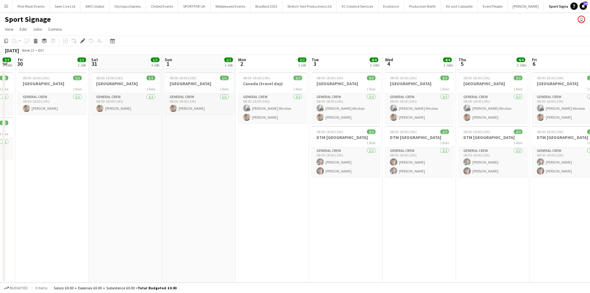
drag, startPoint x: 318, startPoint y: 218, endPoint x: 436, endPoint y: 219, distance: 117.7
click at [417, 218] on app-calendar-viewport "Tue 27 3/3 2 Jobs Wed 28 2/2 2 Jobs Thu 29 2/2 2 Jobs Fri 30 1/1 1 Job Sat 31 1…" at bounding box center [295, 169] width 590 height 228
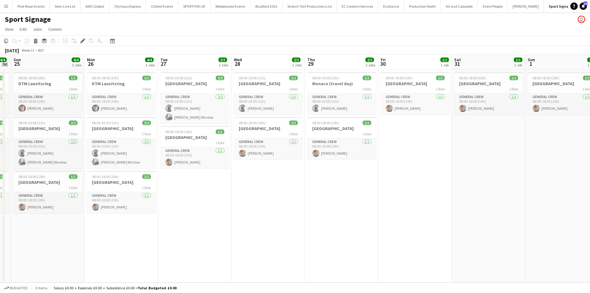
click at [243, 207] on app-calendar-viewport "Fri 23 4/4 3 Jobs Sat 24 4/4 3 Jobs Sun 25 4/4 3 Jobs Mon 26 4/4 3 Jobs Tue 27 …" at bounding box center [295, 169] width 590 height 228
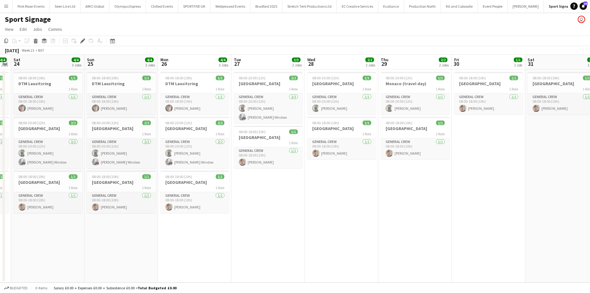
scroll to position [0, 154]
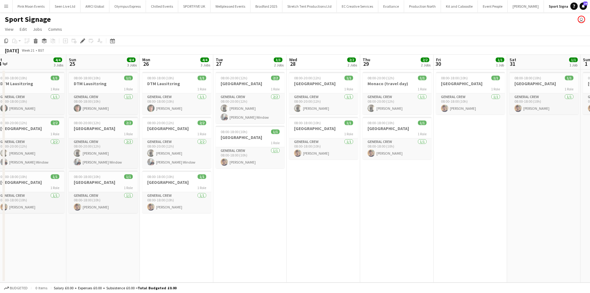
drag, startPoint x: 229, startPoint y: 213, endPoint x: 351, endPoint y: 215, distance: 122.0
click at [358, 213] on app-calendar-viewport "Thu 22 Fri 23 4/4 3 Jobs Sat 24 4/4 3 Jobs Sun 25 4/4 3 Jobs Mon 26 4/4 3 Jobs …" at bounding box center [295, 169] width 590 height 228
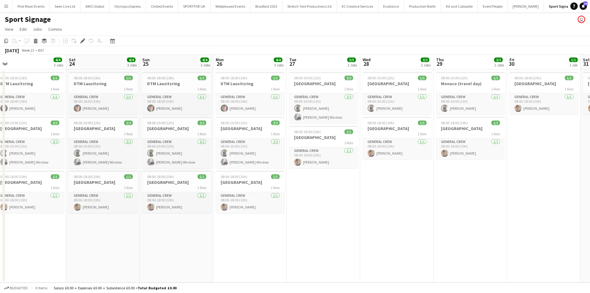
scroll to position [0, 161]
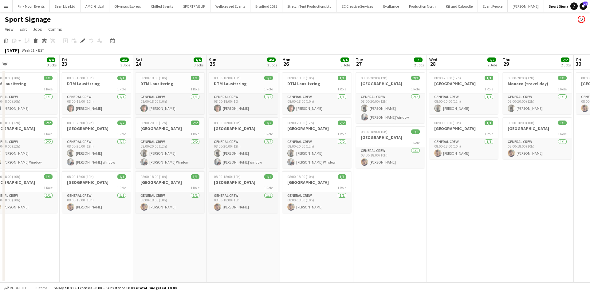
click at [204, 250] on app-calendar-viewport "Tue 20 4/4 3 Jobs Wed 21 4/4 3 Jobs Thu 22 4/4 3 Jobs Fri 23 4/4 3 Jobs Sat 24 …" at bounding box center [295, 169] width 590 height 228
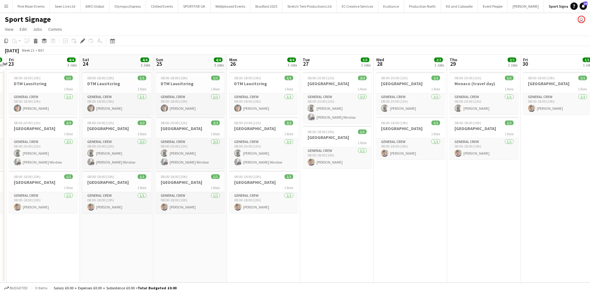
drag, startPoint x: 257, startPoint y: 245, endPoint x: 167, endPoint y: 238, distance: 90.3
click at [167, 238] on app-calendar-viewport "Tue 20 4/4 3 Jobs Wed 21 4/4 3 Jobs Thu 22 4/4 3 Jobs Fri 23 4/4 3 Jobs Sat 24 …" at bounding box center [295, 169] width 590 height 228
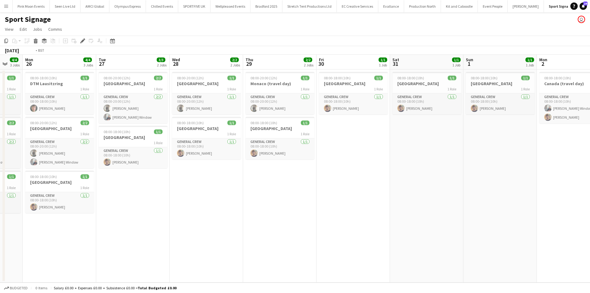
drag, startPoint x: 280, startPoint y: 236, endPoint x: -14, endPoint y: 236, distance: 293.8
click at [0, 236] on html "Menu Boards Boards Boards All jobs Status Workforce Workforce My Workforce Recr…" at bounding box center [295, 146] width 590 height 293
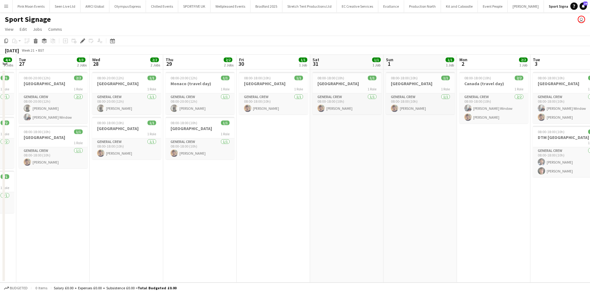
drag, startPoint x: 168, startPoint y: 223, endPoint x: 152, endPoint y: 223, distance: 15.7
click at [152, 223] on app-calendar-viewport "Sat 24 4/4 3 Jobs Sun 25 4/4 3 Jobs Mon 26 4/4 3 Jobs Tue 27 3/3 2 Jobs Wed 28 …" at bounding box center [295, 169] width 590 height 228
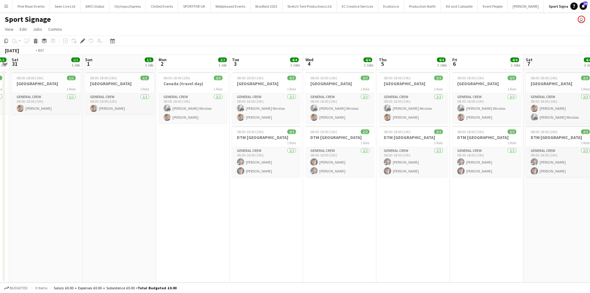
drag, startPoint x: 480, startPoint y: 232, endPoint x: 262, endPoint y: 231, distance: 218.2
click at [255, 232] on app-calendar-viewport "Wed 28 2/2 2 Jobs Thu 29 2/2 2 Jobs Fri 30 1/1 1 Job Sat 31 1/1 1 Job Sun 1 1/1…" at bounding box center [295, 169] width 590 height 228
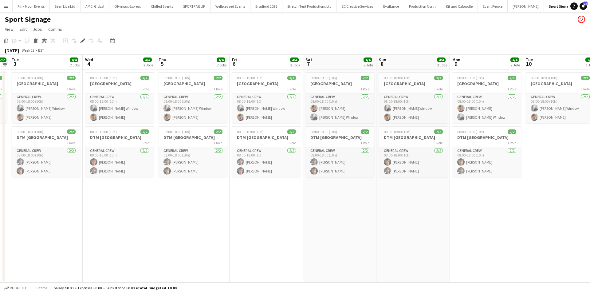
scroll to position [0, 296]
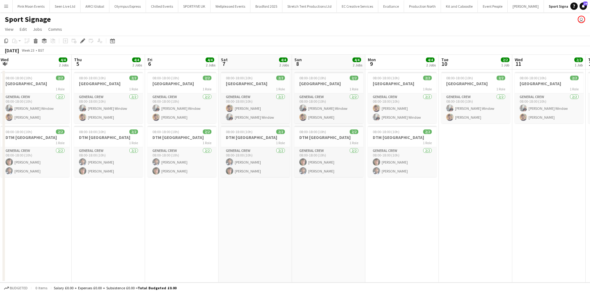
click at [276, 222] on app-calendar-viewport "Sat 31 1/1 1 Job Sun 1 1/1 1 Job Mon 2 2/2 1 Job Tue 3 4/4 2 Jobs Wed 4 4/4 2 J…" at bounding box center [295, 169] width 590 height 228
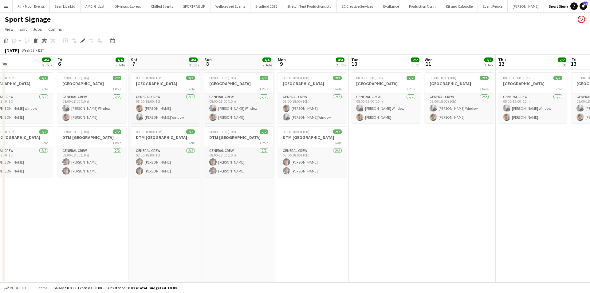
drag, startPoint x: 402, startPoint y: 205, endPoint x: 287, endPoint y: 208, distance: 114.4
click at [288, 208] on app-calendar-viewport "Mon 2 2/2 1 Job Tue 3 4/4 2 Jobs Wed 4 4/4 2 Jobs Thu 5 4/4 2 Jobs Fri 6 4/4 2 …" at bounding box center [295, 169] width 590 height 228
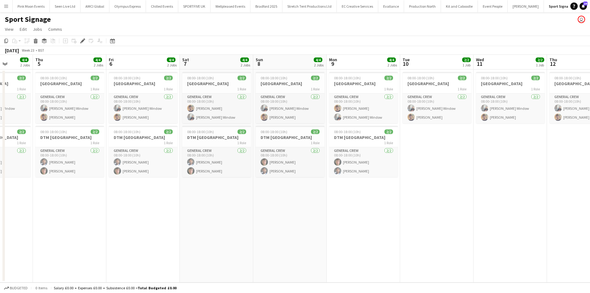
drag, startPoint x: 178, startPoint y: 205, endPoint x: 188, endPoint y: 205, distance: 10.8
click at [177, 206] on app-calendar-viewport "Mon 2 2/2 1 Job Tue 3 4/4 2 Jobs Wed 4 4/4 2 Jobs Thu 5 4/4 2 Jobs Fri 6 4/4 2 …" at bounding box center [295, 169] width 590 height 228
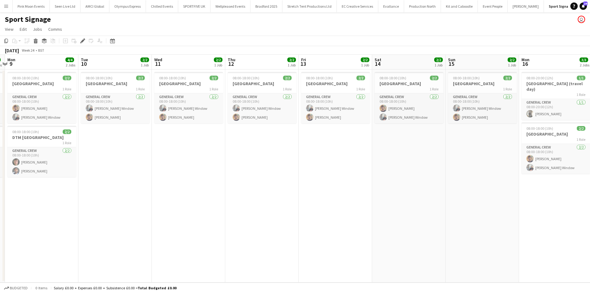
drag, startPoint x: 309, startPoint y: 214, endPoint x: 241, endPoint y: 209, distance: 67.8
click at [204, 209] on app-calendar-viewport "Fri 6 4/4 2 Jobs Sat 7 4/4 2 Jobs Sun 8 4/4 2 Jobs Mon 9 4/4 2 Jobs Tue 10 2/2 …" at bounding box center [295, 169] width 590 height 228
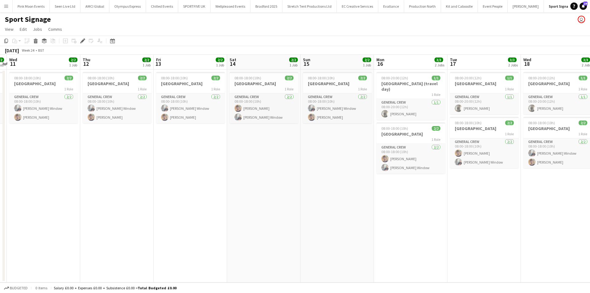
drag, startPoint x: 313, startPoint y: 215, endPoint x: 203, endPoint y: 213, distance: 110.1
click at [200, 215] on app-calendar-viewport "Sun 8 4/4 2 Jobs Mon 9 4/4 2 Jobs Tue 10 2/2 1 Job Wed 11 2/2 1 Job Thu 12 2/2 …" at bounding box center [295, 169] width 590 height 228
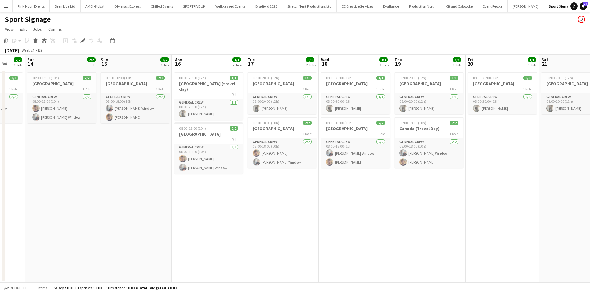
drag, startPoint x: 352, startPoint y: 227, endPoint x: 345, endPoint y: 221, distance: 9.8
click at [322, 229] on app-calendar-viewport "Tue 10 2/2 1 Job Wed 11 2/2 1 Job Thu 12 2/2 1 Job Fri 13 2/2 1 Job Sat 14 2/2 …" at bounding box center [295, 169] width 590 height 228
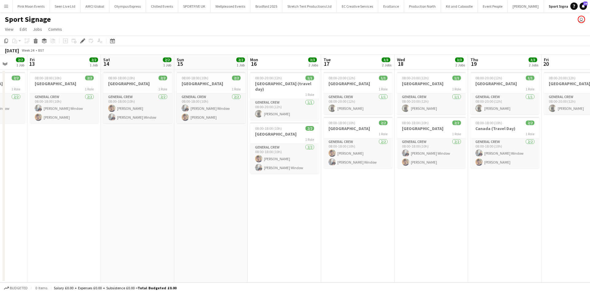
drag, startPoint x: 229, startPoint y: 220, endPoint x: 212, endPoint y: 218, distance: 17.0
click at [207, 220] on app-calendar-viewport "Tue 10 2/2 1 Job Wed 11 2/2 1 Job Thu 12 2/2 1 Job Fri 13 2/2 1 Job Sat 14 2/2 …" at bounding box center [295, 169] width 590 height 228
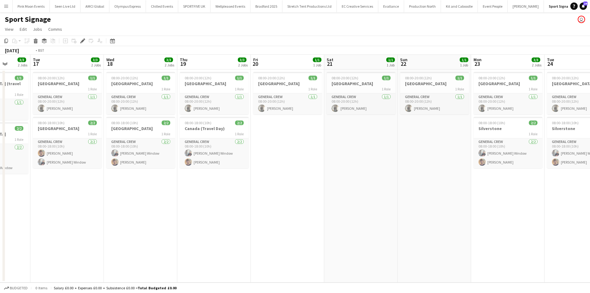
drag, startPoint x: 357, startPoint y: 220, endPoint x: 327, endPoint y: 229, distance: 31.9
click at [299, 221] on app-calendar-viewport "Fri 13 2/2 1 Job Sat 14 2/2 1 Job Sun 15 2/2 1 Job Mon 16 3/3 2 Jobs Tue 17 3/3…" at bounding box center [295, 169] width 590 height 228
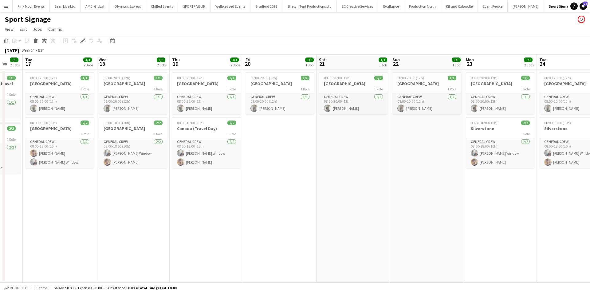
scroll to position [0, 229]
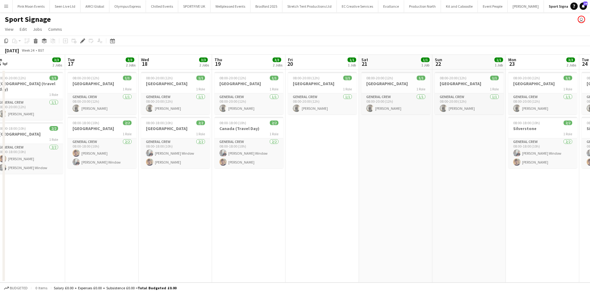
drag, startPoint x: 400, startPoint y: 238, endPoint x: 314, endPoint y: 237, distance: 85.4
click at [314, 237] on app-calendar-viewport "Fri 13 2/2 1 Job Sat 14 2/2 1 Job Sun 15 2/2 1 Job Mon 16 3/3 2 Jobs Tue 17 3/3…" at bounding box center [295, 169] width 590 height 228
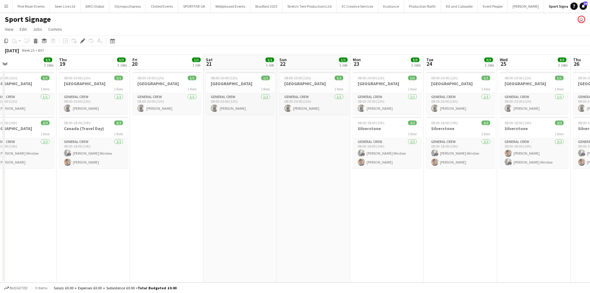
drag, startPoint x: 305, startPoint y: 233, endPoint x: 290, endPoint y: 233, distance: 15.4
click at [290, 233] on app-calendar-viewport "Sun 15 2/2 1 Job Mon 16 3/3 2 Jobs Tue 17 3/3 2 Jobs Wed 18 3/3 2 Jobs Thu 19 3…" at bounding box center [295, 169] width 590 height 228
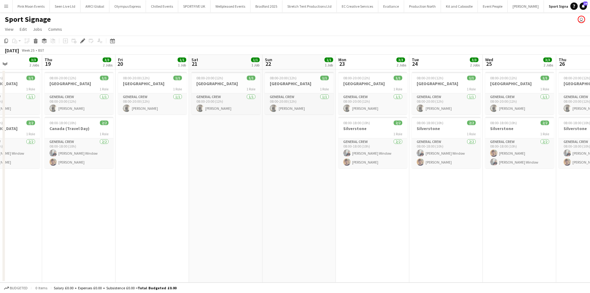
drag, startPoint x: 314, startPoint y: 231, endPoint x: 296, endPoint y: 231, distance: 17.5
click at [298, 231] on app-calendar-viewport "Sun 15 2/2 1 Job Mon 16 3/3 2 Jobs Tue 17 3/3 2 Jobs Wed 18 3/3 2 Jobs Thu 19 3…" at bounding box center [295, 169] width 590 height 228
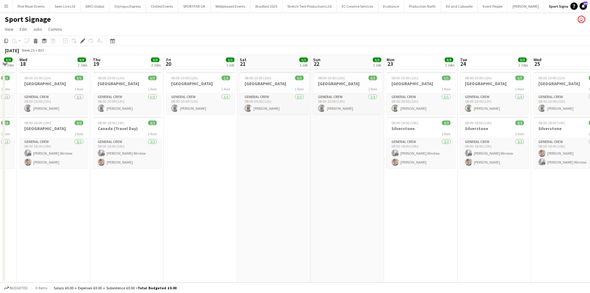
drag, startPoint x: 392, startPoint y: 202, endPoint x: 268, endPoint y: 209, distance: 124.1
click at [268, 209] on app-calendar-viewport "Sun 15 2/2 1 Job Mon 16 3/3 2 Jobs Tue 17 3/3 2 Jobs Wed 18 3/3 2 Jobs Thu 19 3…" at bounding box center [295, 169] width 590 height 228
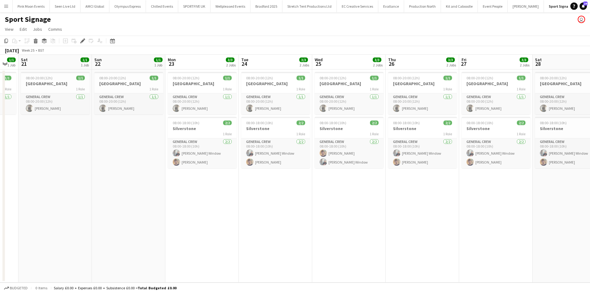
drag, startPoint x: 338, startPoint y: 222, endPoint x: 295, endPoint y: 222, distance: 43.3
click at [295, 222] on app-calendar-viewport "Tue 17 3/3 2 Jobs Wed 18 3/3 2 Jobs Thu 19 3/3 2 Jobs Fri 20 1/1 1 Job Sat 21 1…" at bounding box center [295, 169] width 590 height 228
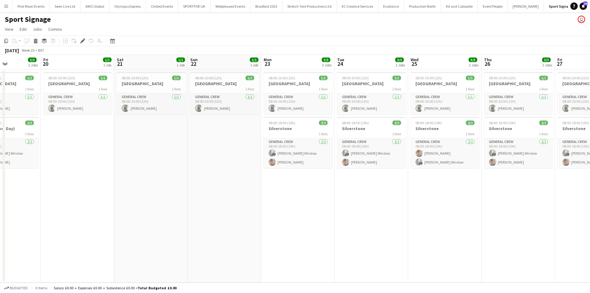
drag, startPoint x: 363, startPoint y: 215, endPoint x: 329, endPoint y: 215, distance: 33.2
click at [329, 215] on app-calendar-viewport "Tue 17 3/3 2 Jobs Wed 18 3/3 2 Jobs Thu 19 3/3 2 Jobs Fri 20 1/1 1 Job Sat 21 1…" at bounding box center [295, 169] width 590 height 228
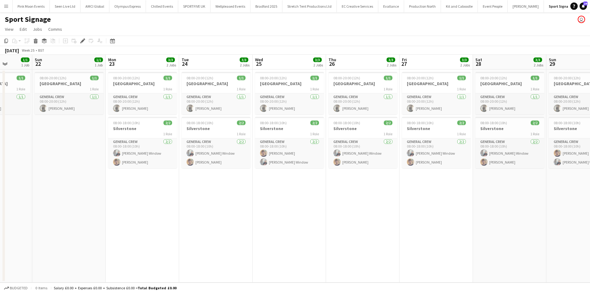
drag, startPoint x: 337, startPoint y: 212, endPoint x: 327, endPoint y: 212, distance: 9.5
click at [328, 212] on app-calendar-viewport "Thu 19 3/3 2 Jobs Fri 20 1/1 1 Job Sat 21 1/1 1 Job Sun 22 1/1 1 Job Mon 23 3/3…" at bounding box center [295, 169] width 590 height 228
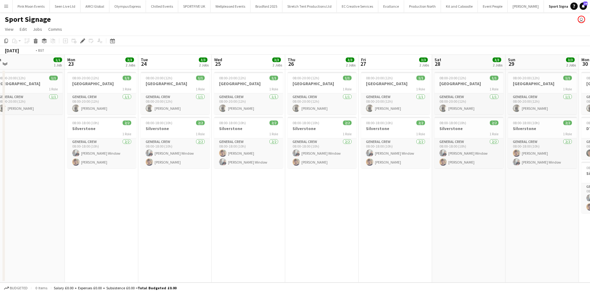
drag, startPoint x: 192, startPoint y: 215, endPoint x: 166, endPoint y: 215, distance: 26.4
click at [166, 215] on app-calendar-viewport "Thu 19 3/3 2 Jobs Fri 20 1/1 1 Job Sat 21 1/1 1 Job Sun 22 1/1 1 Job Mon 23 3/3…" at bounding box center [295, 169] width 590 height 228
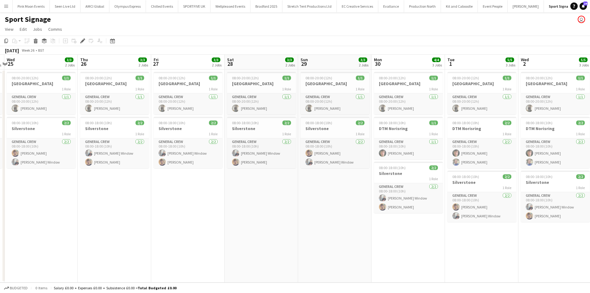
drag, startPoint x: 283, startPoint y: 203, endPoint x: 66, endPoint y: 203, distance: 216.4
click at [66, 203] on app-calendar-viewport "Sun 22 1/1 1 Job Mon 23 3/3 2 Jobs Tue 24 3/3 2 Jobs Wed 25 3/3 2 Jobs Thu 26 3…" at bounding box center [295, 169] width 590 height 228
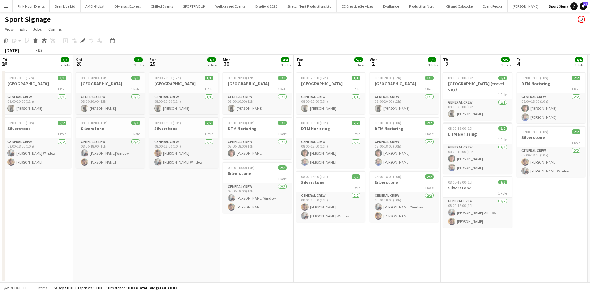
drag, startPoint x: 199, startPoint y: 252, endPoint x: 509, endPoint y: 225, distance: 310.3
click at [588, 205] on app-calendar-viewport "Wed 25 3/3 2 Jobs Thu 26 3/3 2 Jobs Fri 27 3/3 2 Jobs Sat 28 3/3 2 Jobs Sun 29 …" at bounding box center [295, 169] width 590 height 228
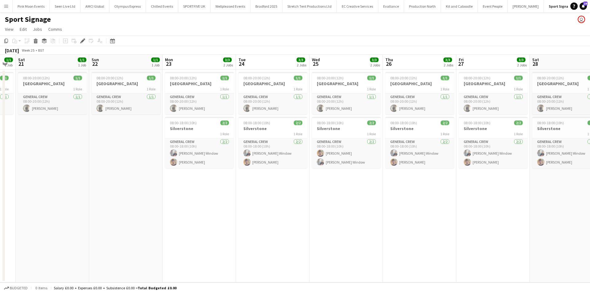
drag, startPoint x: 340, startPoint y: 225, endPoint x: 453, endPoint y: 227, distance: 113.7
click at [590, 216] on app-calendar-viewport "Wed 18 3/3 2 Jobs Thu 19 3/3 2 Jobs Fri 20 1/1 1 Job Sat 21 1/1 1 Job Sun 22 1/…" at bounding box center [295, 169] width 590 height 228
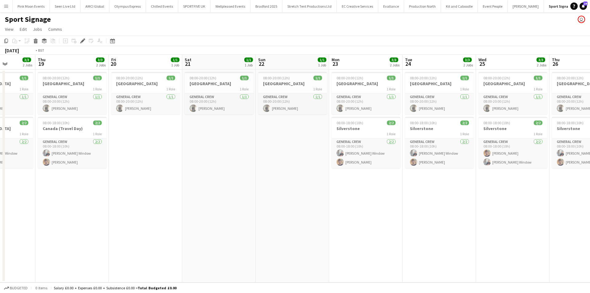
drag, startPoint x: 199, startPoint y: 230, endPoint x: 390, endPoint y: 202, distance: 192.9
click at [410, 194] on app-calendar-viewport "Mon 16 3/3 2 Jobs Tue 17 3/3 2 Jobs Wed 18 3/3 2 Jobs Thu 19 3/3 2 Jobs Fri 20 …" at bounding box center [295, 169] width 590 height 228
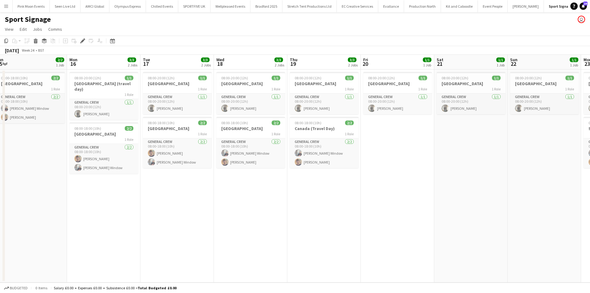
drag, startPoint x: 537, startPoint y: 201, endPoint x: 526, endPoint y: 203, distance: 11.9
click at [590, 198] on app-calendar-viewport "Fri 13 2/2 1 Job Sat 14 2/2 1 Job Sun 15 2/2 1 Job Mon 16 3/3 2 Jobs Tue 17 3/3…" at bounding box center [295, 169] width 590 height 228
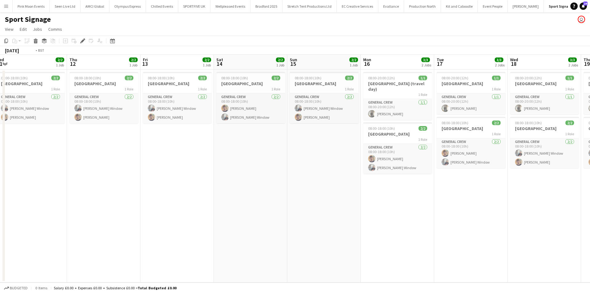
drag, startPoint x: 314, startPoint y: 223, endPoint x: 454, endPoint y: 206, distance: 141.6
click at [453, 206] on app-calendar-viewport "Mon 9 4/4 2 Jobs Tue 10 2/2 1 Job Wed 11 2/2 1 Job Thu 12 2/2 1 Job Fri 13 2/2 …" at bounding box center [295, 169] width 590 height 228
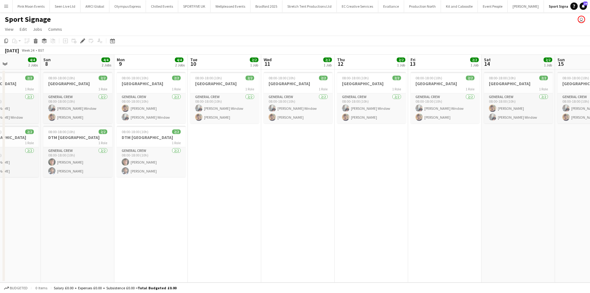
scroll to position [0, 190]
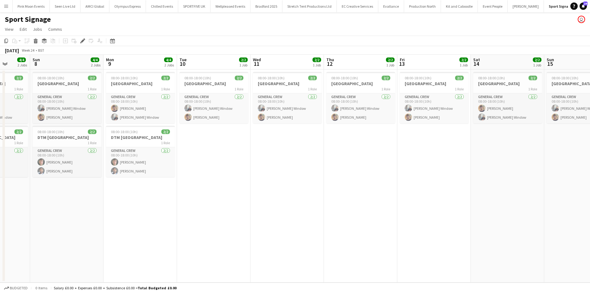
drag, startPoint x: 315, startPoint y: 213, endPoint x: 284, endPoint y: 217, distance: 31.1
click at [360, 212] on app-calendar-viewport "Thu 5 4/4 2 Jobs Fri 6 4/4 2 Jobs Sat 7 4/4 2 Jobs Sun 8 4/4 2 Jobs Mon 9 4/4 2…" at bounding box center [295, 169] width 590 height 228
drag, startPoint x: 389, startPoint y: 219, endPoint x: 221, endPoint y: 220, distance: 168.4
click at [221, 220] on app-calendar-viewport "Tue 3 4/4 2 Jobs Wed 4 4/4 2 Jobs Thu 5 4/4 2 Jobs Fri 6 4/4 2 Jobs Sat 7 4/4 2…" at bounding box center [295, 169] width 590 height 228
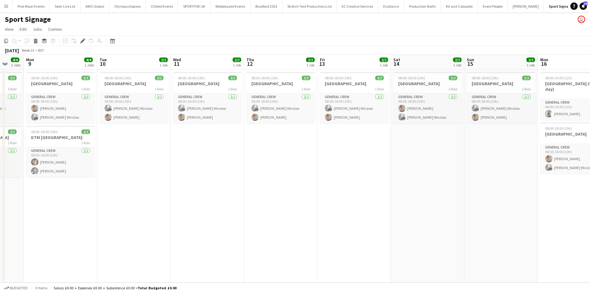
drag, startPoint x: 353, startPoint y: 200, endPoint x: 285, endPoint y: 202, distance: 68.6
click at [285, 202] on app-calendar-viewport "Thu 5 4/4 2 Jobs Fri 6 4/4 2 Jobs Sat 7 4/4 2 Jobs Sun 8 4/4 2 Jobs Mon 9 4/4 2…" at bounding box center [295, 169] width 590 height 228
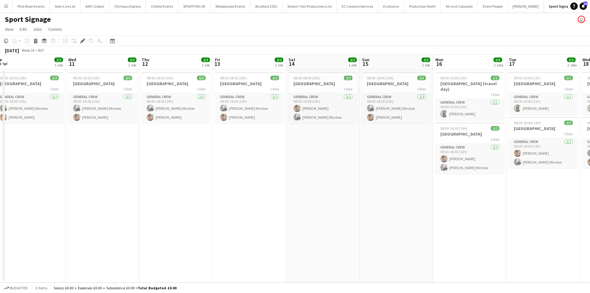
drag, startPoint x: 345, startPoint y: 200, endPoint x: 284, endPoint y: 209, distance: 61.2
click at [284, 209] on app-calendar-viewport "Sat 7 4/4 2 Jobs Sun 8 4/4 2 Jobs Mon 9 4/4 2 Jobs Tue 10 2/2 1 Job Wed 11 2/2 …" at bounding box center [295, 169] width 590 height 228
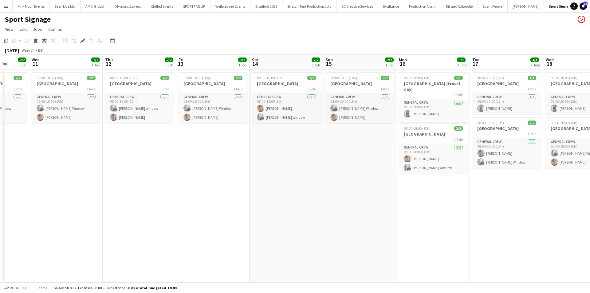
drag, startPoint x: 319, startPoint y: 201, endPoint x: 297, endPoint y: 203, distance: 22.2
click at [297, 203] on app-calendar-viewport "Sat 7 4/4 2 Jobs Sun 8 4/4 2 Jobs Mon 9 4/4 2 Jobs Tue 10 2/2 1 Job Wed 11 2/2 …" at bounding box center [295, 169] width 590 height 228
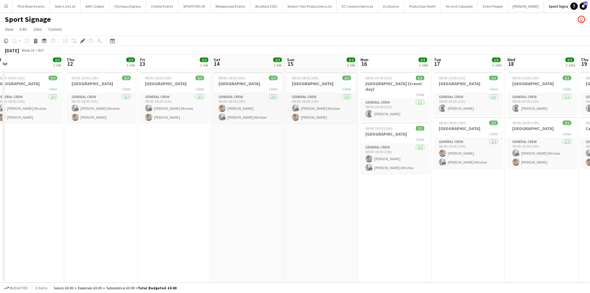
drag, startPoint x: 297, startPoint y: 203, endPoint x: 258, endPoint y: 205, distance: 38.5
click at [258, 205] on app-calendar-viewport "Sat 7 4/4 2 Jobs Sun 8 4/4 2 Jobs Mon 9 4/4 2 Jobs Tue 10 2/2 1 Job Wed 11 2/2 …" at bounding box center [295, 169] width 590 height 228
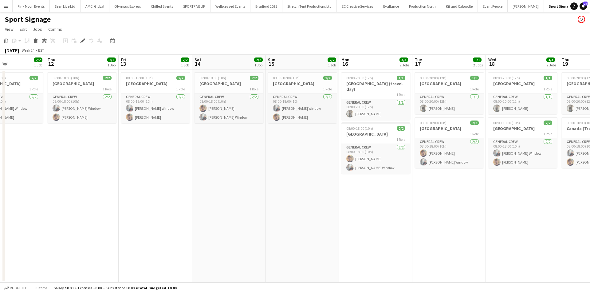
scroll to position [0, 215]
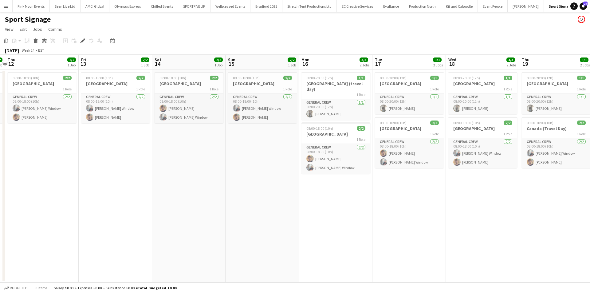
drag, startPoint x: 405, startPoint y: 201, endPoint x: 346, endPoint y: 203, distance: 59.0
click at [346, 203] on app-calendar-viewport "Mon 9 4/4 2 Jobs Tue 10 2/2 1 Job Wed 11 2/2 1 Job Thu 12 2/2 1 Job Fri 13 2/2 …" at bounding box center [295, 169] width 590 height 228
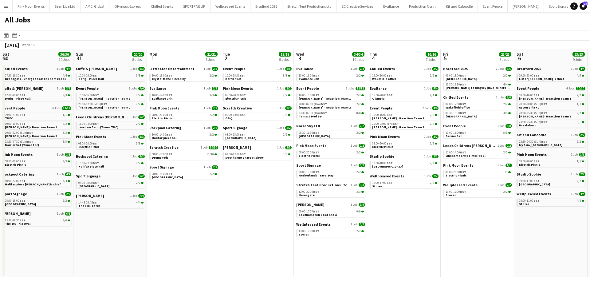
scroll to position [0, 187]
